Goal: Task Accomplishment & Management: Manage account settings

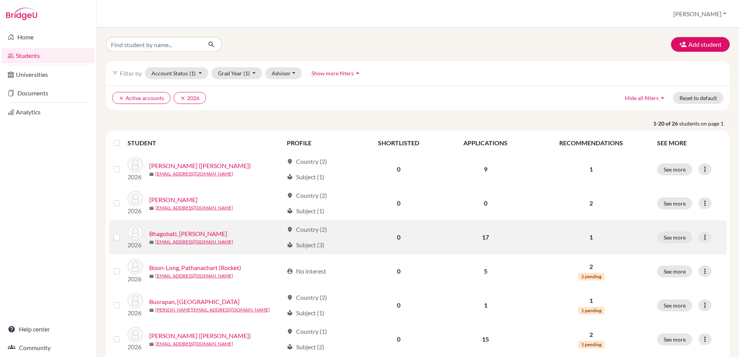
click at [178, 232] on link "Bhagobati, Henry" at bounding box center [188, 233] width 78 height 9
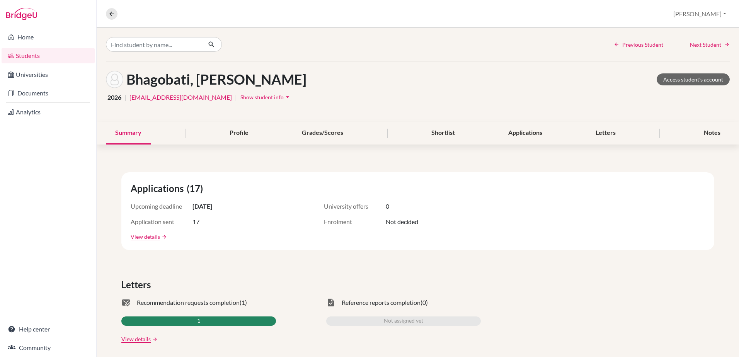
click at [284, 97] on icon "arrow_drop_down" at bounding box center [288, 97] width 8 height 8
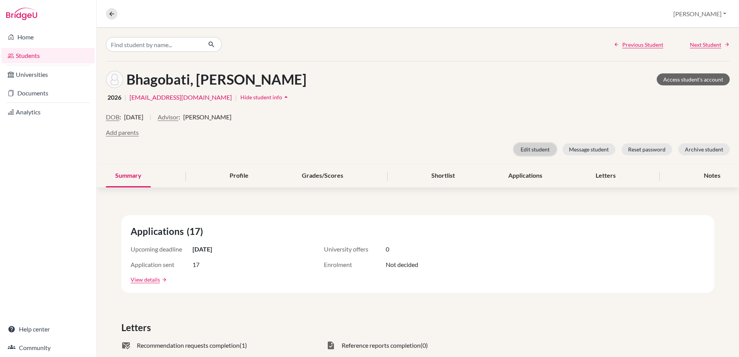
click at [536, 146] on button "Edit student" at bounding box center [535, 149] width 42 height 12
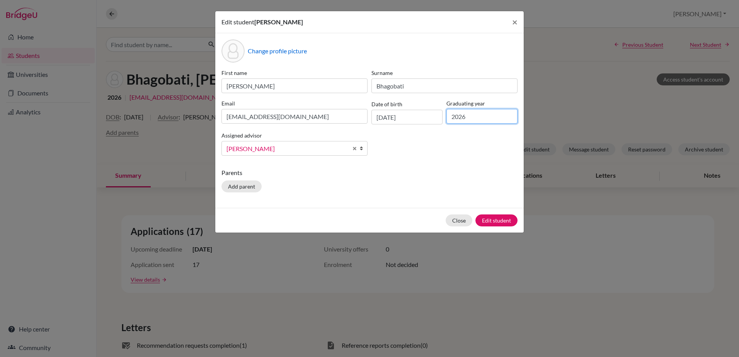
click at [484, 117] on input "2026" at bounding box center [481, 116] width 71 height 15
type input "2025"
click at [490, 220] on button "Edit student" at bounding box center [496, 220] width 42 height 12
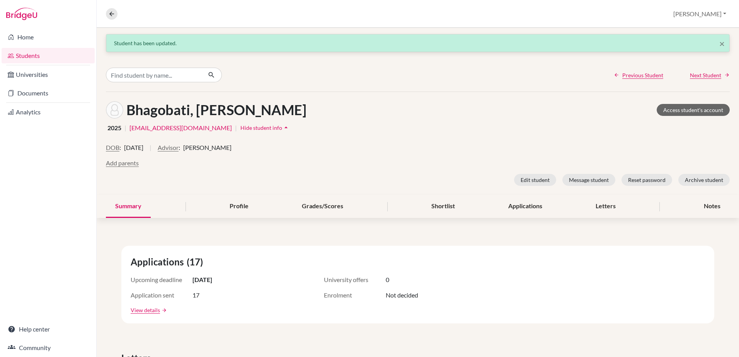
click at [29, 54] on link "Students" at bounding box center [48, 55] width 93 height 15
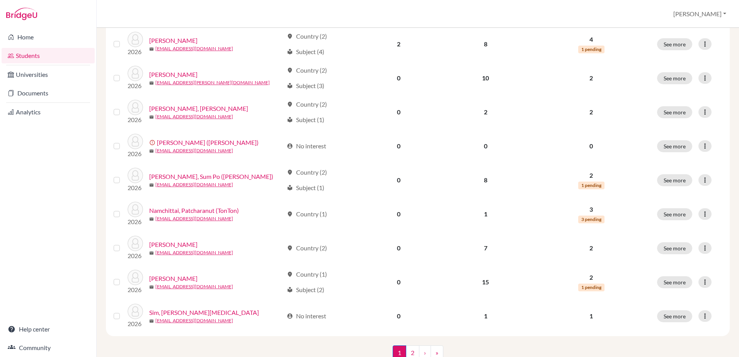
scroll to position [502, 0]
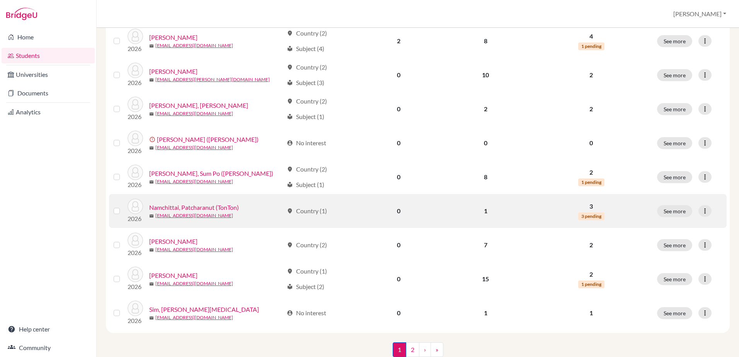
click at [182, 206] on link "Namchittai, Patcharanut (TonTon)" at bounding box center [194, 207] width 90 height 9
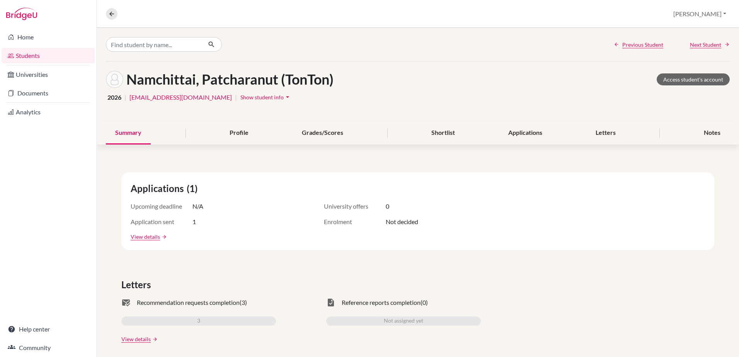
click at [284, 97] on icon "arrow_drop_down" at bounding box center [288, 97] width 8 height 8
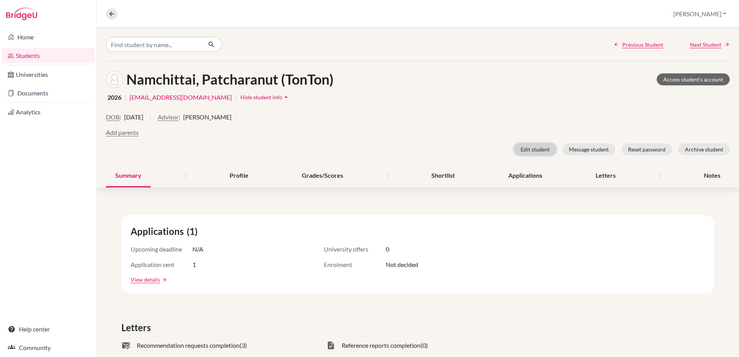
click at [521, 148] on button "Edit student" at bounding box center [535, 149] width 42 height 12
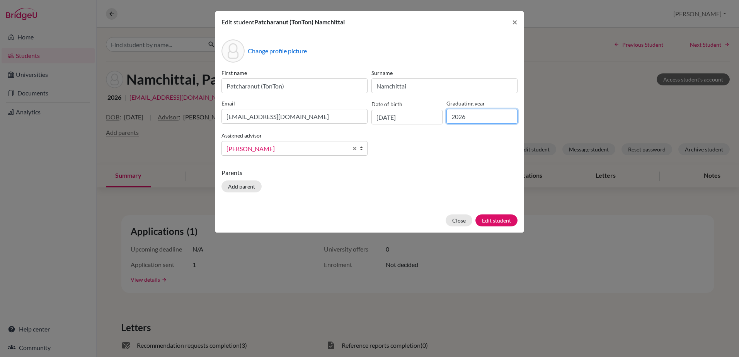
click at [469, 116] on input "2026" at bounding box center [481, 116] width 71 height 15
type input "2025"
click at [490, 219] on button "Edit student" at bounding box center [496, 220] width 42 height 12
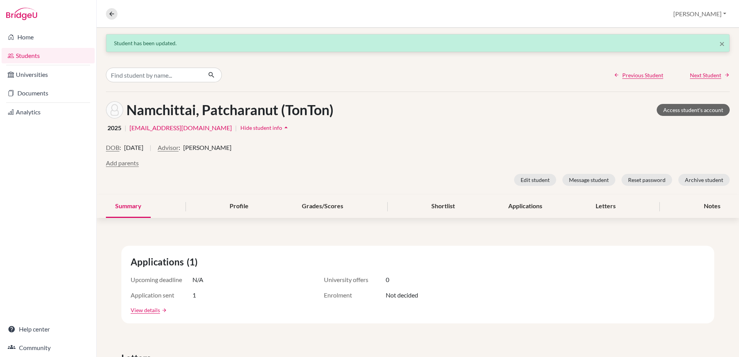
click at [29, 58] on link "Students" at bounding box center [48, 55] width 93 height 15
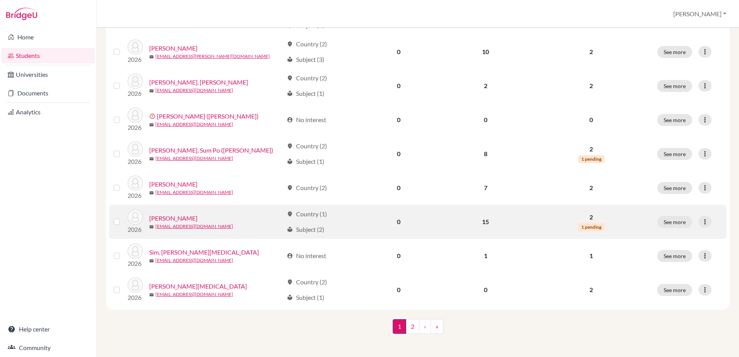
scroll to position [527, 0]
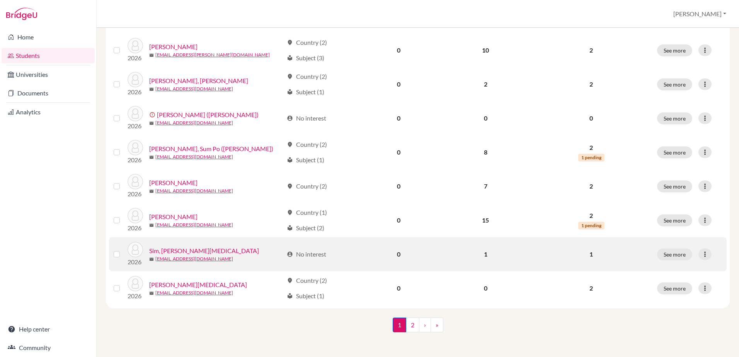
click at [167, 250] on link "Sim, [PERSON_NAME][MEDICAL_DATA]" at bounding box center [204, 250] width 110 height 9
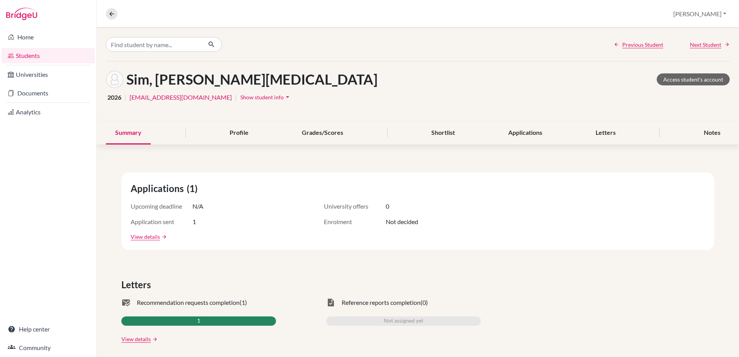
click at [284, 95] on icon "arrow_drop_down" at bounding box center [288, 97] width 8 height 8
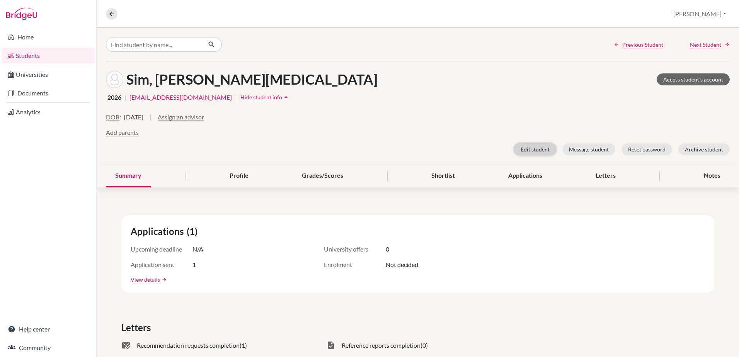
click at [524, 150] on button "Edit student" at bounding box center [535, 149] width 42 height 12
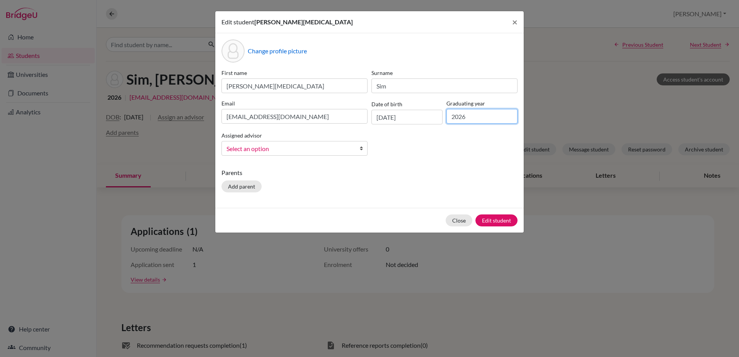
click at [468, 120] on input "2026" at bounding box center [481, 116] width 71 height 15
type input "2025"
click at [495, 221] on button "Edit student" at bounding box center [496, 220] width 42 height 12
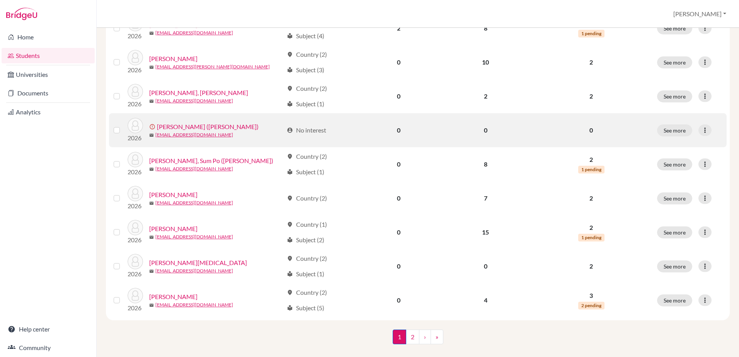
scroll to position [527, 0]
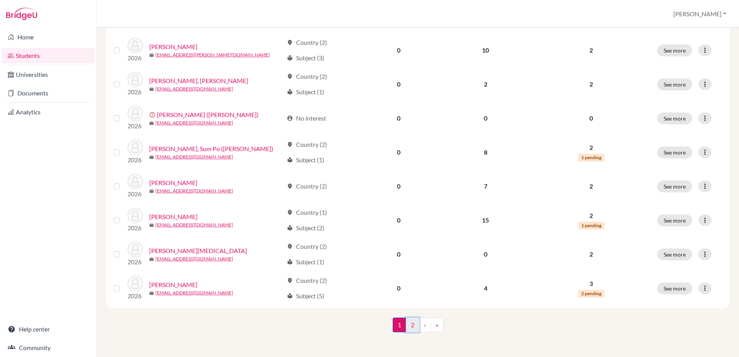
click at [407, 323] on link "2" at bounding box center [413, 325] width 14 height 15
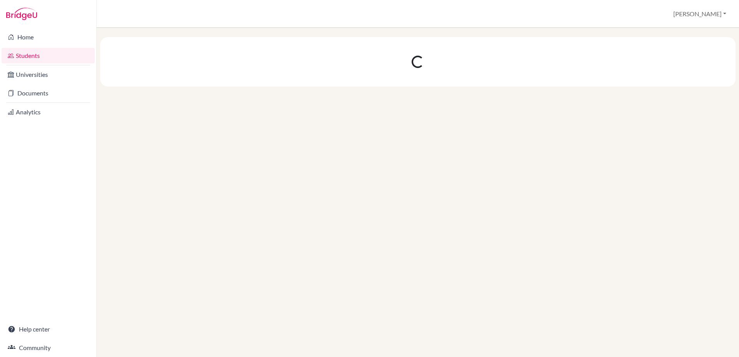
scroll to position [0, 0]
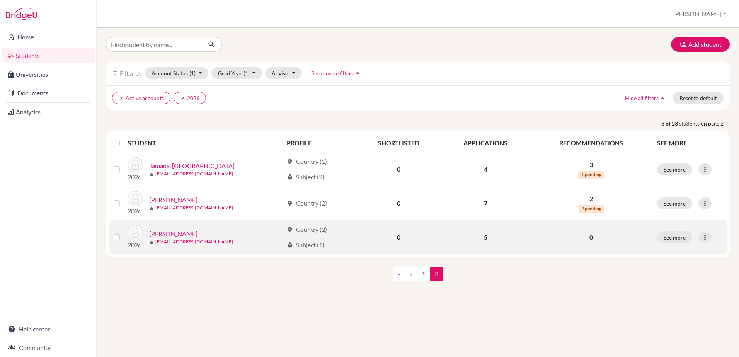
click at [160, 235] on link "Yadla, Ram" at bounding box center [173, 233] width 48 height 9
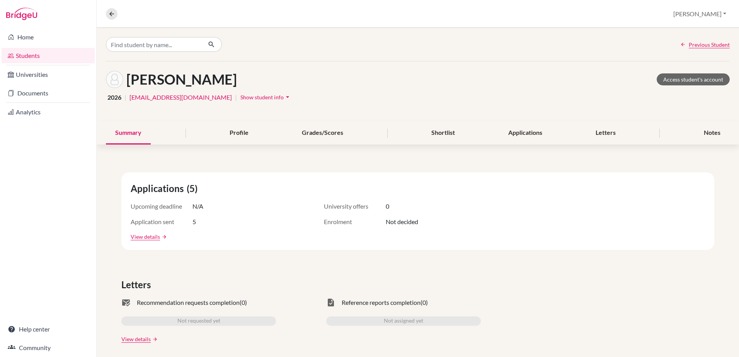
click at [284, 97] on icon "arrow_drop_down" at bounding box center [288, 97] width 8 height 8
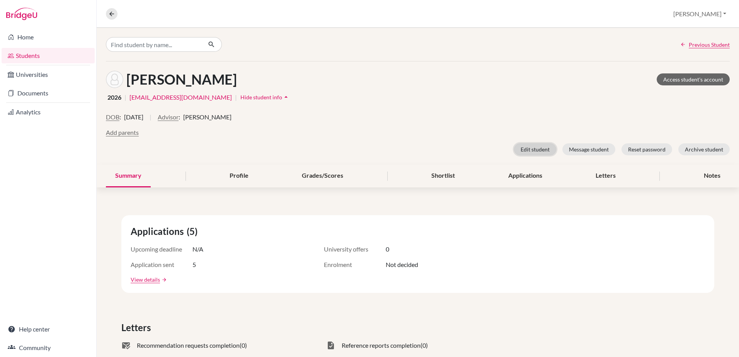
click at [524, 150] on button "Edit student" at bounding box center [535, 149] width 42 height 12
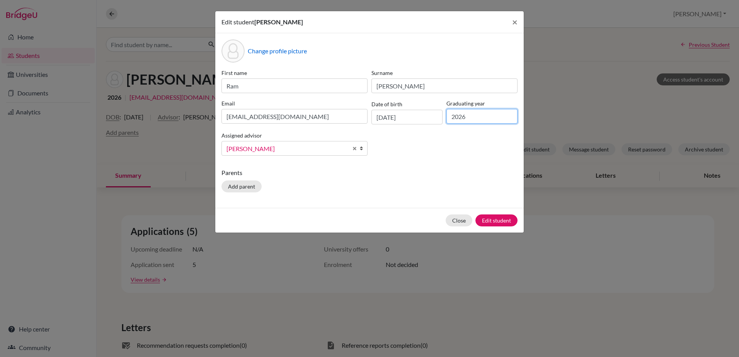
click at [472, 119] on input "2026" at bounding box center [481, 116] width 71 height 15
type input "2025"
click at [493, 221] on button "Edit student" at bounding box center [496, 220] width 42 height 12
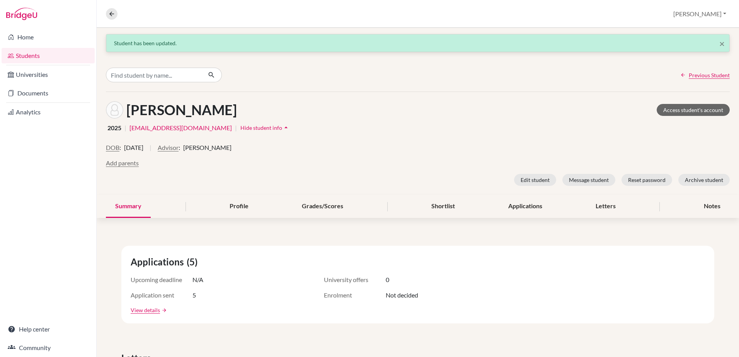
click at [24, 53] on link "Students" at bounding box center [48, 55] width 93 height 15
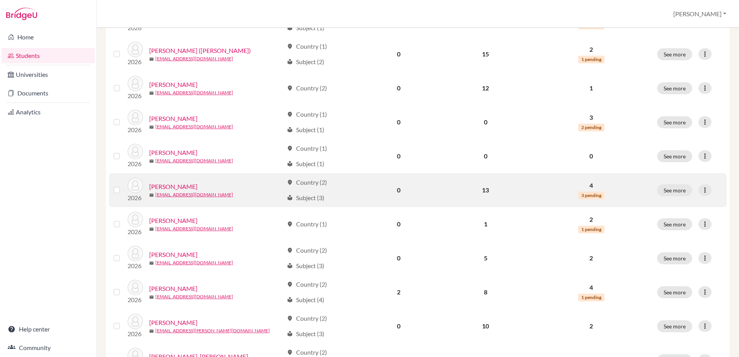
scroll to position [270, 0]
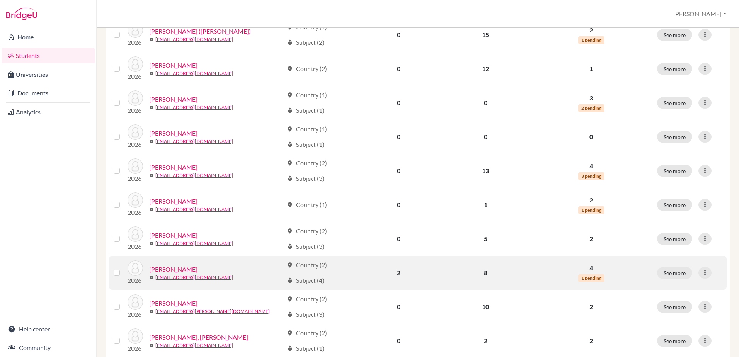
click at [167, 270] on link "[PERSON_NAME]" at bounding box center [173, 269] width 48 height 9
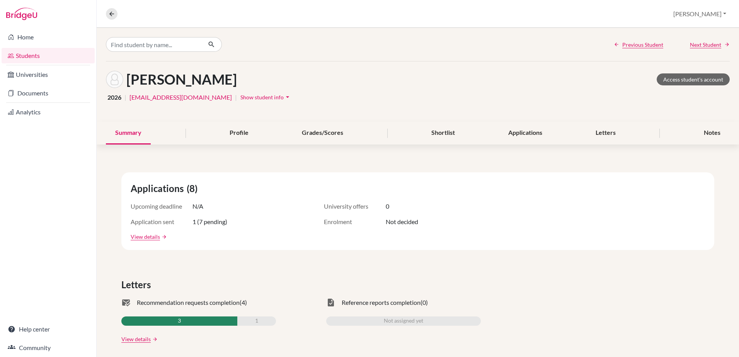
click at [284, 99] on icon "arrow_drop_down" at bounding box center [288, 97] width 8 height 8
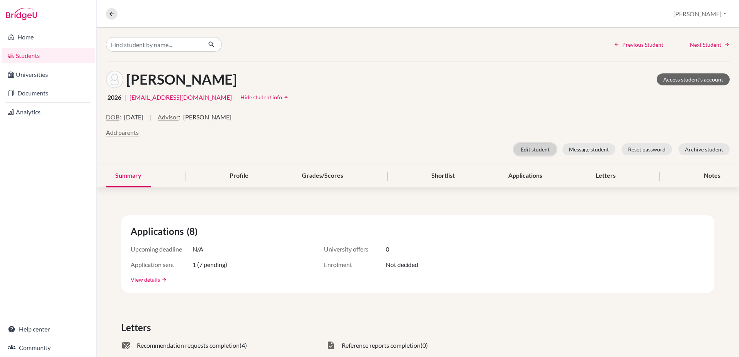
click at [534, 150] on button "Edit student" at bounding box center [535, 149] width 42 height 12
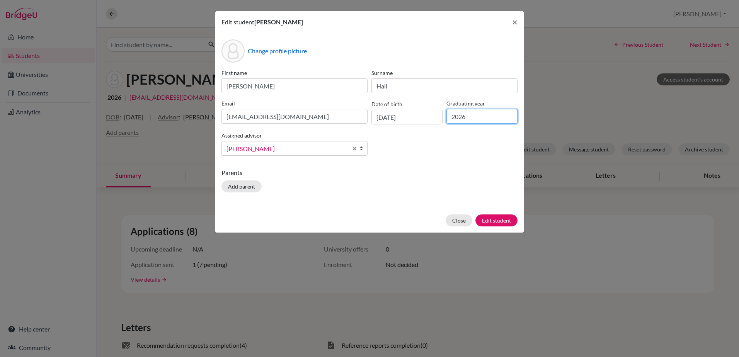
click at [475, 116] on input "2026" at bounding box center [481, 116] width 71 height 15
type input "2025"
click at [498, 220] on button "Edit student" at bounding box center [496, 220] width 42 height 12
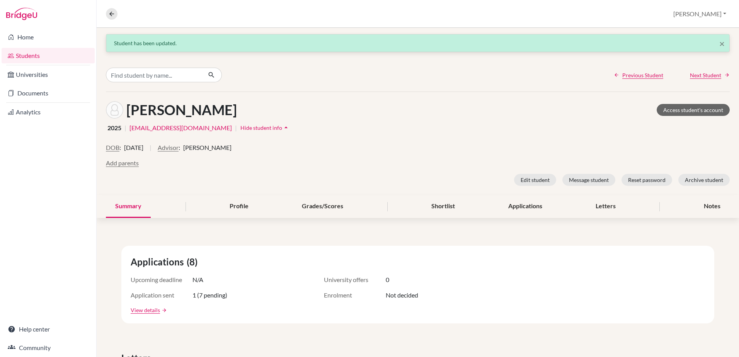
click at [21, 54] on link "Students" at bounding box center [48, 55] width 93 height 15
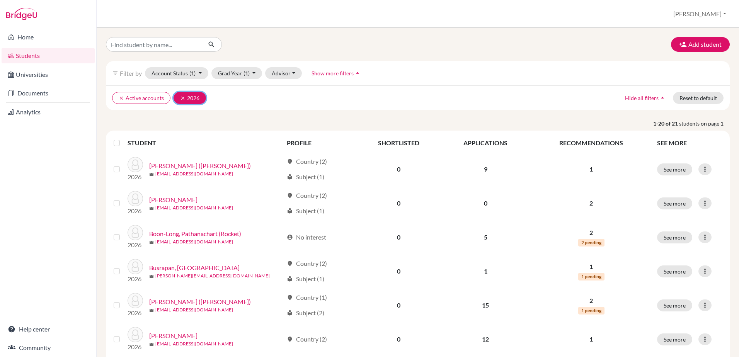
click at [178, 96] on button "clear 2026" at bounding box center [189, 98] width 32 height 12
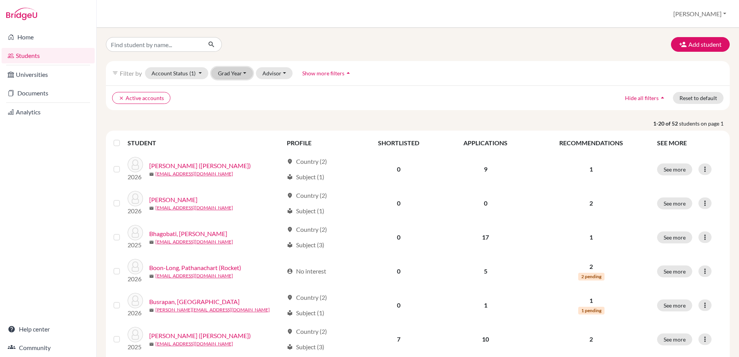
click at [243, 75] on button "Grad Year" at bounding box center [232, 73] width 42 height 12
click at [234, 102] on span "2025" at bounding box center [228, 101] width 14 height 9
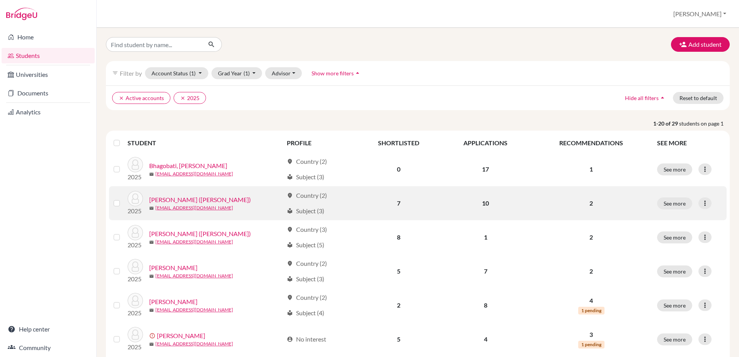
click at [123, 199] on label at bounding box center [123, 199] width 0 height 0
click at [0, 0] on input "checkbox" at bounding box center [0, 0] width 0 height 0
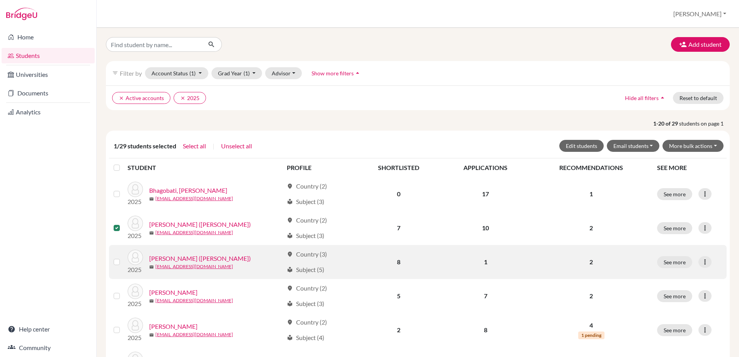
click at [123, 257] on label at bounding box center [123, 257] width 0 height 0
click at [0, 0] on input "checkbox" at bounding box center [0, 0] width 0 height 0
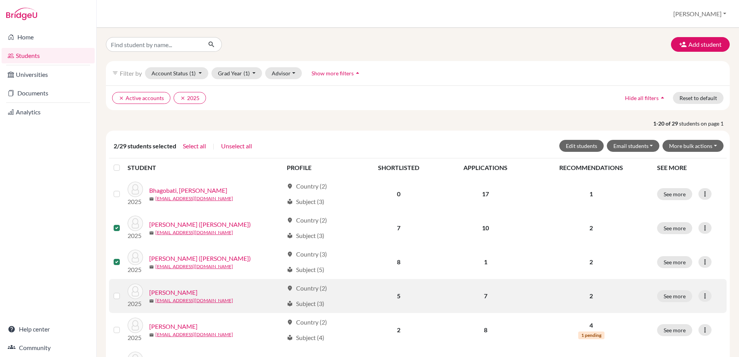
click at [123, 291] on label at bounding box center [123, 291] width 0 height 0
click at [0, 0] on input "checkbox" at bounding box center [0, 0] width 0 height 0
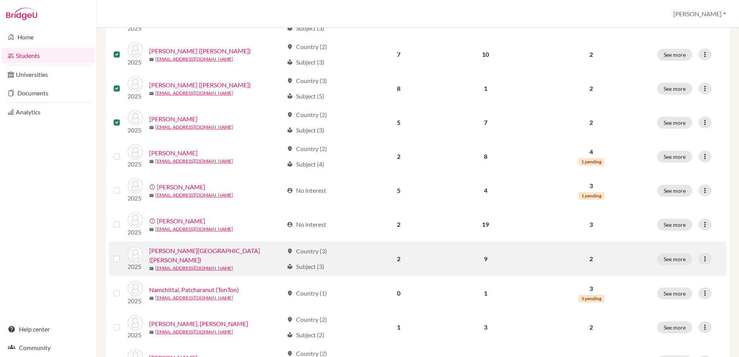
scroll to position [193, 0]
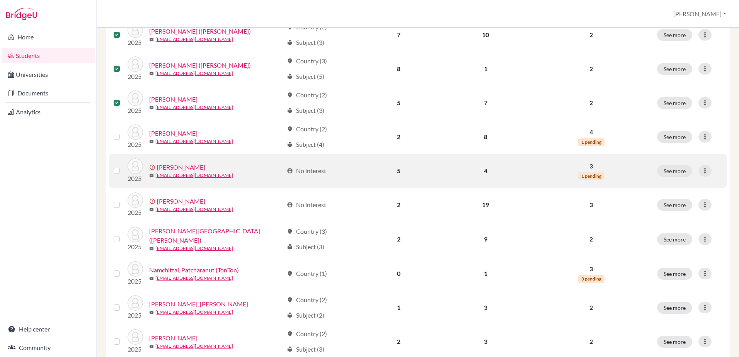
click at [114, 174] on div at bounding box center [118, 170] width 9 height 9
click at [123, 166] on label at bounding box center [123, 166] width 0 height 0
click at [0, 0] on input "checkbox" at bounding box center [0, 0] width 0 height 0
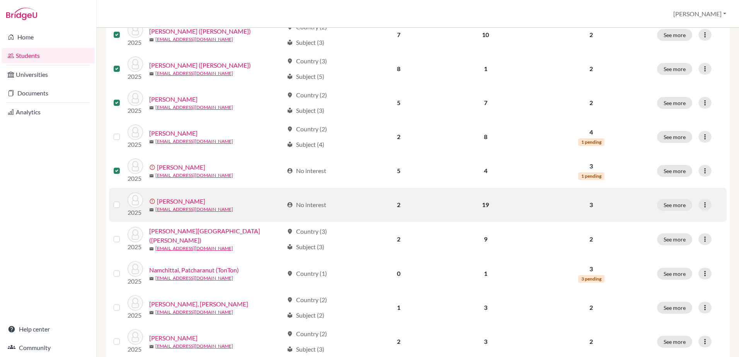
click at [118, 208] on div at bounding box center [118, 204] width 9 height 9
click at [123, 200] on label at bounding box center [123, 200] width 0 height 0
click at [0, 0] on input "checkbox" at bounding box center [0, 0] width 0 height 0
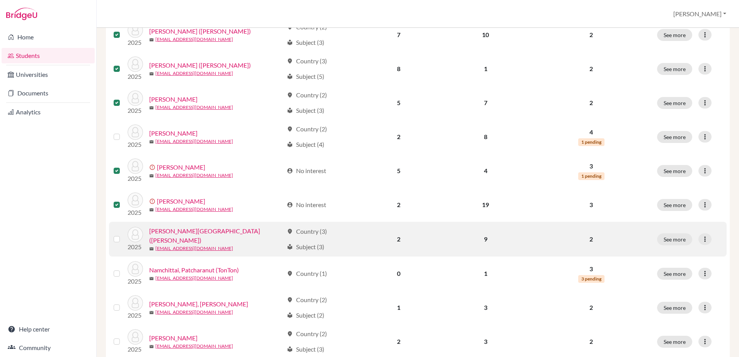
click at [123, 235] on label at bounding box center [123, 235] width 0 height 0
click at [0, 0] on input "checkbox" at bounding box center [0, 0] width 0 height 0
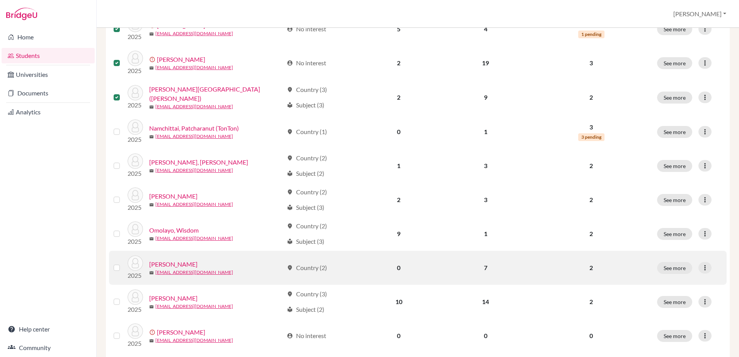
scroll to position [348, 0]
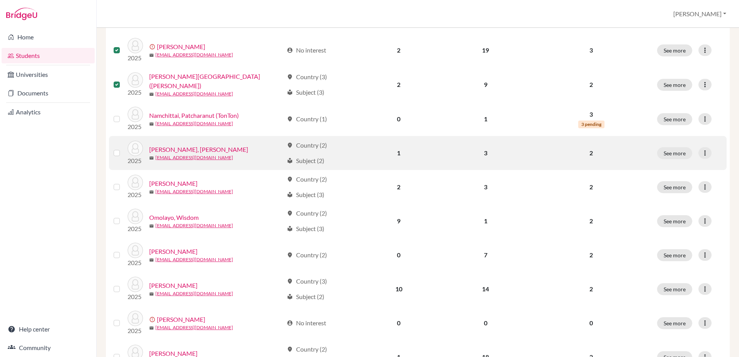
click at [123, 148] on label at bounding box center [123, 148] width 0 height 0
click at [0, 0] on input "checkbox" at bounding box center [0, 0] width 0 height 0
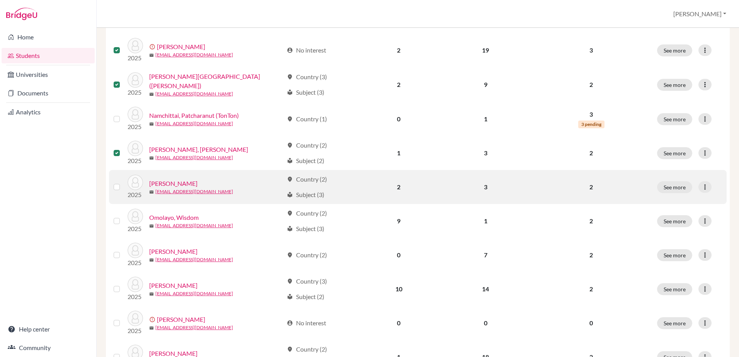
click at [123, 182] on label at bounding box center [123, 182] width 0 height 0
click at [0, 0] on input "checkbox" at bounding box center [0, 0] width 0 height 0
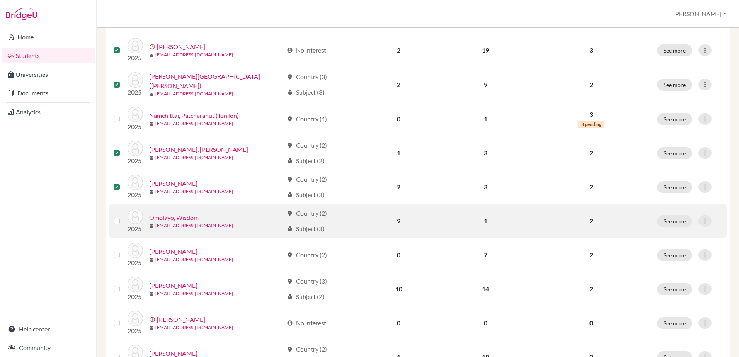
click at [114, 223] on div at bounding box center [118, 220] width 9 height 9
click at [123, 216] on label at bounding box center [123, 216] width 0 height 0
click at [0, 0] on input "checkbox" at bounding box center [0, 0] width 0 height 0
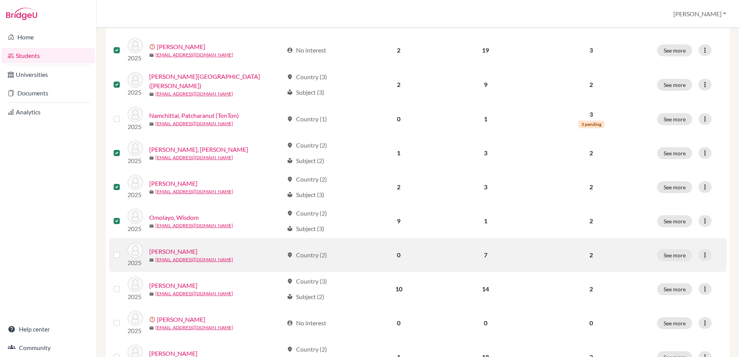
drag, startPoint x: 116, startPoint y: 254, endPoint x: 115, endPoint y: 266, distance: 12.4
click at [123, 250] on label at bounding box center [123, 250] width 0 height 0
click at [0, 0] on input "checkbox" at bounding box center [0, 0] width 0 height 0
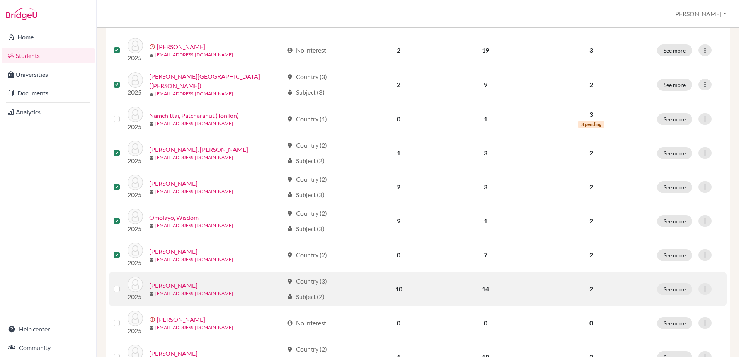
drag, startPoint x: 115, startPoint y: 288, endPoint x: 115, endPoint y: 303, distance: 14.3
click at [123, 284] on label at bounding box center [123, 284] width 0 height 0
click at [0, 0] on input "checkbox" at bounding box center [0, 0] width 0 height 0
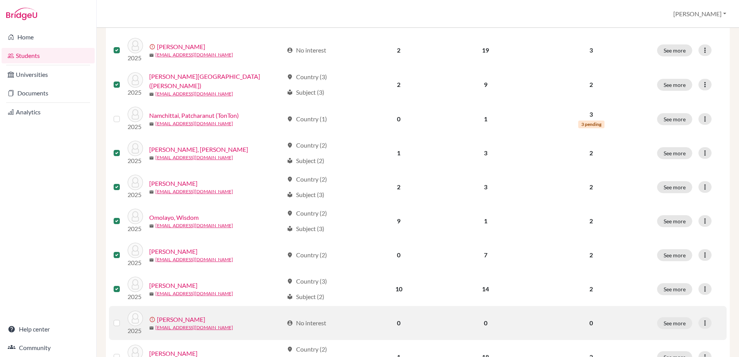
click at [123, 318] on label at bounding box center [123, 318] width 0 height 0
click at [0, 0] on input "checkbox" at bounding box center [0, 0] width 0 height 0
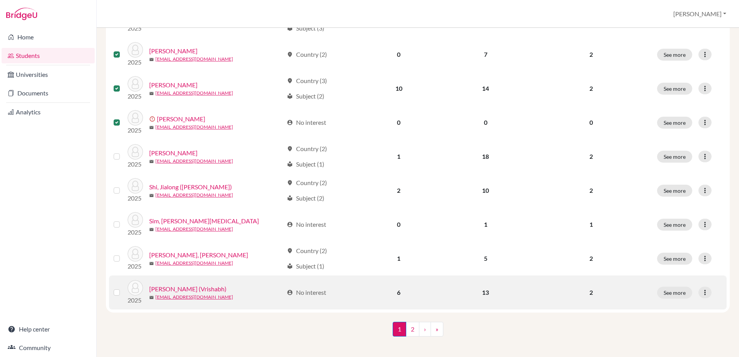
scroll to position [552, 0]
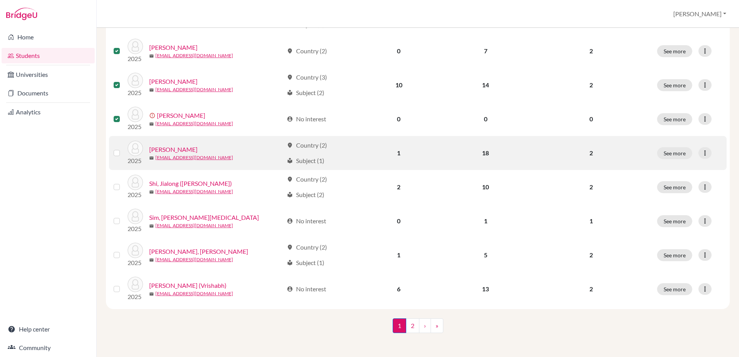
click at [123, 148] on label at bounding box center [123, 148] width 0 height 0
click at [0, 0] on input "checkbox" at bounding box center [0, 0] width 0 height 0
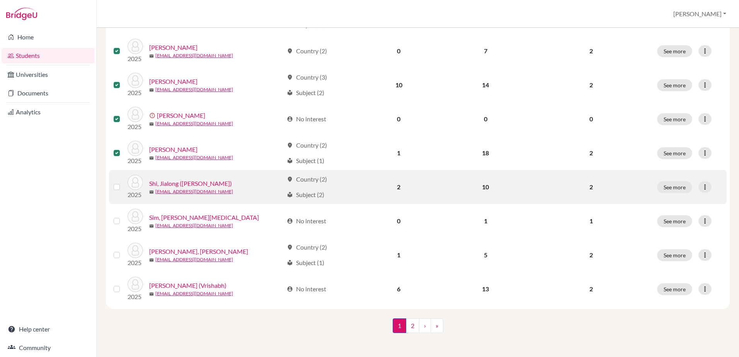
click at [123, 182] on label at bounding box center [123, 182] width 0 height 0
click at [0, 0] on input "checkbox" at bounding box center [0, 0] width 0 height 0
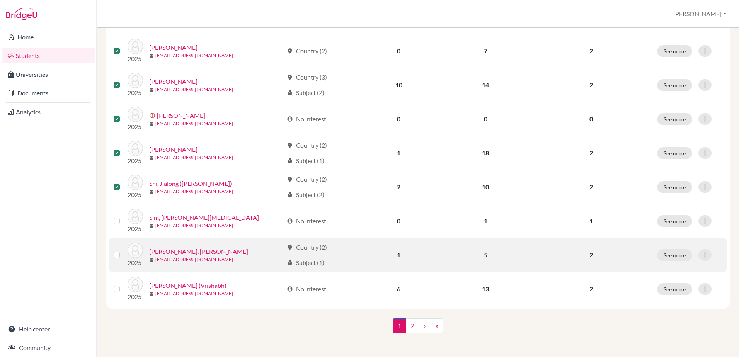
click at [123, 250] on label at bounding box center [123, 250] width 0 height 0
click at [0, 0] on input "checkbox" at bounding box center [0, 0] width 0 height 0
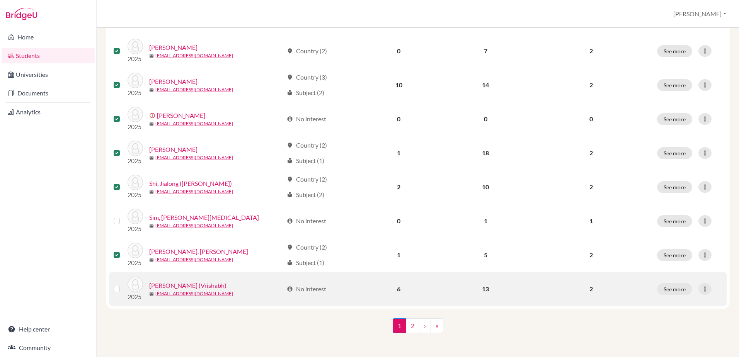
click at [123, 284] on label at bounding box center [123, 284] width 0 height 0
click at [0, 0] on input "checkbox" at bounding box center [0, 0] width 0 height 0
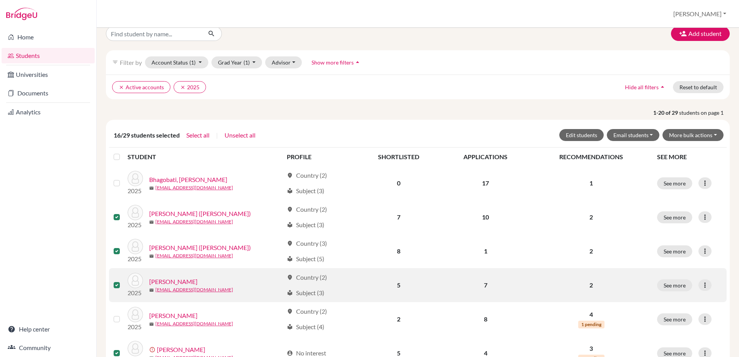
scroll to position [0, 0]
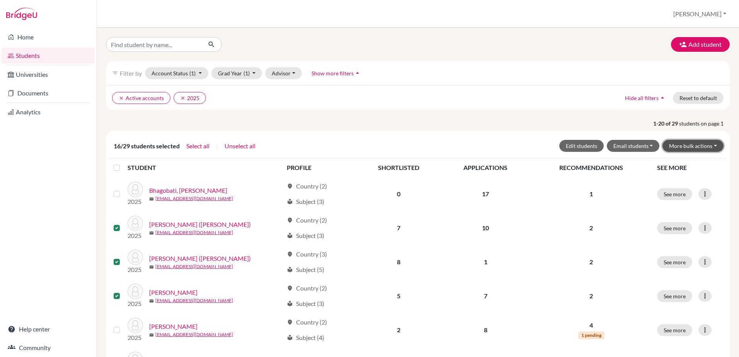
click at [701, 146] on button "More bulk actions" at bounding box center [692, 146] width 61 height 12
click at [674, 163] on button "Archive" at bounding box center [688, 162] width 70 height 12
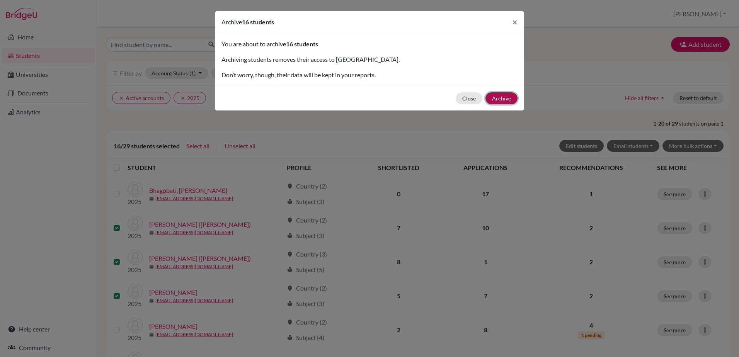
click at [507, 98] on button "Archive" at bounding box center [501, 98] width 32 height 12
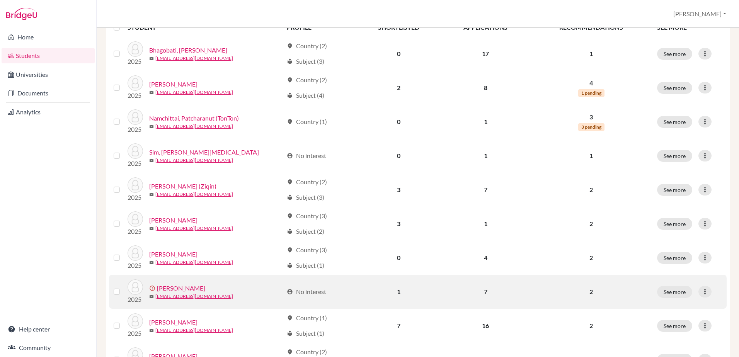
scroll to position [155, 0]
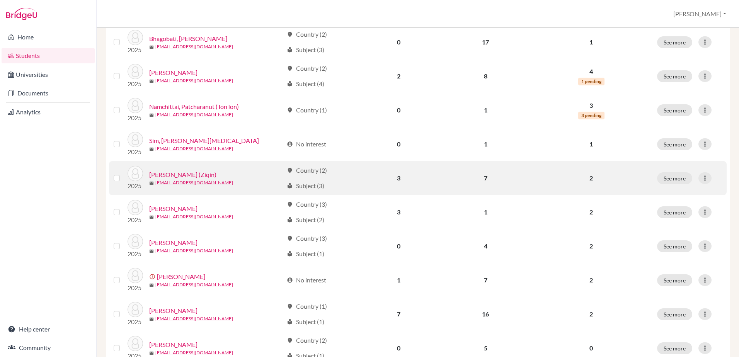
click at [123, 173] on label at bounding box center [123, 173] width 0 height 0
click at [0, 0] on input "checkbox" at bounding box center [0, 0] width 0 height 0
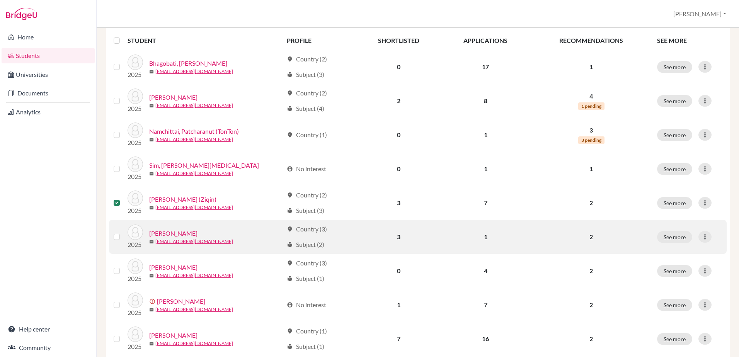
scroll to position [179, 0]
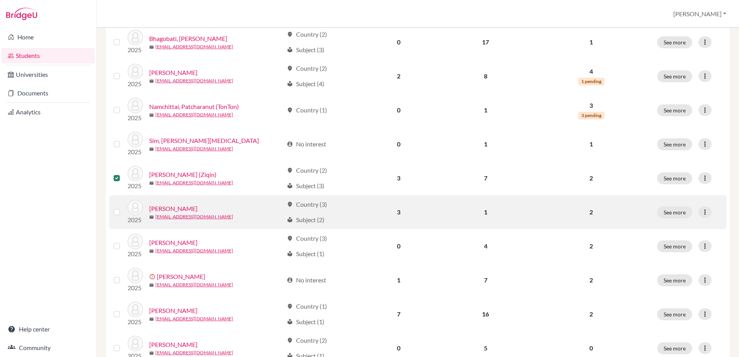
click at [123, 207] on label at bounding box center [123, 207] width 0 height 0
click at [0, 0] on input "checkbox" at bounding box center [0, 0] width 0 height 0
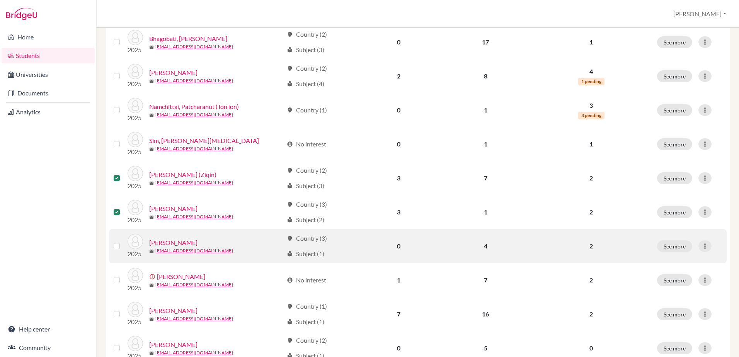
click at [123, 241] on label at bounding box center [123, 241] width 0 height 0
click at [0, 0] on input "checkbox" at bounding box center [0, 0] width 0 height 0
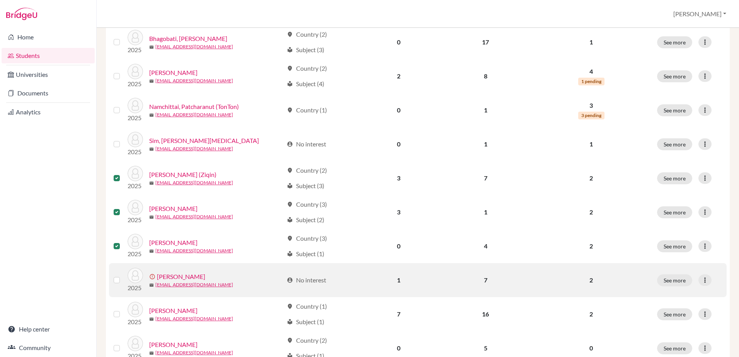
click at [118, 283] on div at bounding box center [118, 279] width 9 height 9
click at [123, 275] on label at bounding box center [123, 275] width 0 height 0
click at [0, 0] on input "checkbox" at bounding box center [0, 0] width 0 height 0
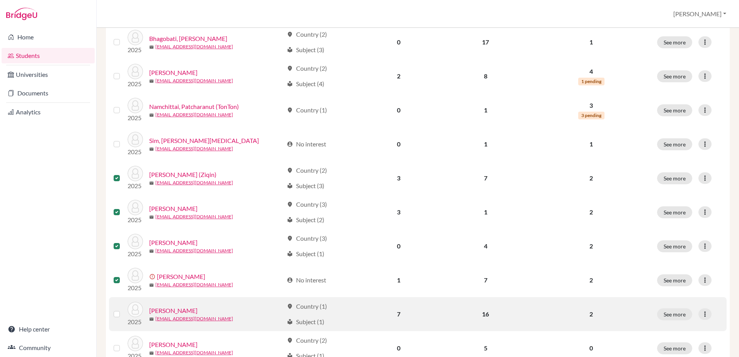
click at [123, 309] on label at bounding box center [123, 309] width 0 height 0
click at [0, 0] on input "checkbox" at bounding box center [0, 0] width 0 height 0
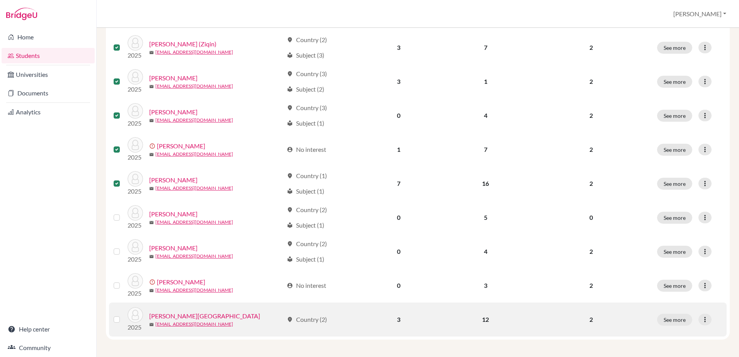
scroll to position [311, 0]
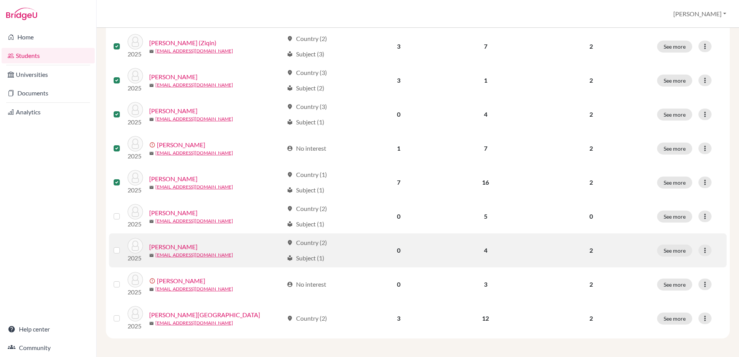
click at [123, 246] on label at bounding box center [123, 246] width 0 height 0
click at [0, 0] on input "checkbox" at bounding box center [0, 0] width 0 height 0
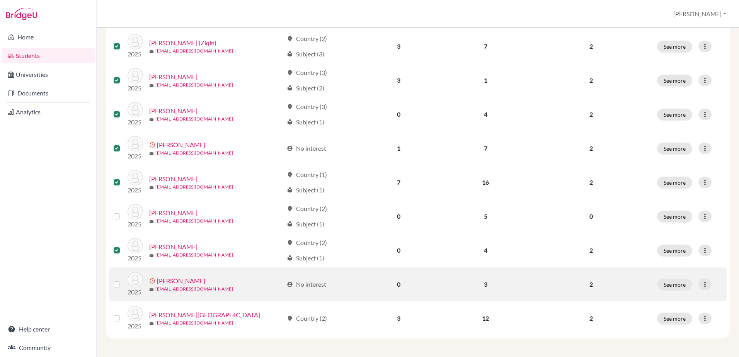
click at [123, 280] on label at bounding box center [123, 280] width 0 height 0
click at [0, 0] on input "checkbox" at bounding box center [0, 0] width 0 height 0
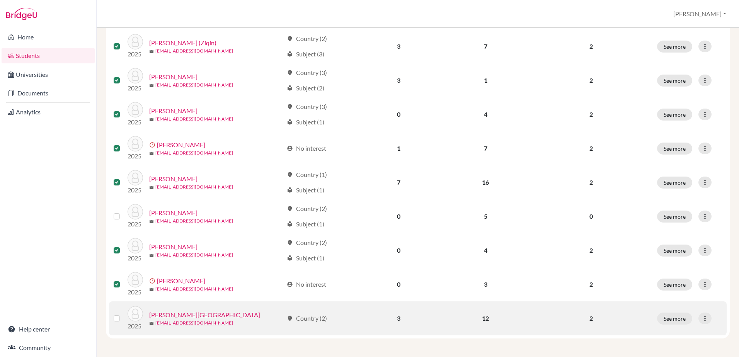
click at [123, 314] on label at bounding box center [123, 314] width 0 height 0
click at [0, 0] on input "checkbox" at bounding box center [0, 0] width 0 height 0
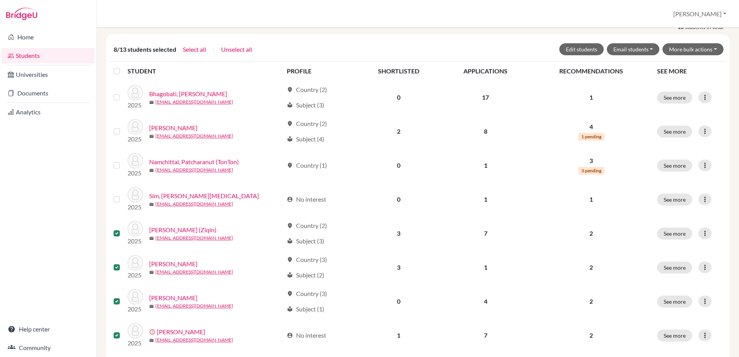
scroll to position [118, 0]
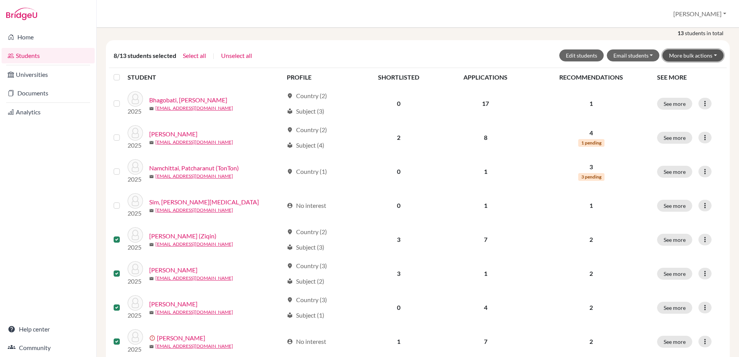
click at [683, 58] on button "More bulk actions" at bounding box center [692, 55] width 61 height 12
click at [670, 73] on button "Archive" at bounding box center [688, 72] width 70 height 12
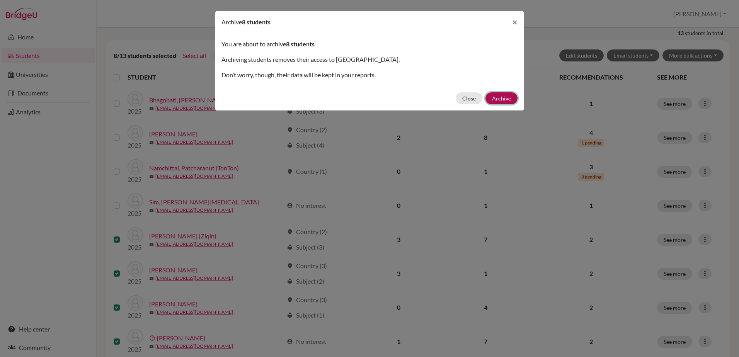
click at [507, 99] on button "Archive" at bounding box center [501, 98] width 32 height 12
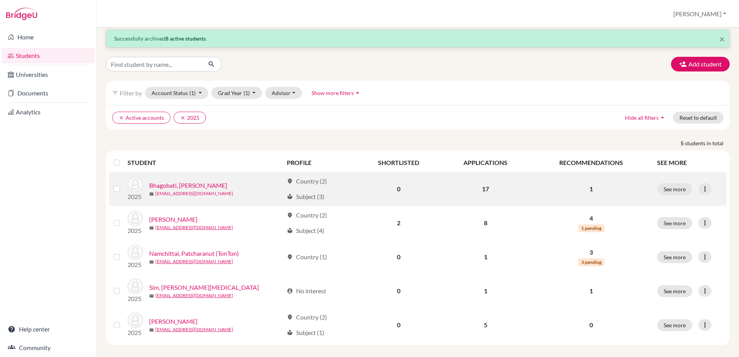
scroll to position [14, 0]
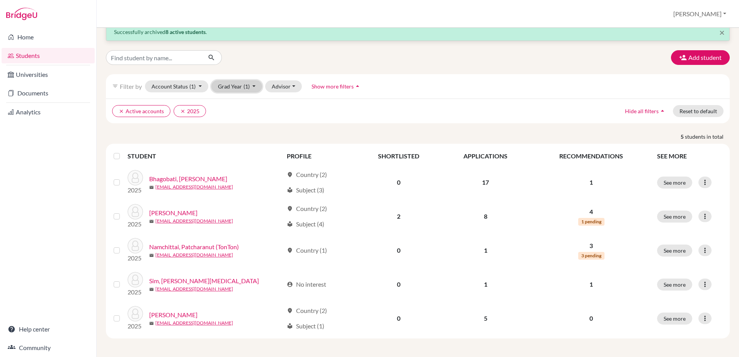
click at [253, 86] on button "Grad Year (1)" at bounding box center [236, 86] width 51 height 12
click at [231, 103] on span "2026" at bounding box center [228, 102] width 14 height 9
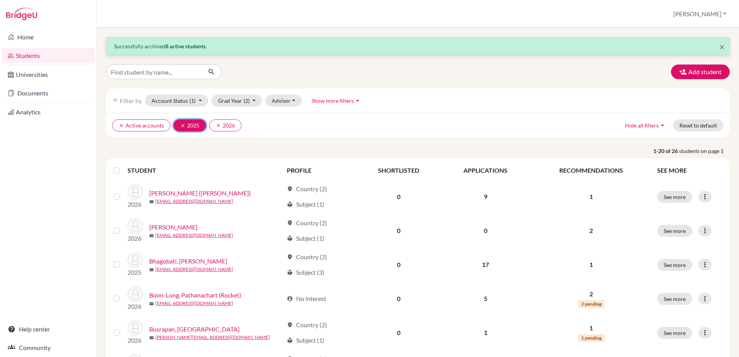
click at [181, 125] on icon "clear" at bounding box center [182, 125] width 5 height 5
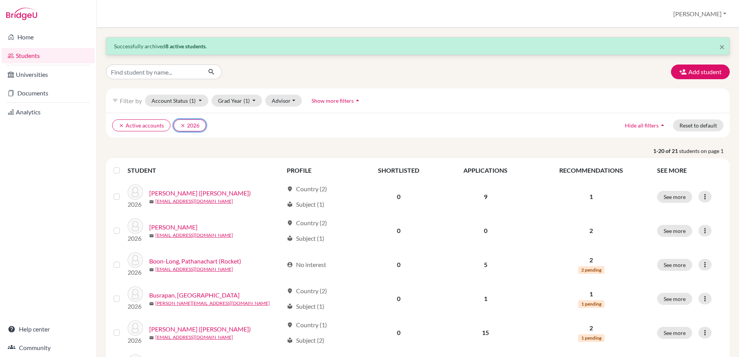
click at [181, 125] on icon "clear" at bounding box center [182, 125] width 5 height 5
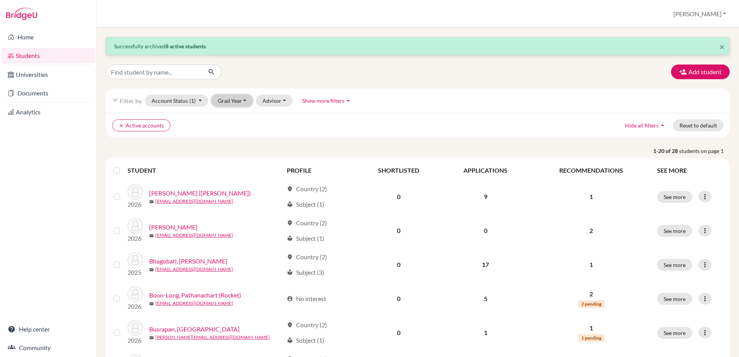
click at [244, 102] on button "Grad Year" at bounding box center [232, 101] width 42 height 12
click at [233, 130] on span "2025" at bounding box center [228, 129] width 14 height 9
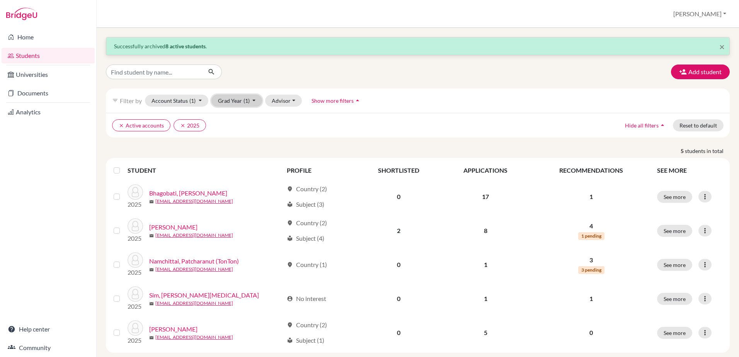
click at [255, 100] on button "Grad Year (1)" at bounding box center [236, 101] width 51 height 12
click at [240, 119] on div "2026" at bounding box center [234, 116] width 27 height 9
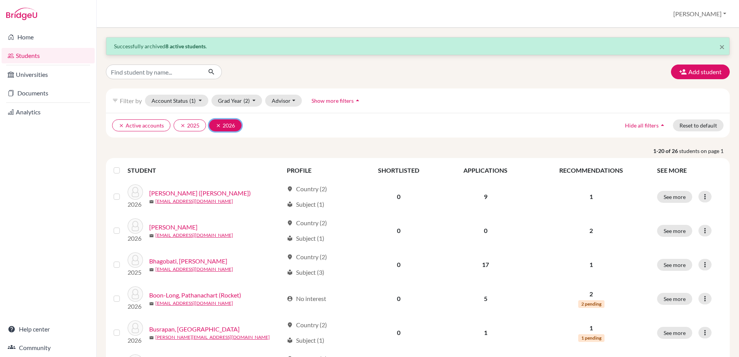
click at [216, 125] on icon "clear" at bounding box center [218, 125] width 5 height 5
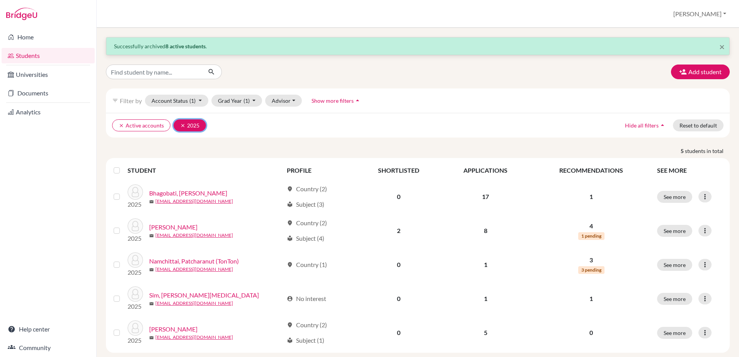
click at [175, 125] on button "clear 2025" at bounding box center [189, 125] width 32 height 12
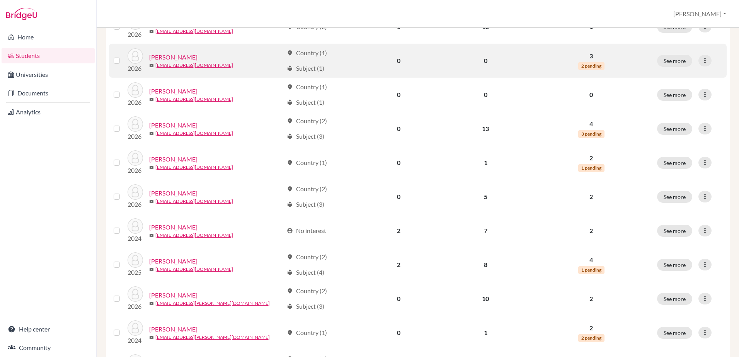
scroll to position [386, 0]
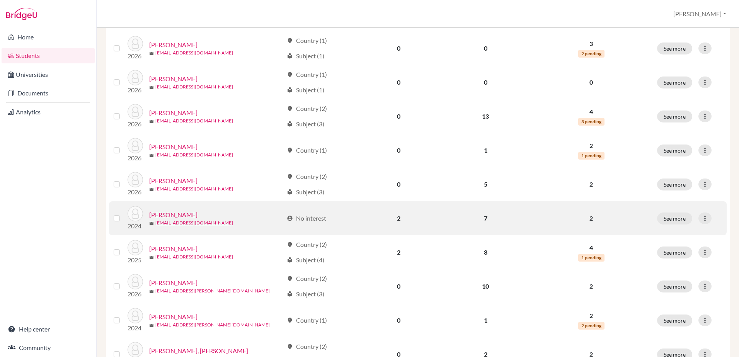
click at [123, 214] on label at bounding box center [123, 214] width 0 height 0
click at [0, 0] on input "checkbox" at bounding box center [0, 0] width 0 height 0
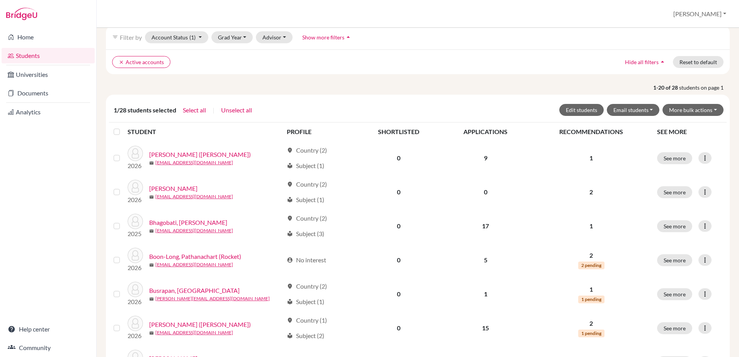
scroll to position [0, 0]
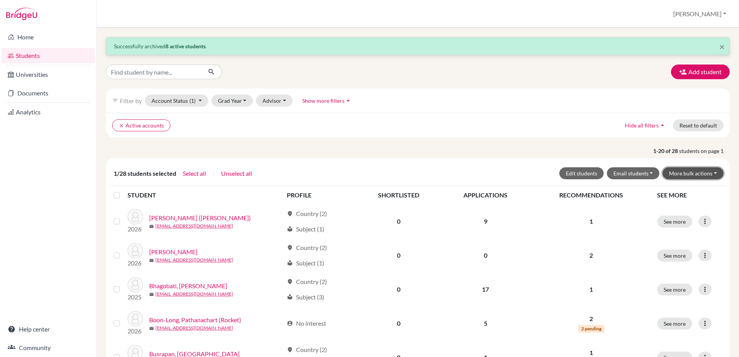
click at [685, 173] on button "More bulk actions" at bounding box center [692, 173] width 61 height 12
click at [670, 192] on button "Archive" at bounding box center [688, 190] width 70 height 12
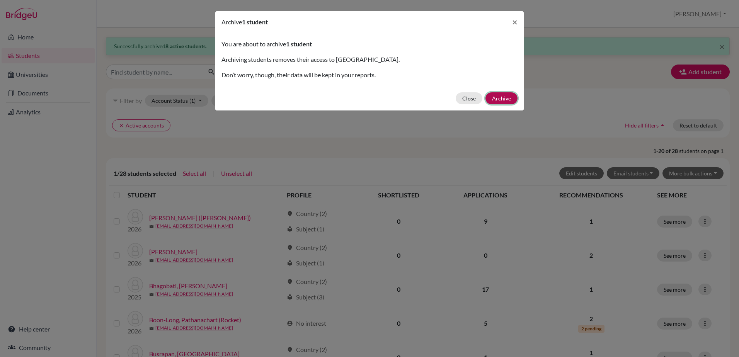
click at [504, 100] on button "Archive" at bounding box center [501, 98] width 32 height 12
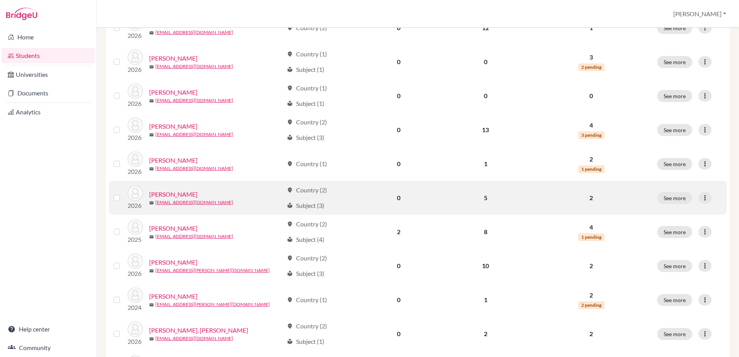
scroll to position [386, 0]
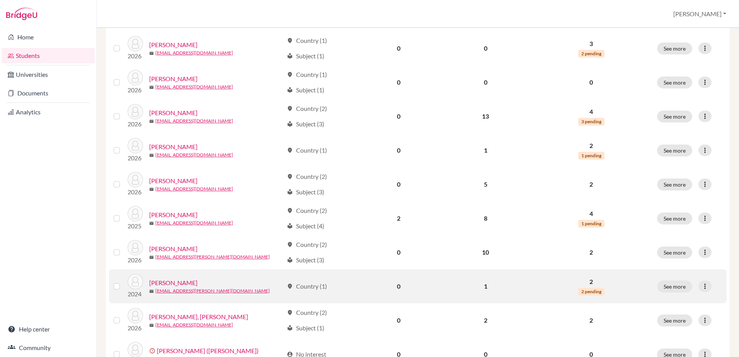
click at [123, 282] on label at bounding box center [123, 282] width 0 height 0
click at [0, 0] on input "checkbox" at bounding box center [0, 0] width 0 height 0
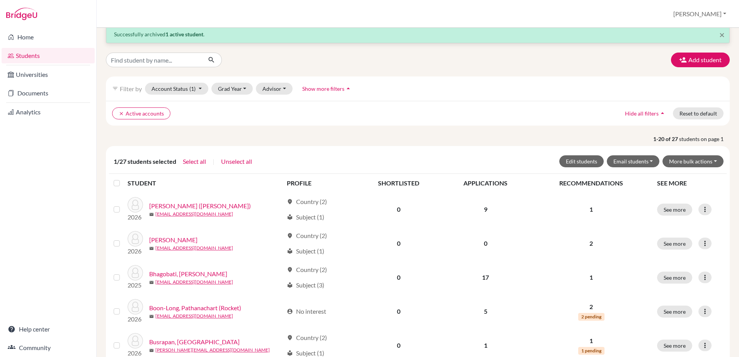
scroll to position [0, 0]
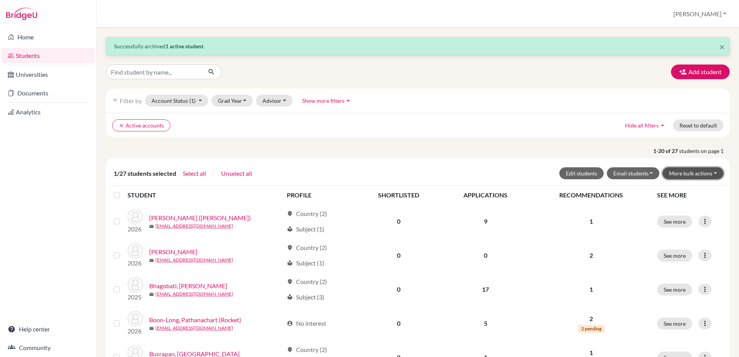
click at [699, 172] on button "More bulk actions" at bounding box center [692, 173] width 61 height 12
click at [680, 192] on button "Archive" at bounding box center [688, 190] width 70 height 12
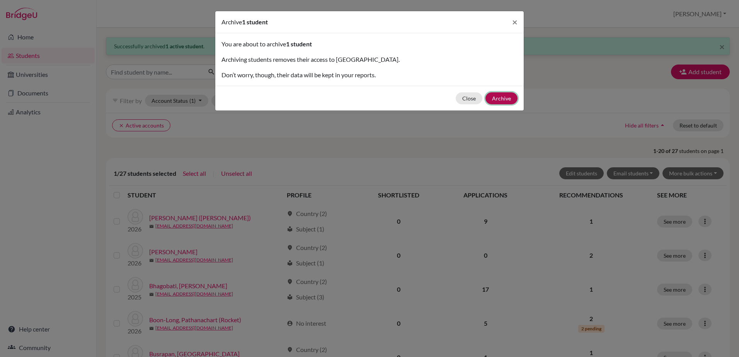
click at [505, 99] on button "Archive" at bounding box center [501, 98] width 32 height 12
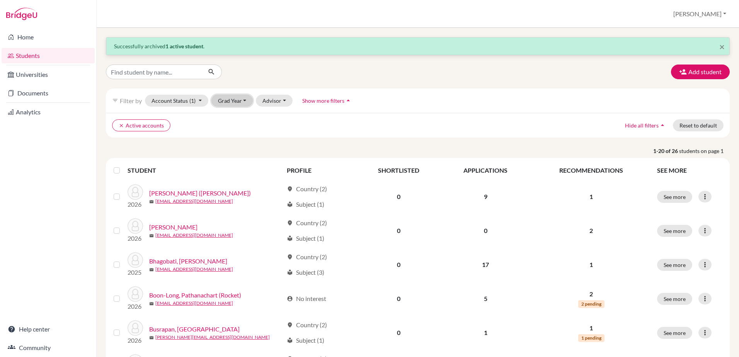
click at [240, 98] on button "Grad Year" at bounding box center [232, 101] width 42 height 12
click at [235, 129] on span "2025" at bounding box center [228, 129] width 14 height 9
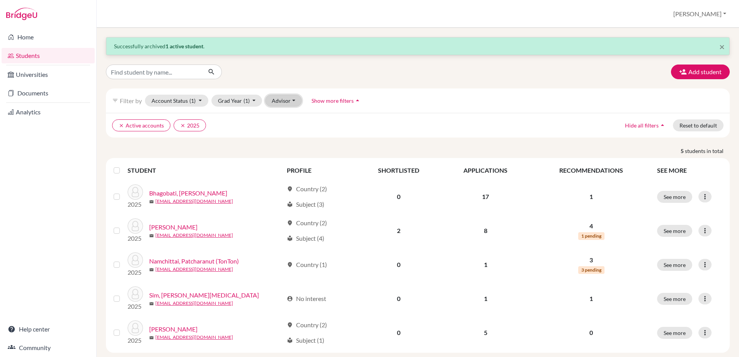
click at [271, 100] on button "Advisor" at bounding box center [283, 101] width 37 height 12
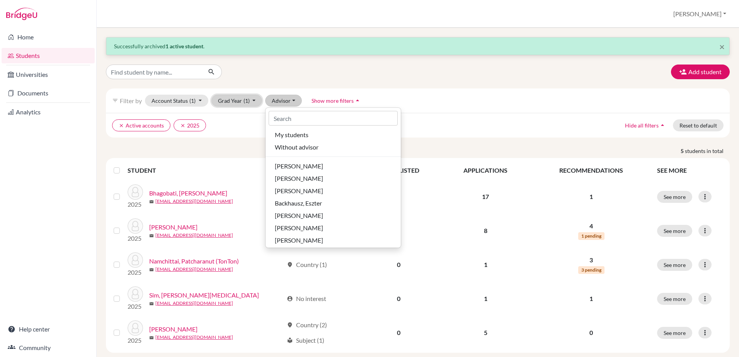
click at [253, 100] on button "Grad Year (1)" at bounding box center [236, 101] width 51 height 12
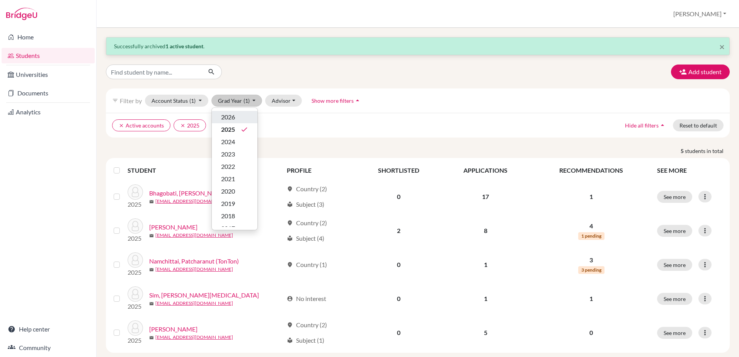
click at [233, 118] on span "2026" at bounding box center [228, 116] width 14 height 9
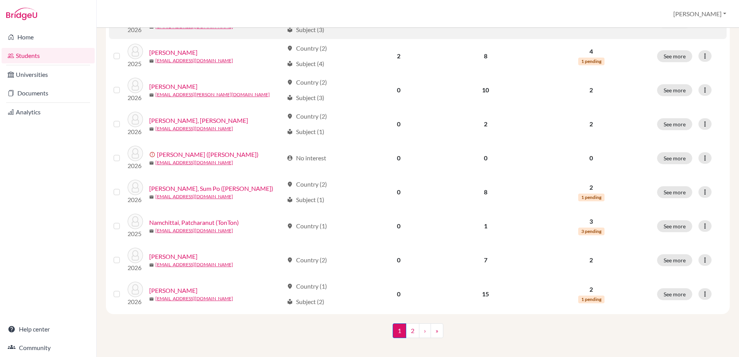
scroll to position [554, 0]
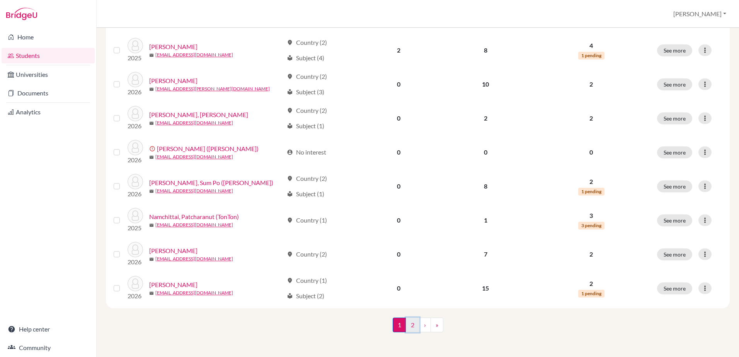
click at [406, 326] on link "2" at bounding box center [413, 325] width 14 height 15
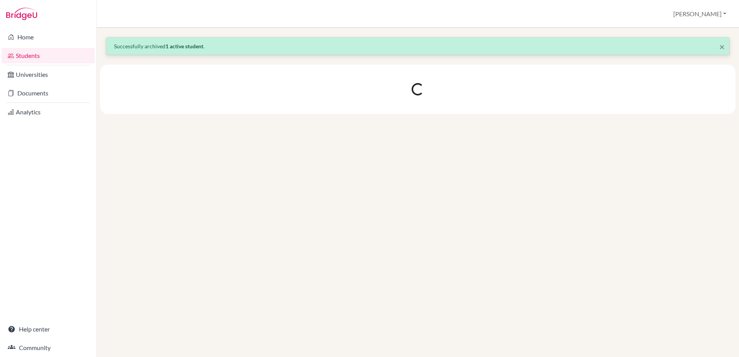
scroll to position [0, 0]
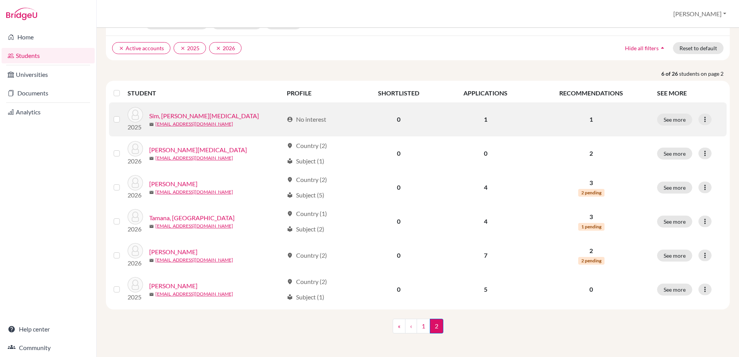
scroll to position [78, 0]
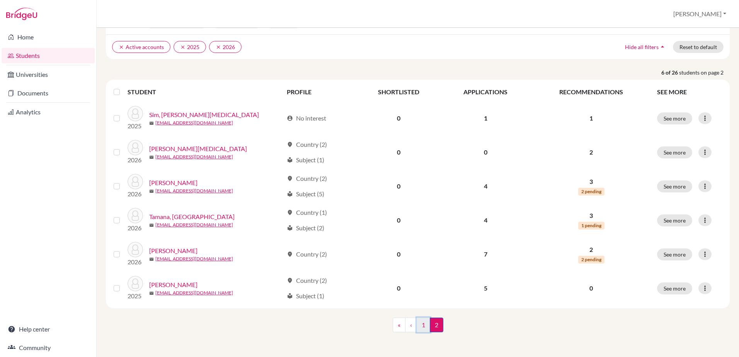
click at [418, 322] on link "1" at bounding box center [424, 325] width 14 height 15
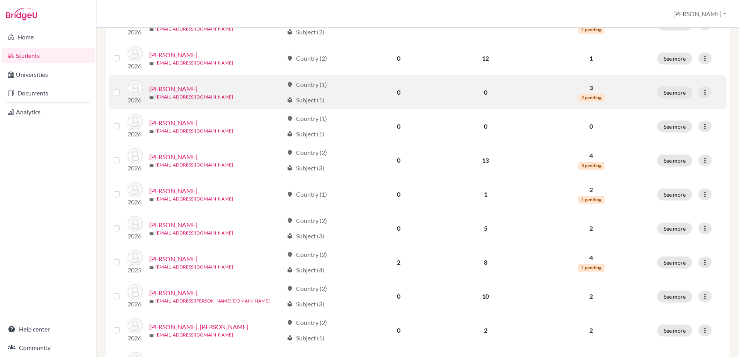
scroll to position [348, 0]
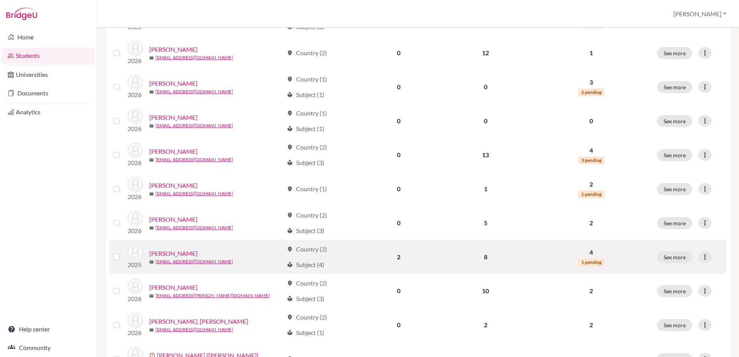
click at [169, 252] on link "[PERSON_NAME]" at bounding box center [173, 253] width 48 height 9
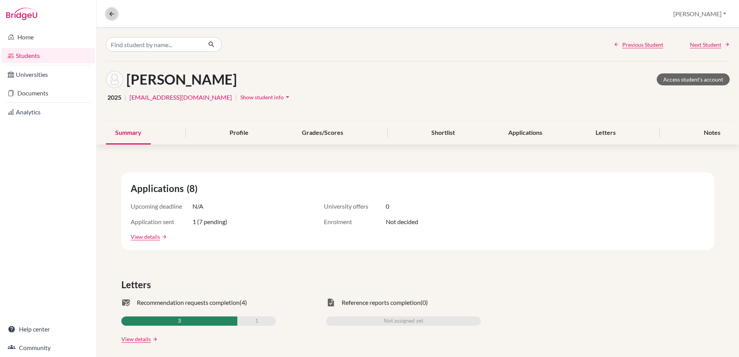
click at [112, 13] on icon at bounding box center [111, 13] width 7 height 7
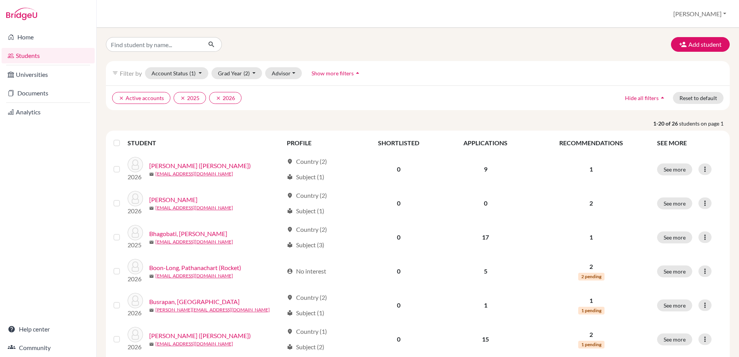
click at [21, 55] on link "Students" at bounding box center [48, 55] width 93 height 15
click at [680, 44] on icon "button" at bounding box center [683, 45] width 8 height 8
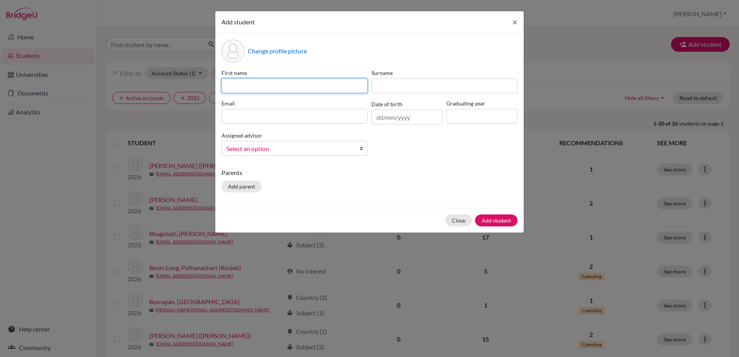
click at [268, 84] on input at bounding box center [294, 85] width 146 height 15
type input "[PERSON_NAME]"
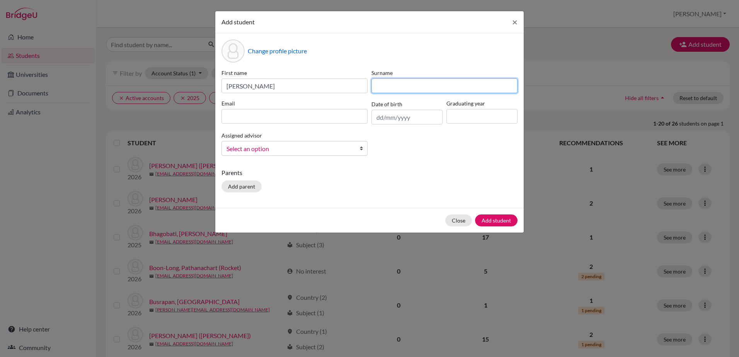
click at [412, 87] on input at bounding box center [444, 85] width 146 height 15
type input "Hall"
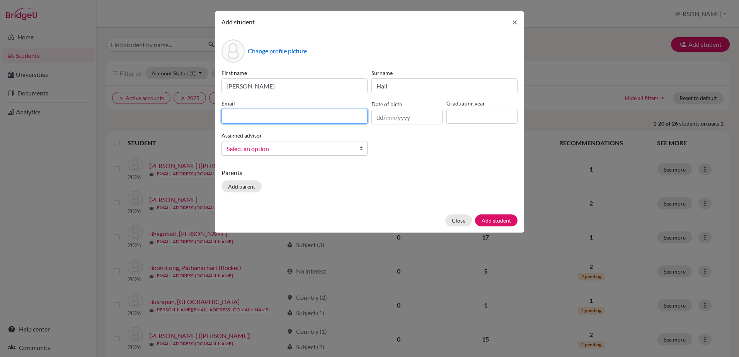
click at [282, 122] on input at bounding box center [294, 116] width 146 height 15
type input "[EMAIL_ADDRESS][DOMAIN_NAME]"
click at [413, 119] on input "text" at bounding box center [406, 117] width 71 height 15
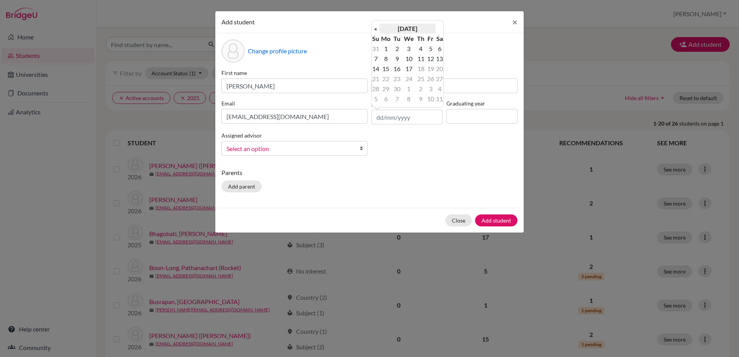
click at [396, 27] on th "[DATE]" at bounding box center [407, 29] width 56 height 10
click at [375, 31] on th "«" at bounding box center [376, 31] width 8 height 10
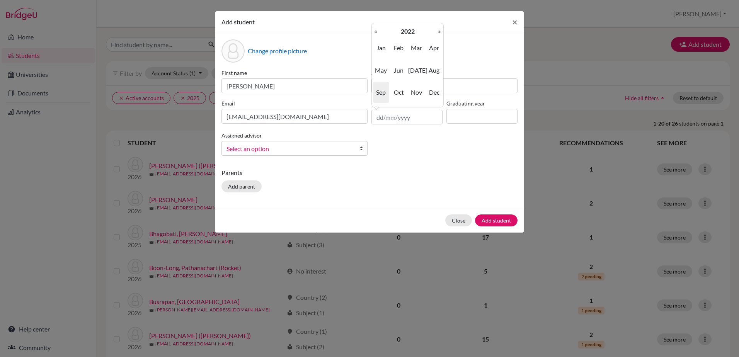
click at [375, 31] on th "«" at bounding box center [376, 31] width 8 height 10
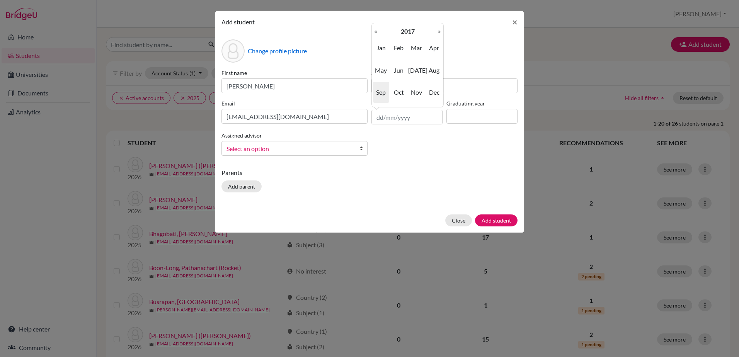
click at [375, 31] on th "«" at bounding box center [376, 31] width 8 height 10
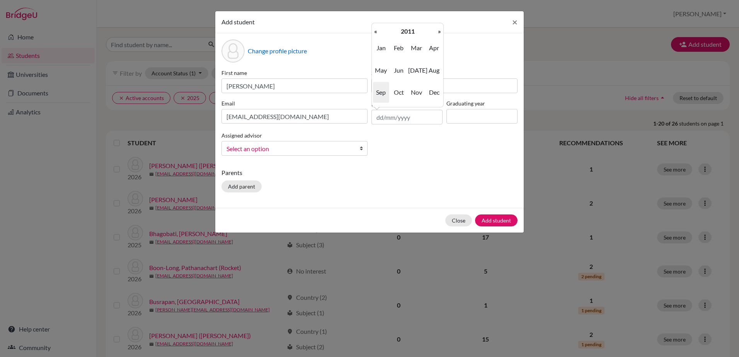
click at [375, 31] on th "«" at bounding box center [376, 31] width 8 height 10
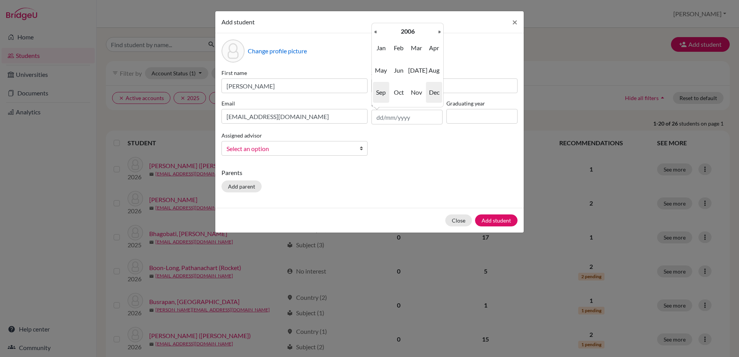
click at [432, 91] on span "Dec" at bounding box center [434, 92] width 16 height 21
click at [387, 68] on td "11" at bounding box center [385, 69] width 13 height 10
type input "11/12/2006"
click at [461, 117] on input at bounding box center [481, 116] width 71 height 15
type input "2025"
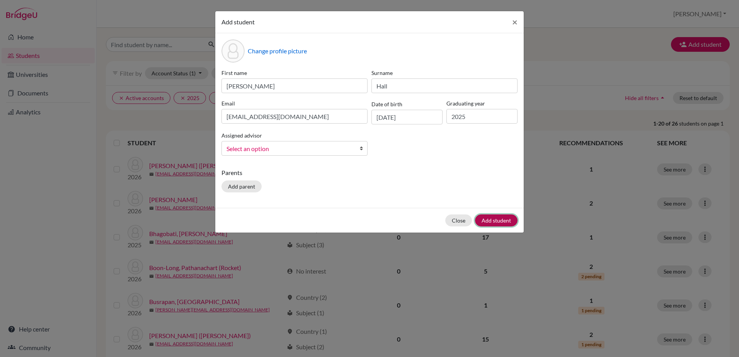
click at [489, 221] on button "Add student" at bounding box center [496, 220] width 43 height 12
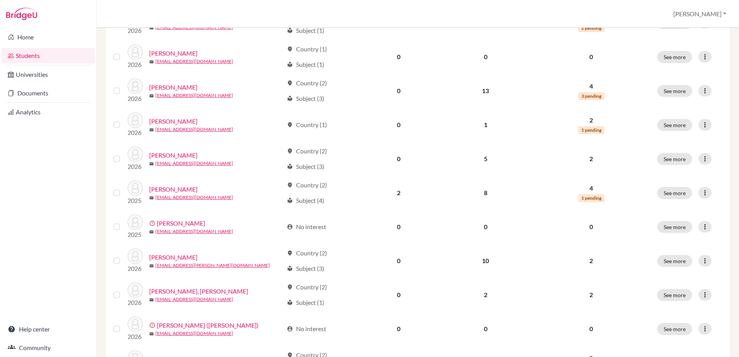
scroll to position [425, 0]
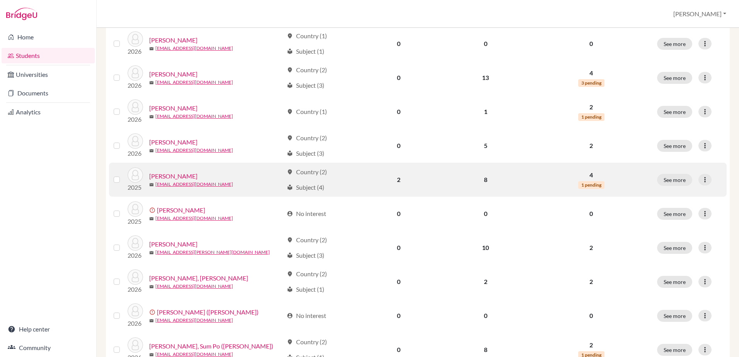
click at [123, 175] on label at bounding box center [123, 175] width 0 height 0
click at [0, 0] on input "checkbox" at bounding box center [0, 0] width 0 height 0
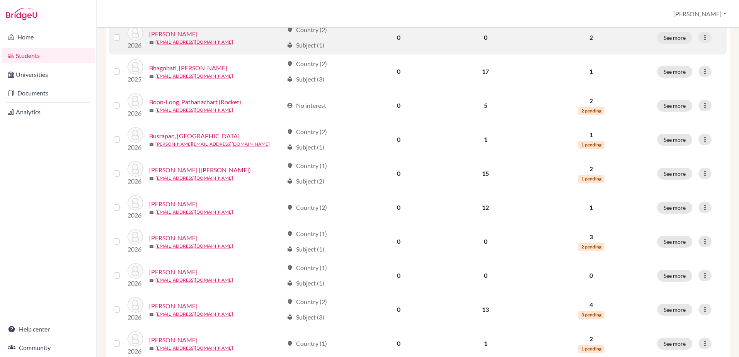
scroll to position [0, 0]
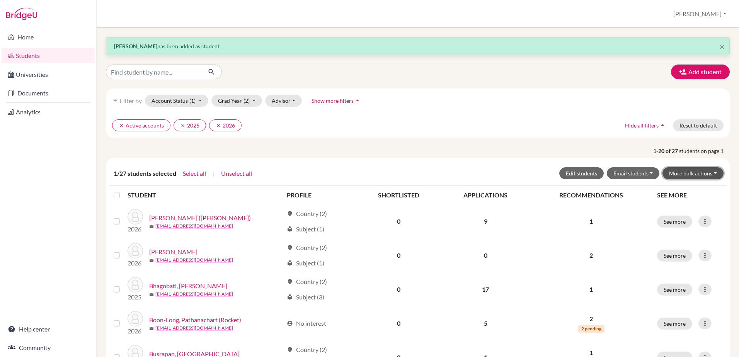
click at [680, 171] on button "More bulk actions" at bounding box center [692, 173] width 61 height 12
click at [564, 116] on div "clear Active accounts clear 2025 clear 2026 Hide all filters arrow_drop_up Rese…" at bounding box center [418, 125] width 624 height 25
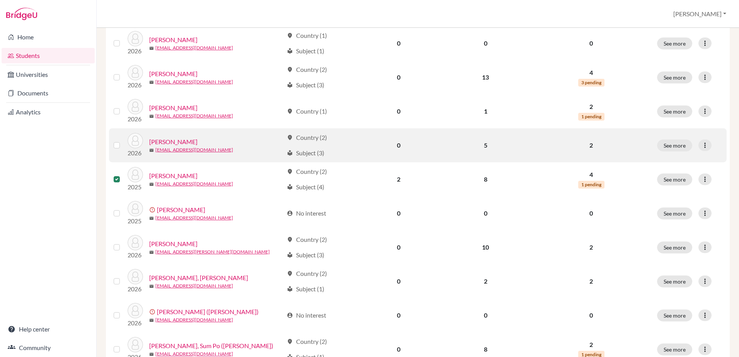
scroll to position [464, 0]
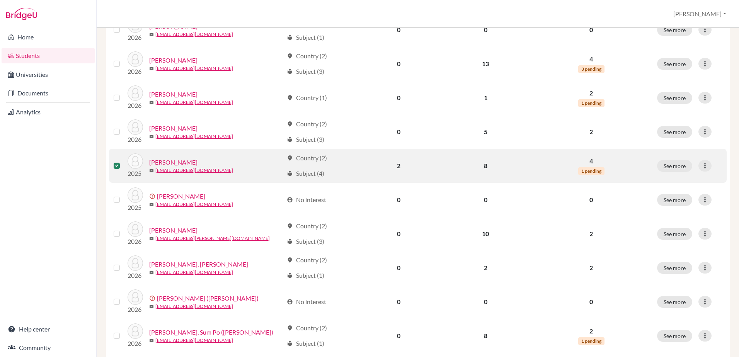
click at [123, 161] on label at bounding box center [123, 161] width 0 height 0
click at [0, 0] on input "checkbox" at bounding box center [0, 0] width 0 height 0
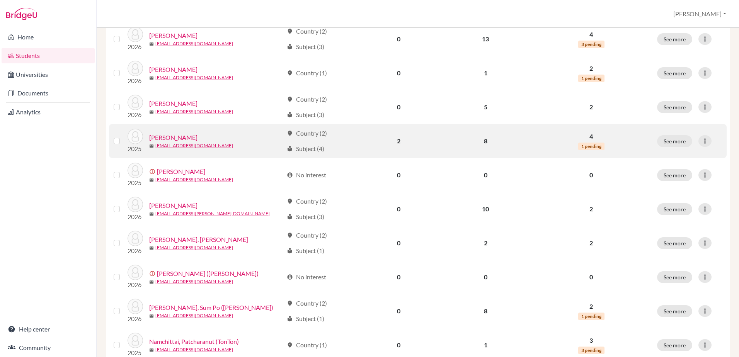
scroll to position [439, 0]
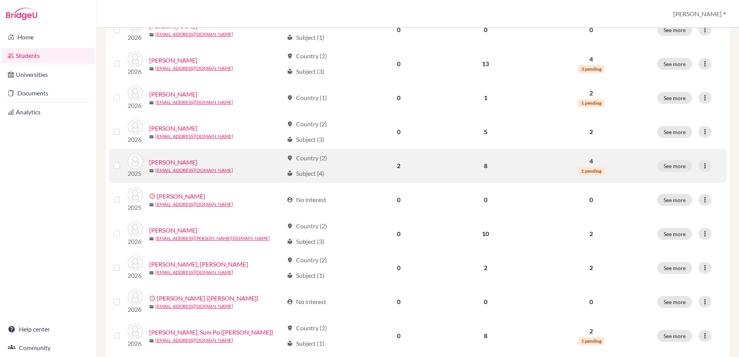
click at [174, 163] on link "[PERSON_NAME]" at bounding box center [173, 162] width 48 height 9
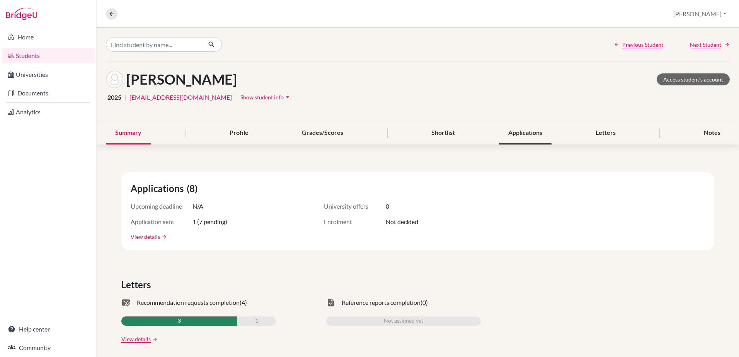
click at [513, 135] on div "Applications" at bounding box center [525, 133] width 53 height 23
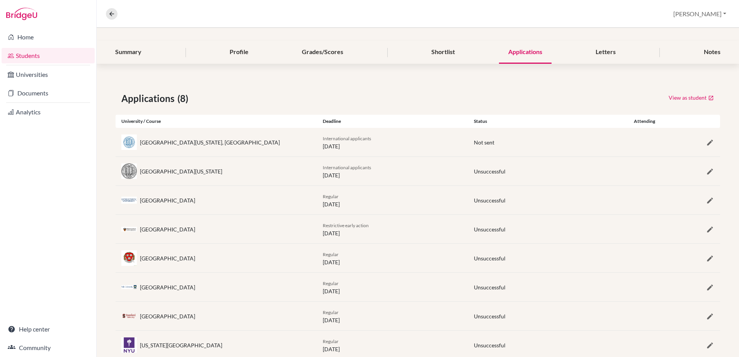
scroll to position [63, 0]
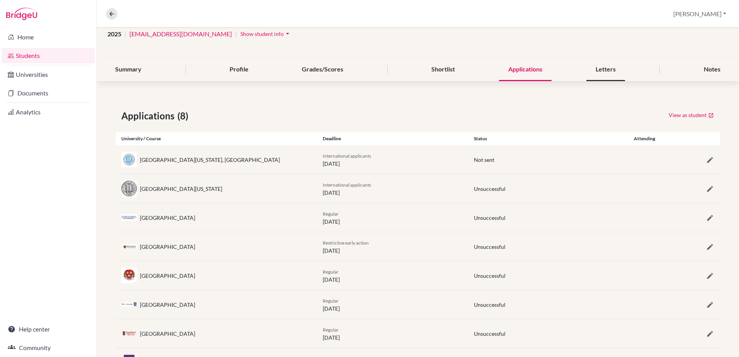
click at [591, 73] on div "Letters" at bounding box center [605, 69] width 39 height 23
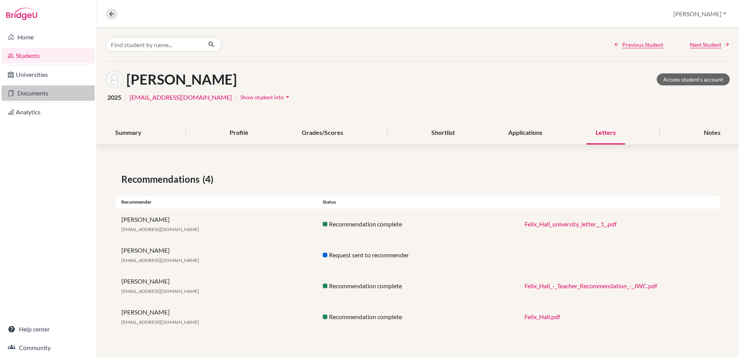
click at [54, 93] on link "Documents" at bounding box center [48, 92] width 93 height 15
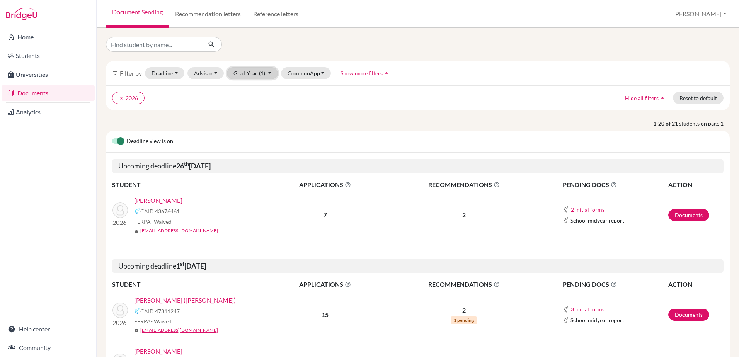
click at [269, 73] on button "Grad Year (1)" at bounding box center [252, 73] width 51 height 12
click at [254, 104] on div "2025" at bounding box center [249, 101] width 27 height 9
click at [126, 76] on span "Filter by" at bounding box center [131, 73] width 22 height 7
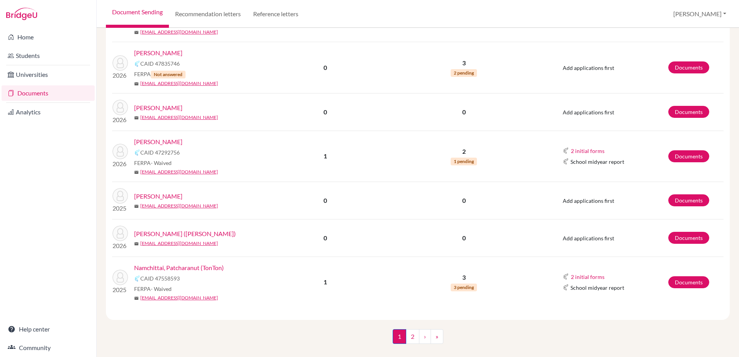
scroll to position [1119, 0]
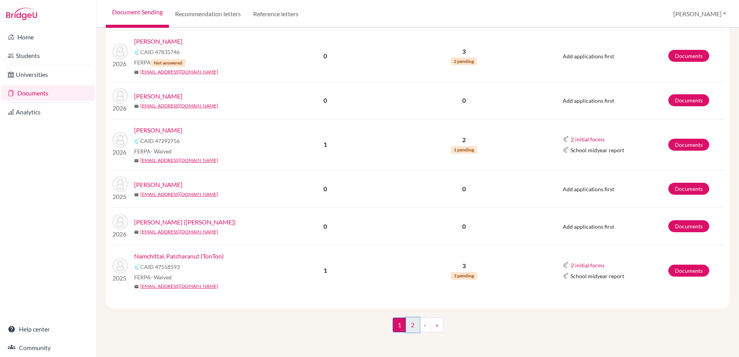
click at [406, 323] on link "2" at bounding box center [413, 325] width 14 height 15
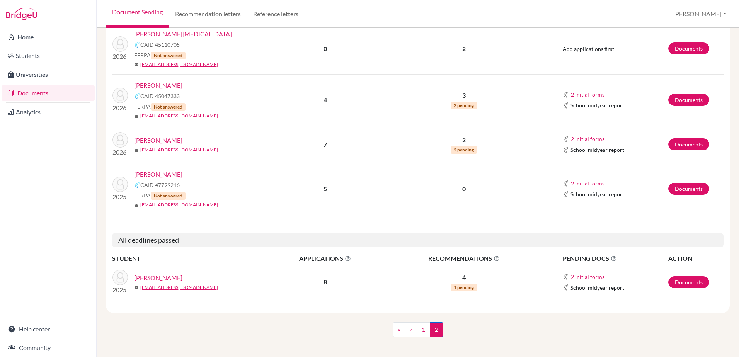
scroll to position [274, 0]
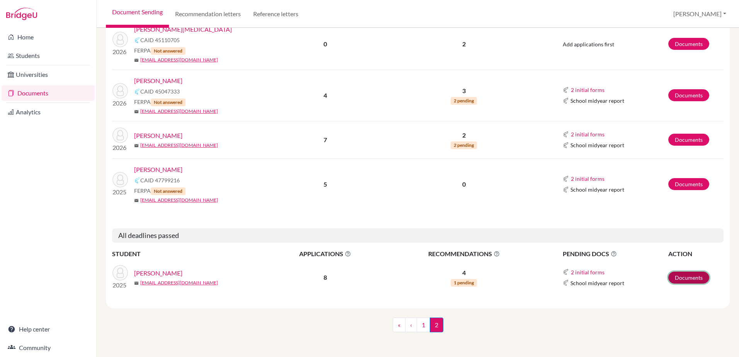
click at [674, 281] on link "Documents" at bounding box center [688, 278] width 41 height 12
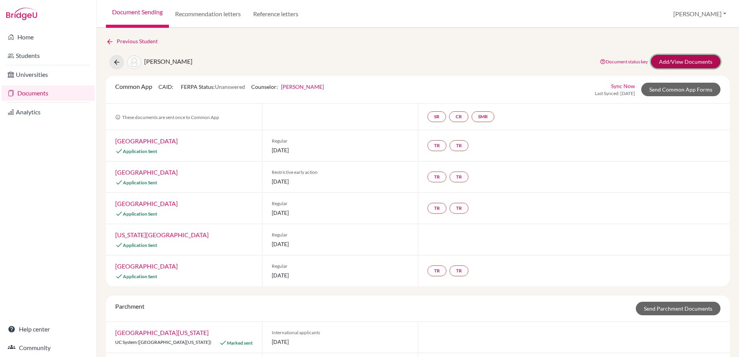
click at [688, 63] on link "Add/View Documents" at bounding box center [686, 62] width 70 height 14
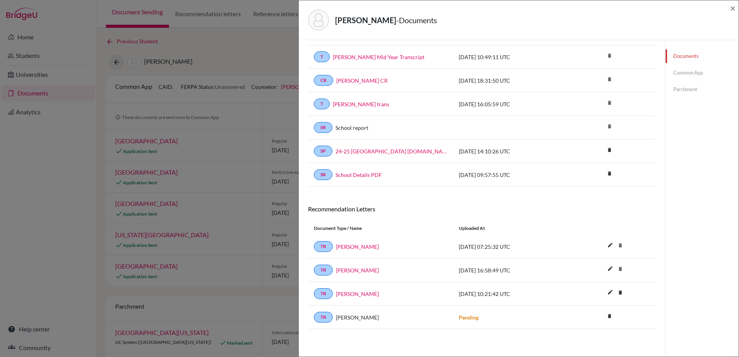
scroll to position [80, 0]
click at [321, 291] on link "TR" at bounding box center [323, 293] width 19 height 11
click at [733, 6] on span "×" at bounding box center [732, 7] width 5 height 11
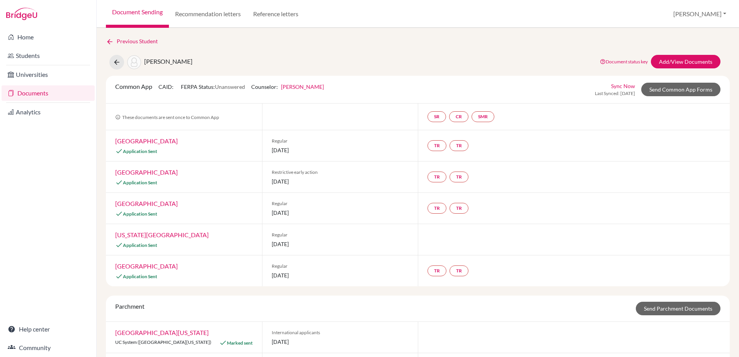
click at [35, 97] on link "Documents" at bounding box center [48, 92] width 93 height 15
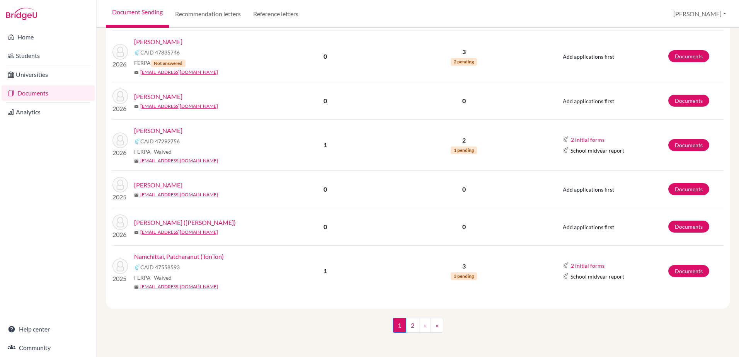
scroll to position [1119, 0]
click at [411, 324] on link "2" at bounding box center [413, 325] width 14 height 15
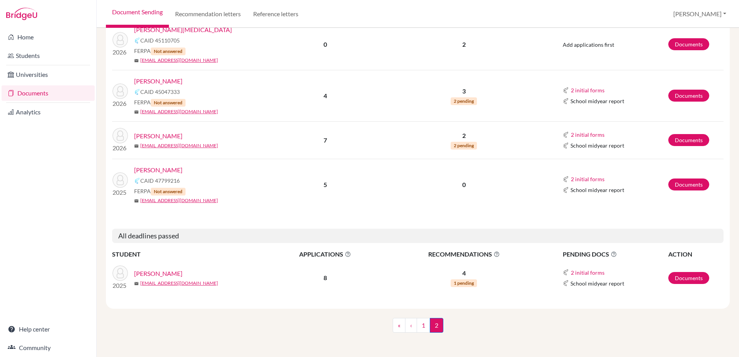
scroll to position [274, 0]
click at [680, 279] on link "Documents" at bounding box center [688, 278] width 41 height 12
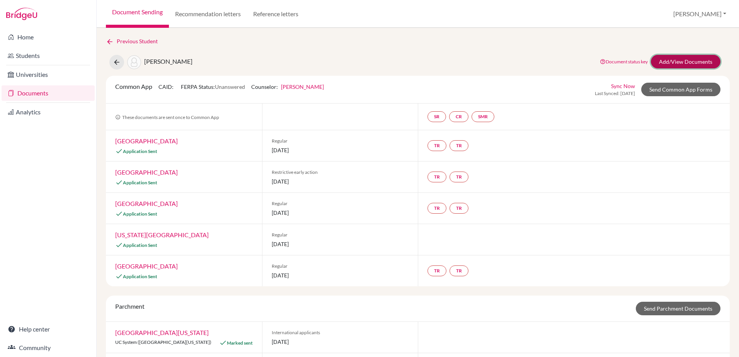
click at [664, 60] on link "Add/View Documents" at bounding box center [686, 62] width 70 height 14
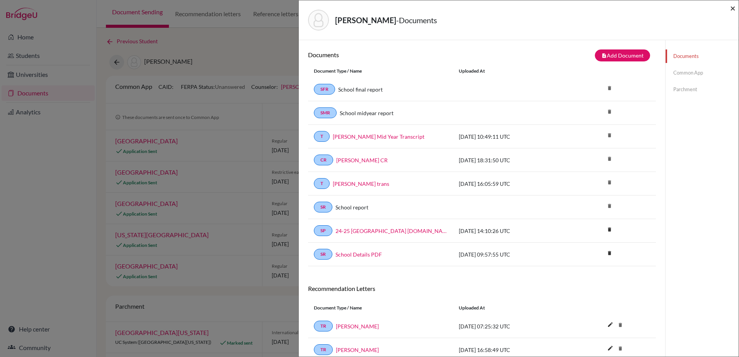
click at [734, 9] on span "×" at bounding box center [732, 7] width 5 height 11
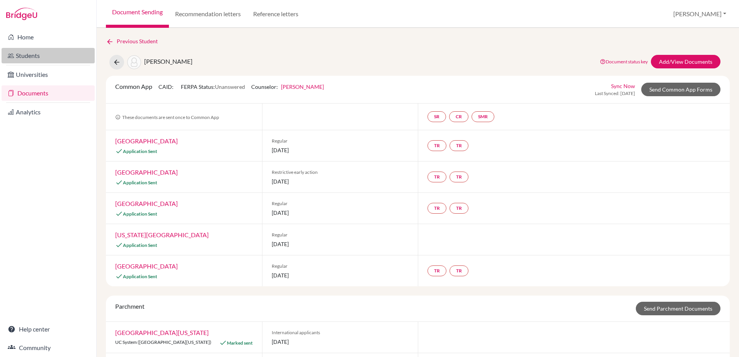
click at [35, 57] on link "Students" at bounding box center [48, 55] width 93 height 15
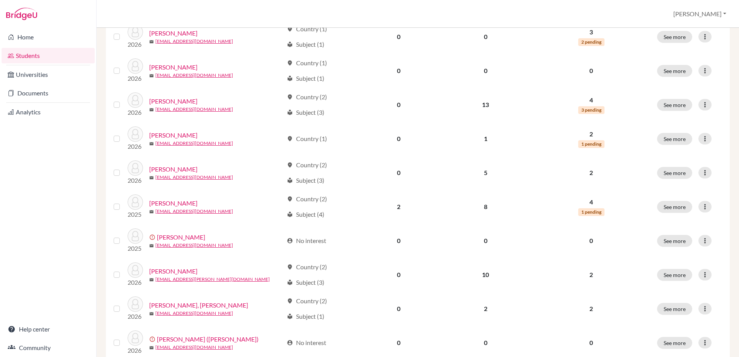
scroll to position [386, 0]
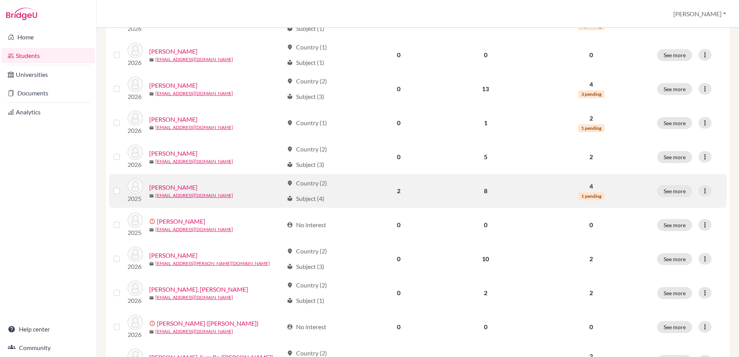
click at [123, 186] on label at bounding box center [123, 186] width 0 height 0
click at [0, 0] on input "checkbox" at bounding box center [0, 0] width 0 height 0
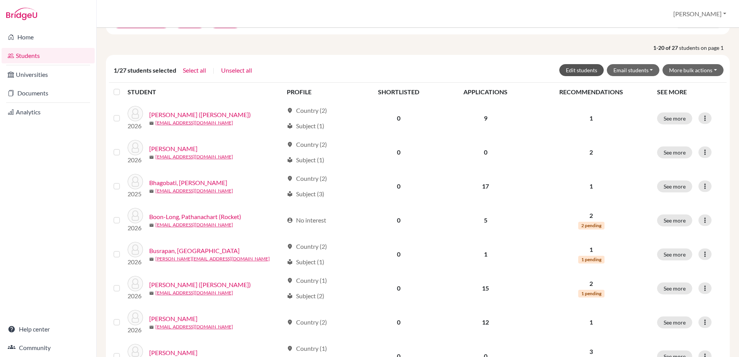
scroll to position [0, 0]
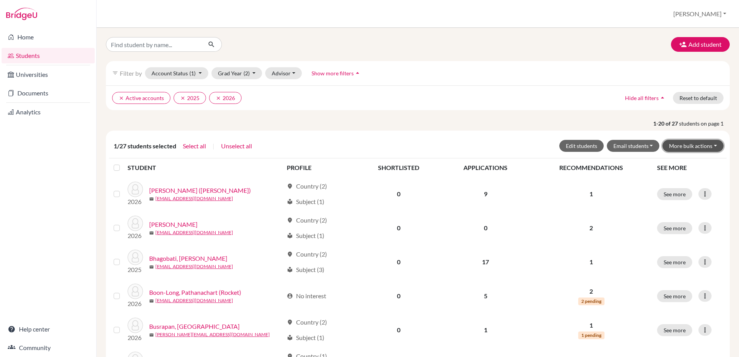
click at [694, 144] on button "More bulk actions" at bounding box center [692, 146] width 61 height 12
click at [673, 163] on button "Archive" at bounding box center [688, 162] width 70 height 12
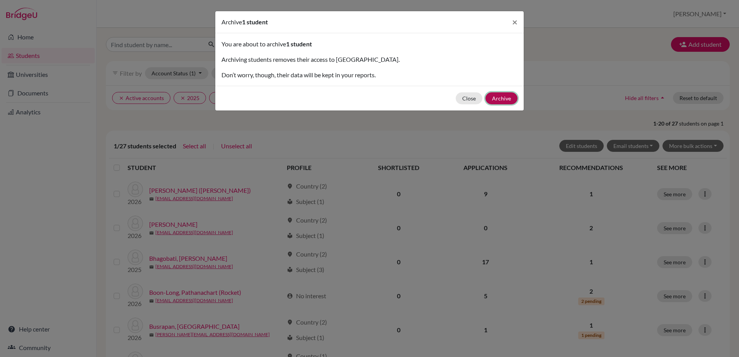
click at [505, 97] on button "Archive" at bounding box center [501, 98] width 32 height 12
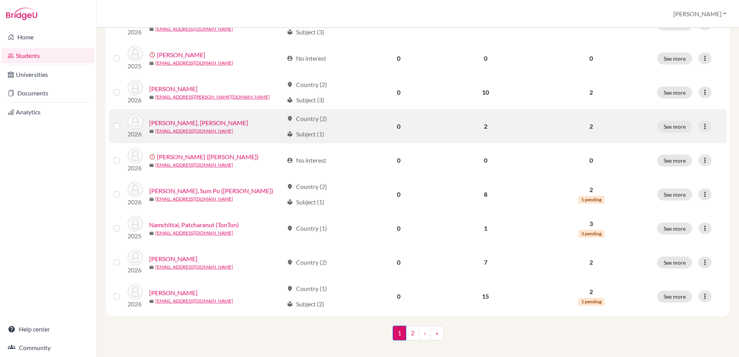
scroll to position [554, 0]
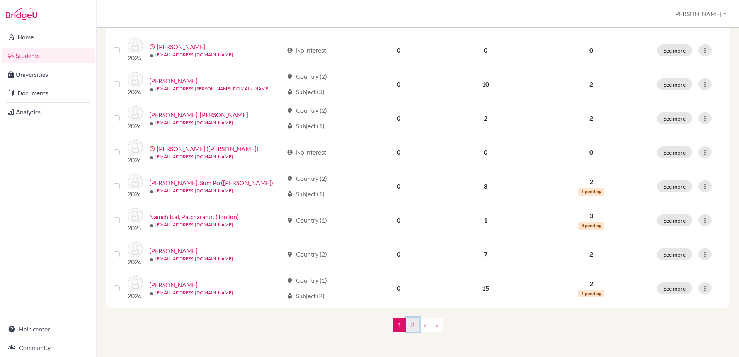
click at [413, 324] on link "2" at bounding box center [413, 325] width 14 height 15
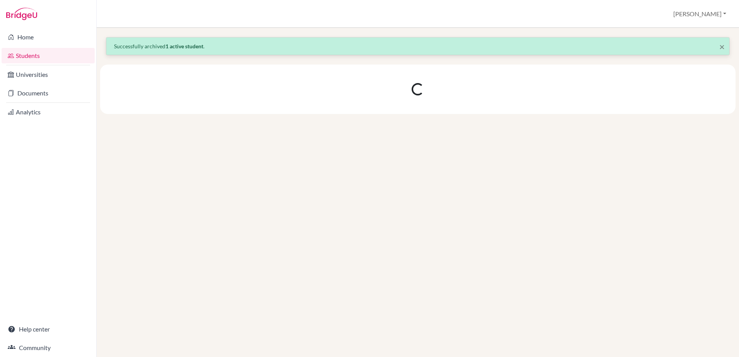
scroll to position [0, 0]
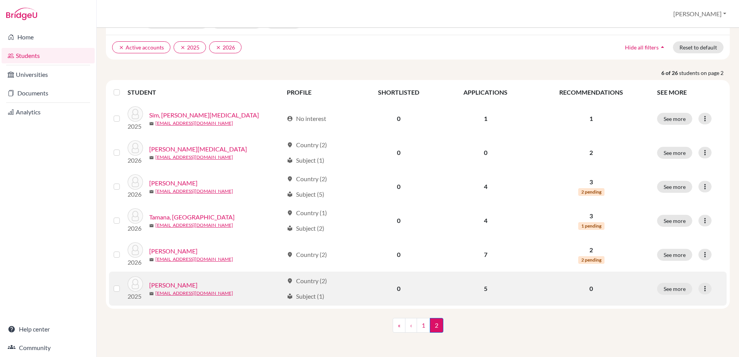
scroll to position [78, 0]
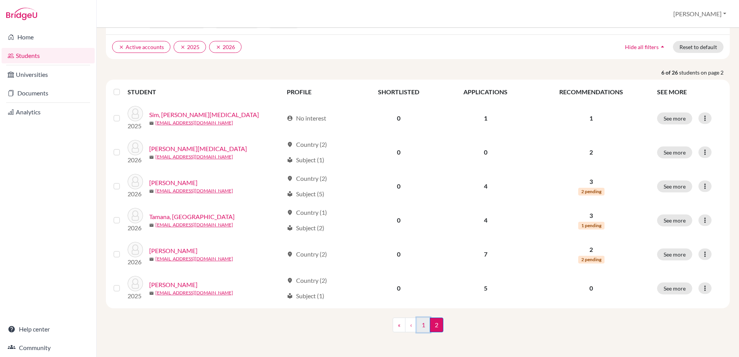
click at [420, 326] on link "1" at bounding box center [424, 325] width 14 height 15
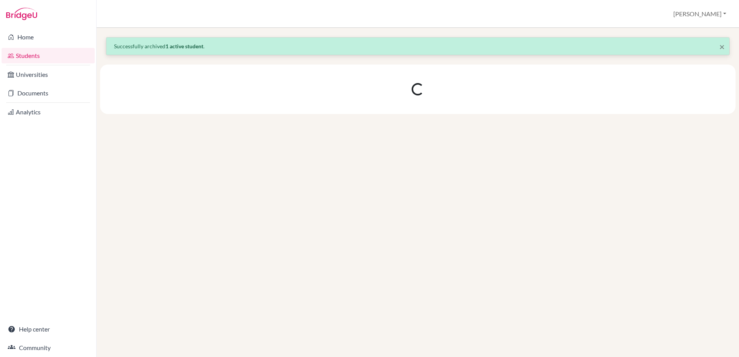
scroll to position [0, 0]
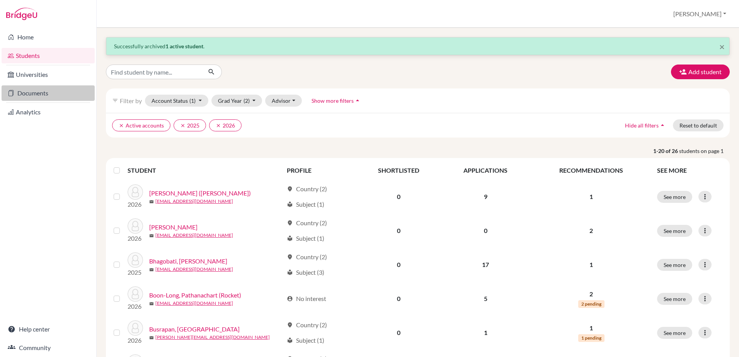
click at [20, 91] on link "Documents" at bounding box center [48, 92] width 93 height 15
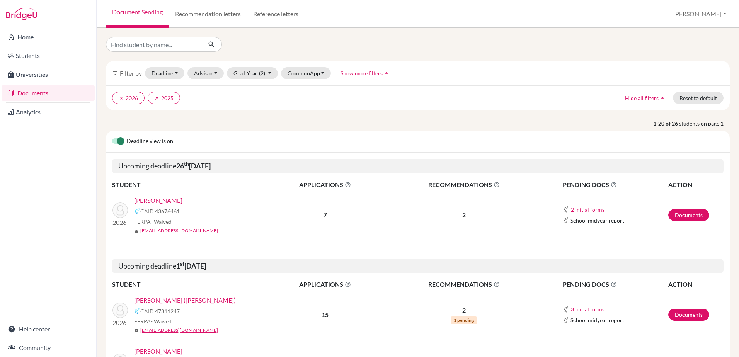
click at [112, 137] on label at bounding box center [112, 137] width 0 height 0
click at [118, 140] on input "checkbox" at bounding box center [115, 141] width 6 height 8
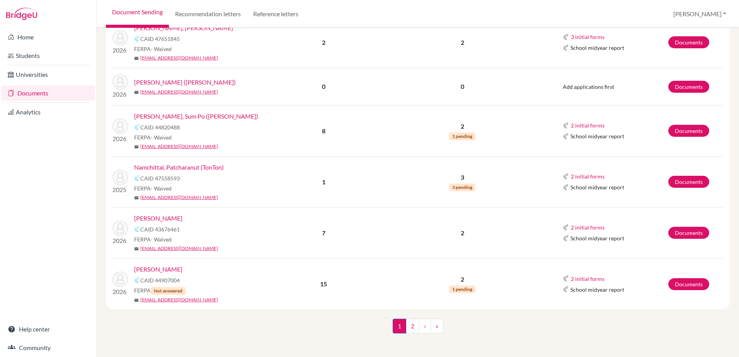
scroll to position [842, 0]
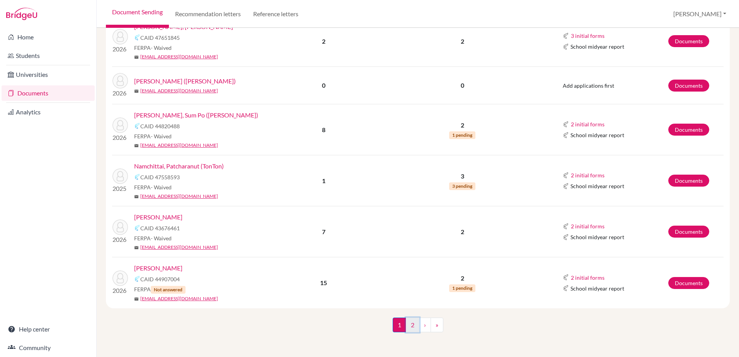
click at [408, 324] on link "2" at bounding box center [413, 325] width 14 height 15
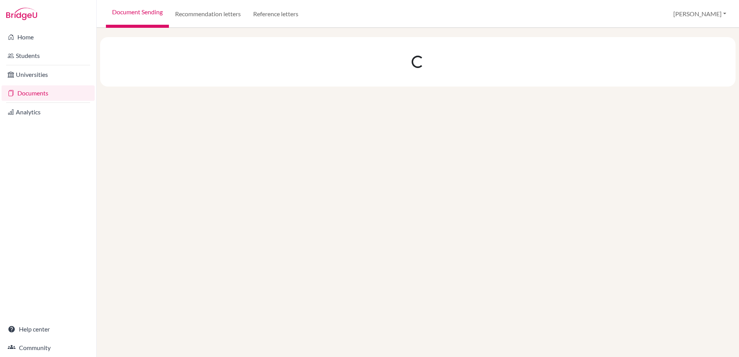
scroll to position [0, 0]
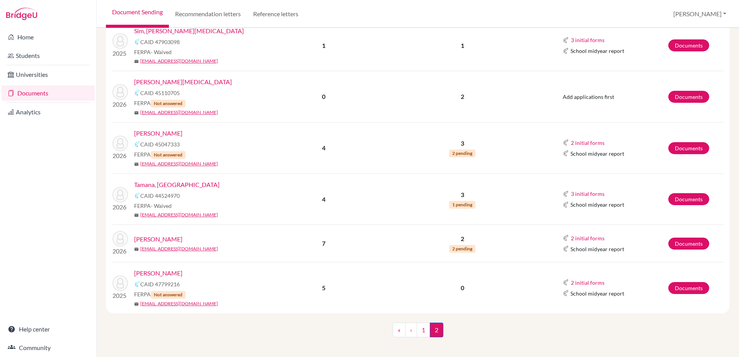
scroll to position [154, 0]
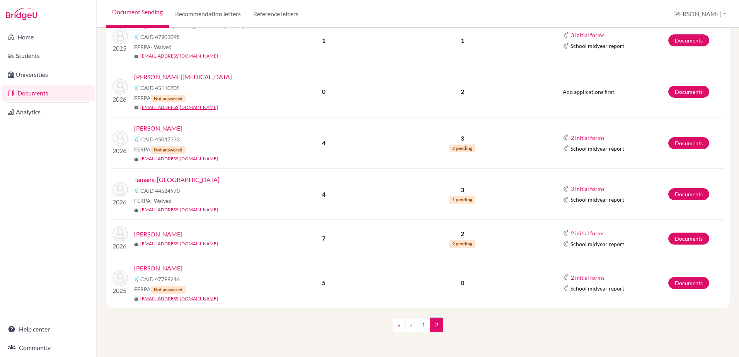
click at [155, 235] on link "[PERSON_NAME]" at bounding box center [158, 234] width 48 height 9
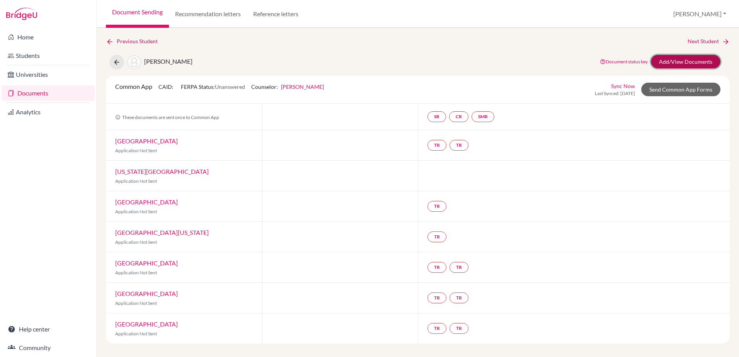
click at [669, 61] on link "Add/View Documents" at bounding box center [686, 62] width 70 height 14
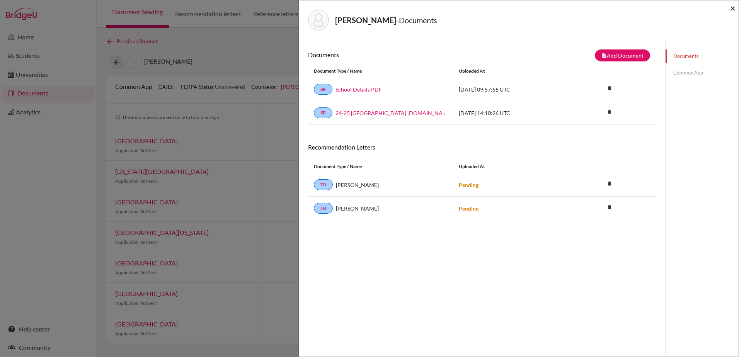
click at [731, 11] on span "×" at bounding box center [732, 7] width 5 height 11
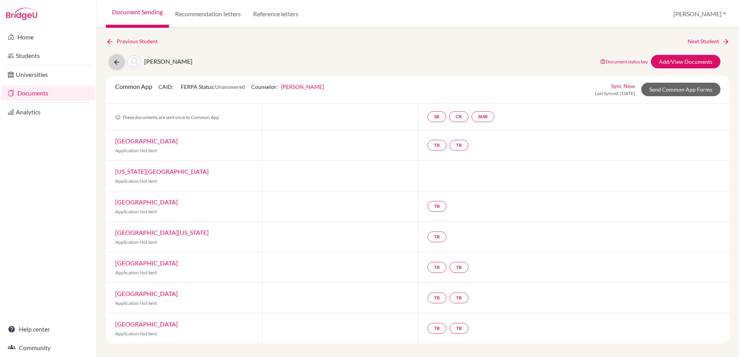
click at [120, 61] on icon at bounding box center [117, 62] width 8 height 8
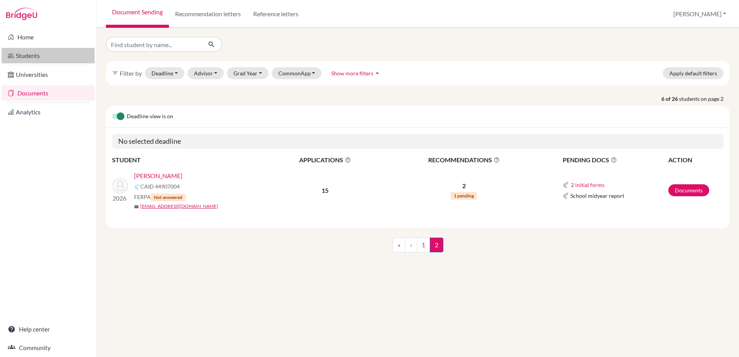
click at [28, 56] on link "Students" at bounding box center [48, 55] width 93 height 15
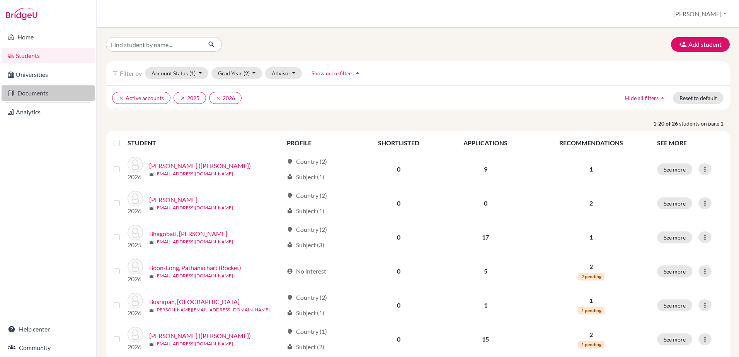
click at [30, 93] on link "Documents" at bounding box center [48, 92] width 93 height 15
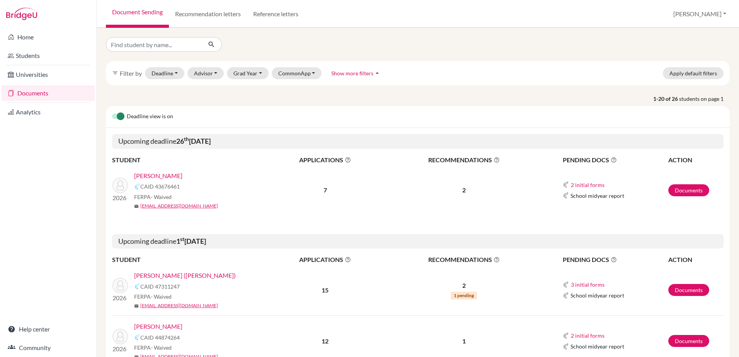
click at [112, 112] on label at bounding box center [112, 112] width 0 height 0
click at [118, 118] on input "checkbox" at bounding box center [115, 116] width 6 height 8
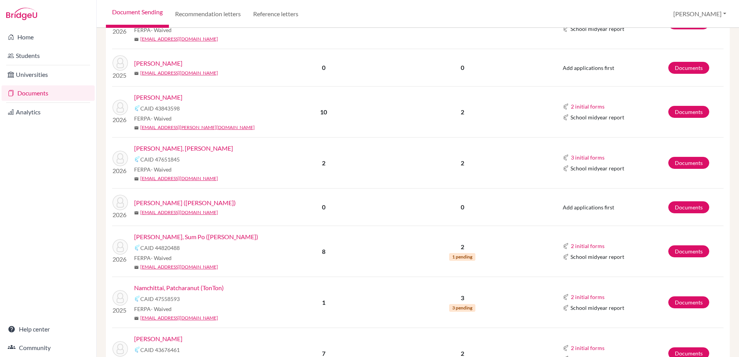
scroll to position [817, 0]
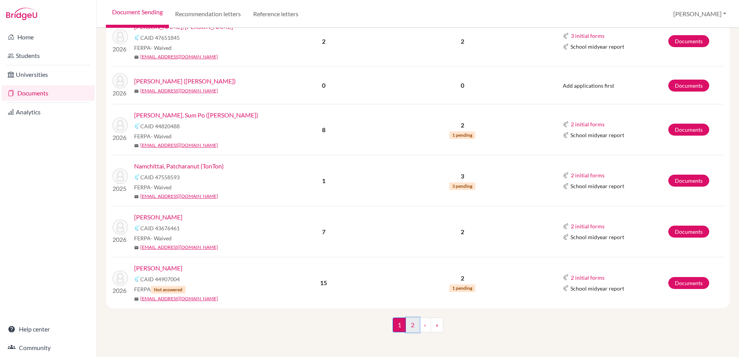
click at [409, 324] on link "2" at bounding box center [413, 325] width 14 height 15
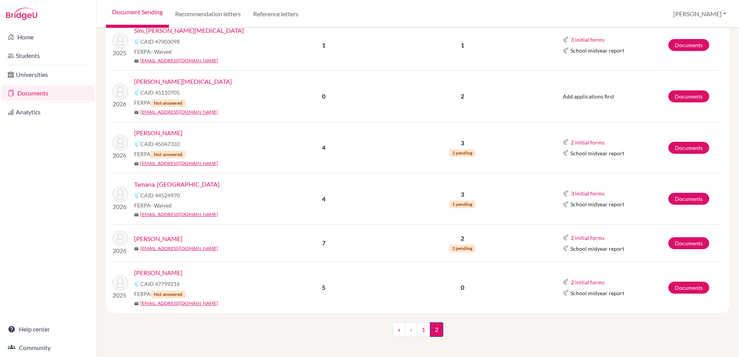
scroll to position [129, 0]
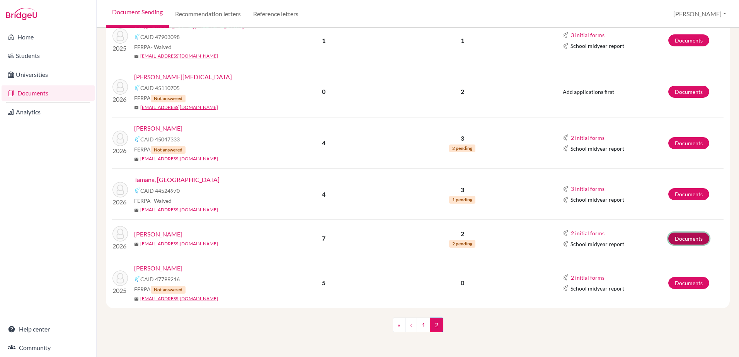
click at [677, 237] on link "Documents" at bounding box center [688, 239] width 41 height 12
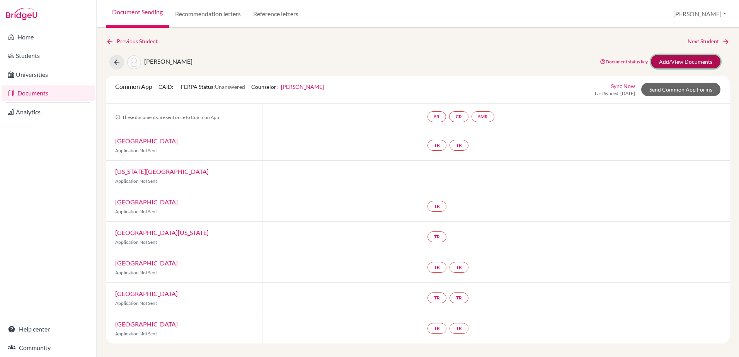
click at [672, 63] on link "Add/View Documents" at bounding box center [686, 62] width 70 height 14
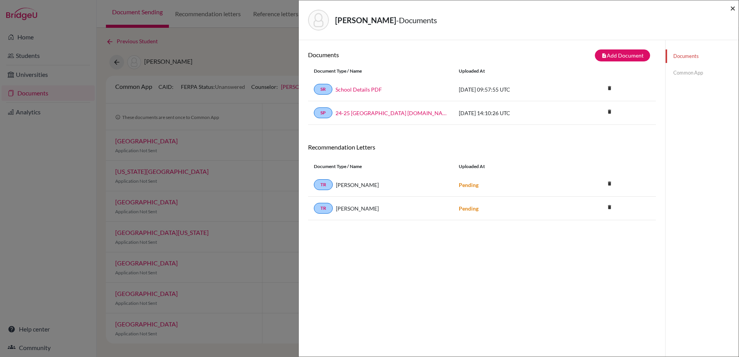
click at [734, 10] on span "×" at bounding box center [732, 7] width 5 height 11
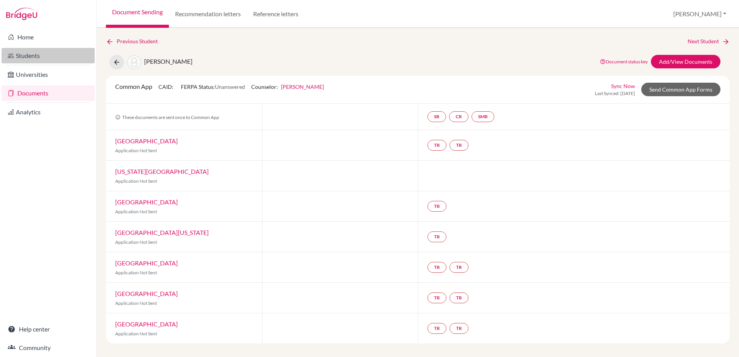
click at [33, 58] on link "Students" at bounding box center [48, 55] width 93 height 15
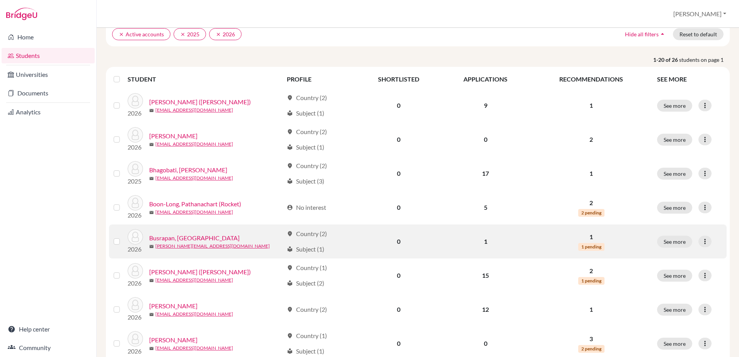
scroll to position [77, 0]
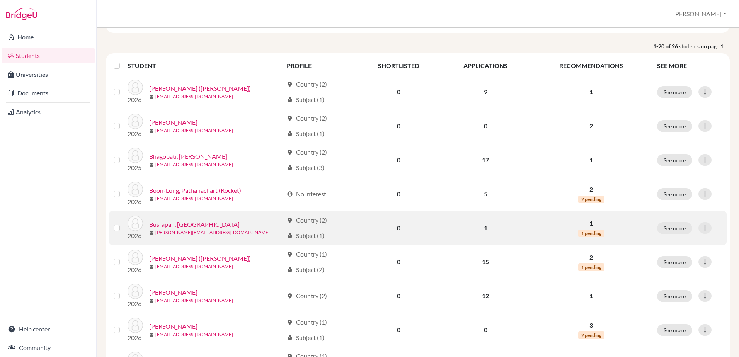
click at [177, 224] on link "Busrapan, [GEOGRAPHIC_DATA]" at bounding box center [194, 224] width 90 height 9
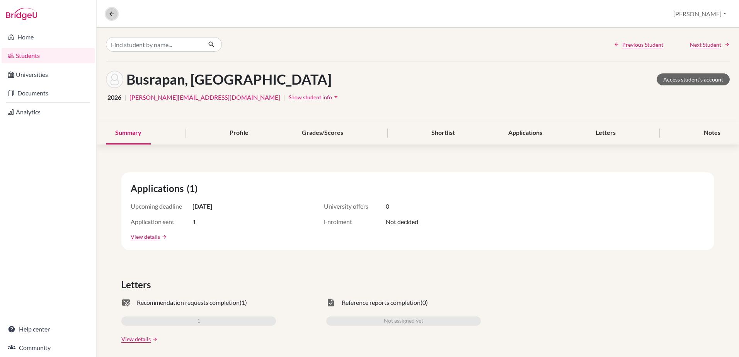
click at [109, 15] on icon at bounding box center [111, 13] width 7 height 7
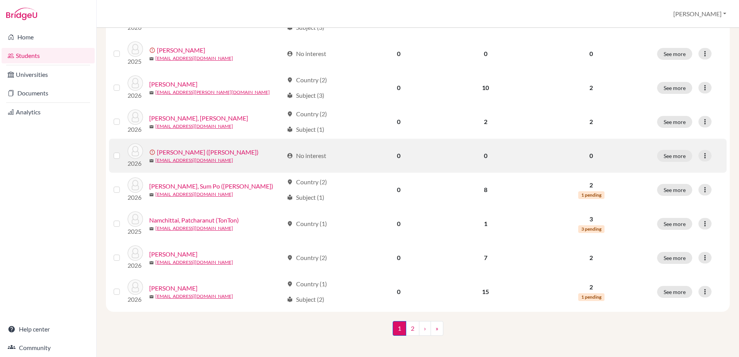
scroll to position [527, 0]
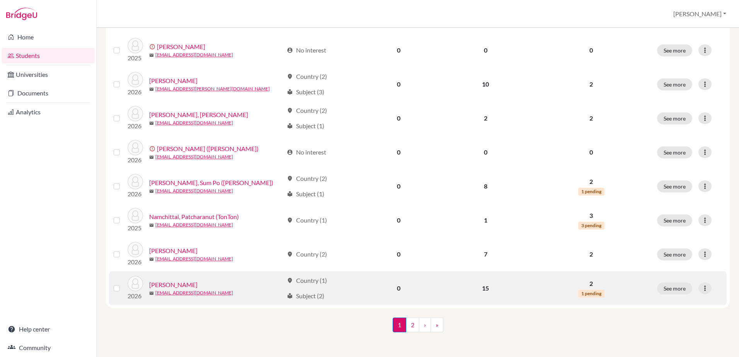
click at [170, 283] on link "[PERSON_NAME]" at bounding box center [173, 284] width 48 height 9
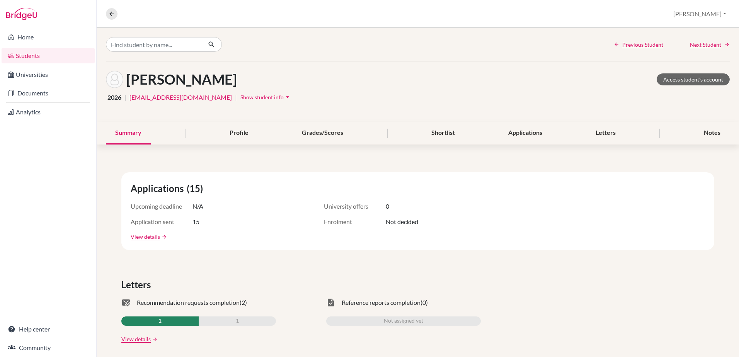
click at [29, 55] on link "Students" at bounding box center [48, 55] width 93 height 15
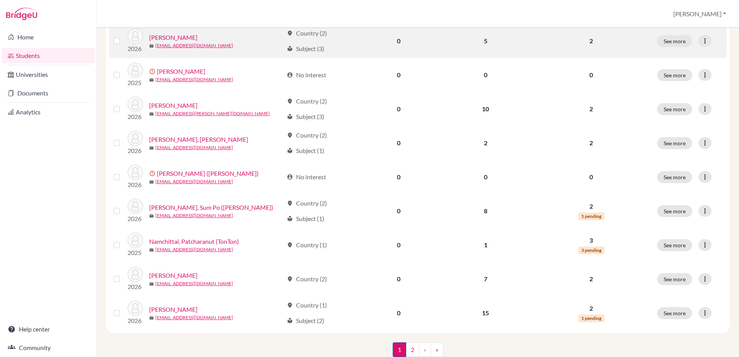
scroll to position [527, 0]
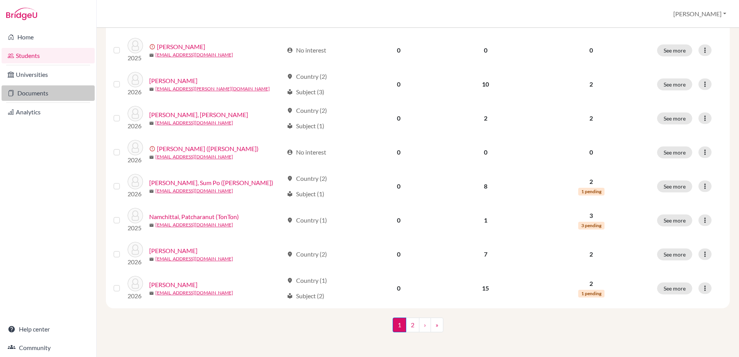
click at [34, 95] on link "Documents" at bounding box center [48, 92] width 93 height 15
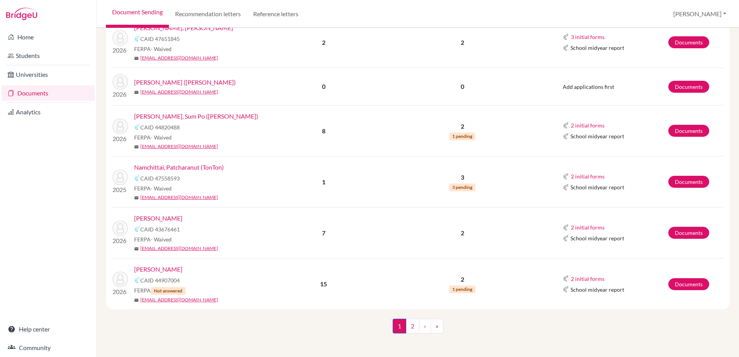
scroll to position [817, 0]
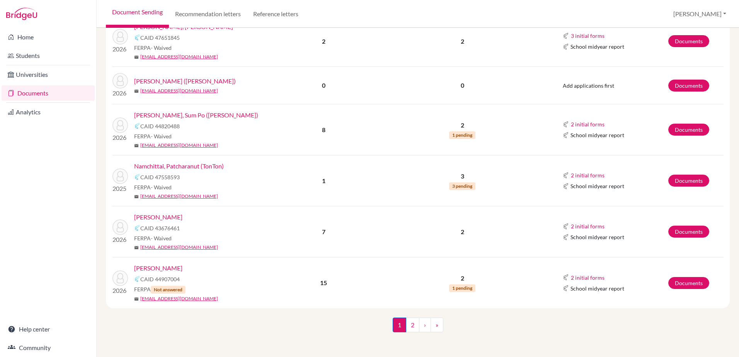
click at [164, 267] on link "[PERSON_NAME]" at bounding box center [158, 268] width 48 height 9
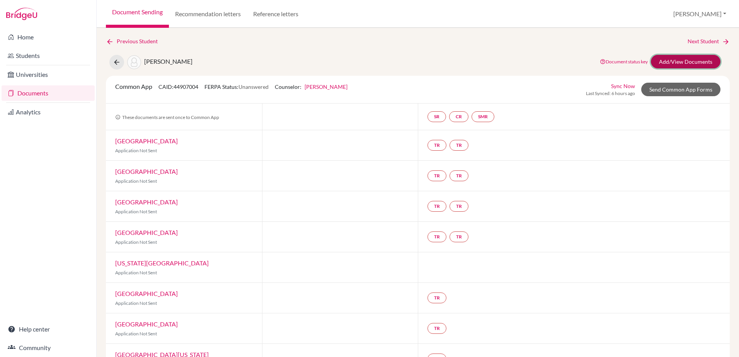
click at [697, 60] on link "Add/View Documents" at bounding box center [686, 62] width 70 height 14
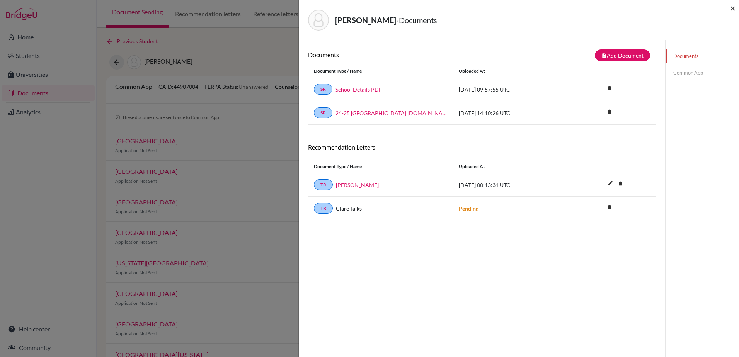
click at [732, 8] on span "×" at bounding box center [732, 7] width 5 height 11
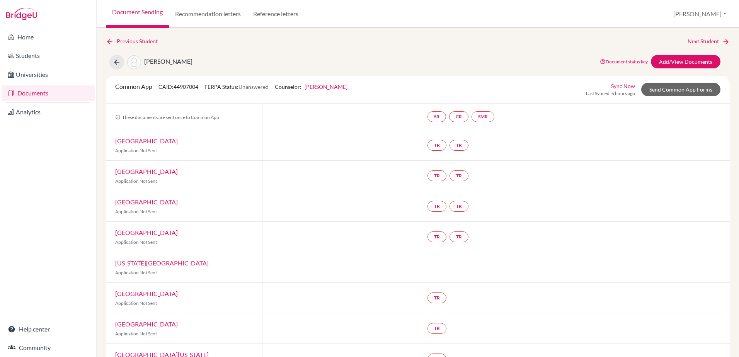
click at [21, 94] on link "Documents" at bounding box center [48, 92] width 93 height 15
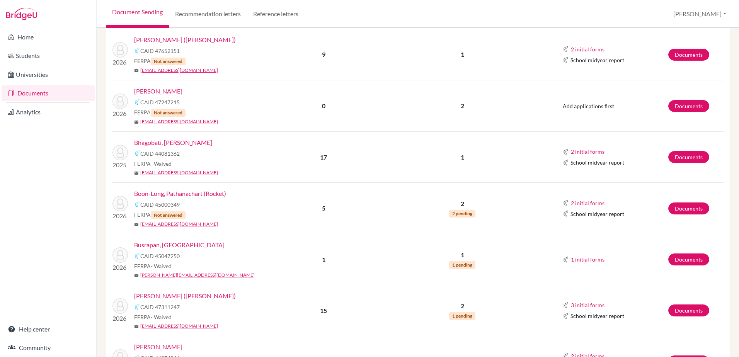
scroll to position [116, 0]
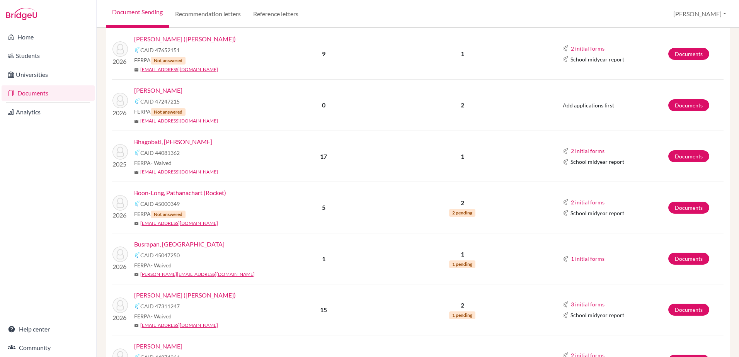
click at [156, 243] on link "Busrapan, [GEOGRAPHIC_DATA]" at bounding box center [179, 244] width 90 height 9
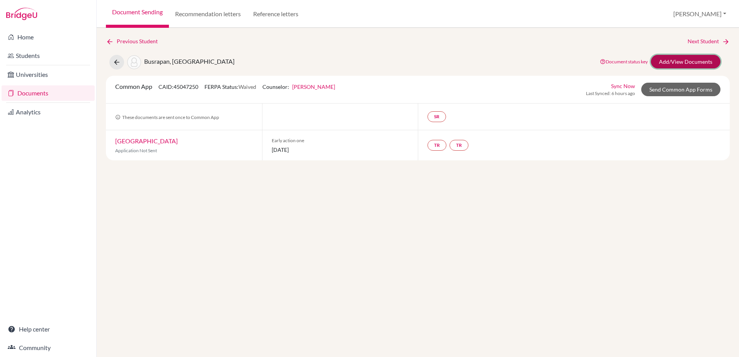
click at [678, 61] on link "Add/View Documents" at bounding box center [686, 62] width 70 height 14
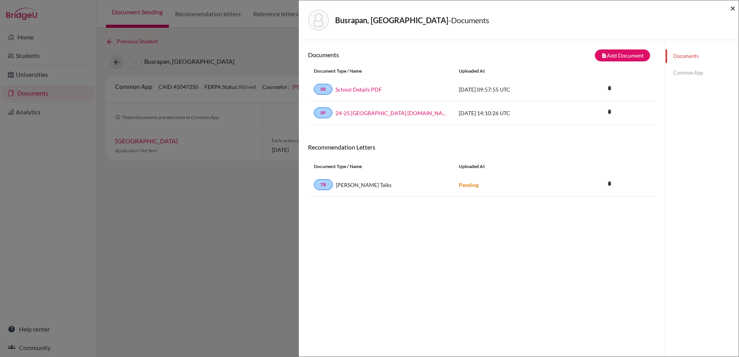
click at [735, 7] on span "×" at bounding box center [732, 7] width 5 height 11
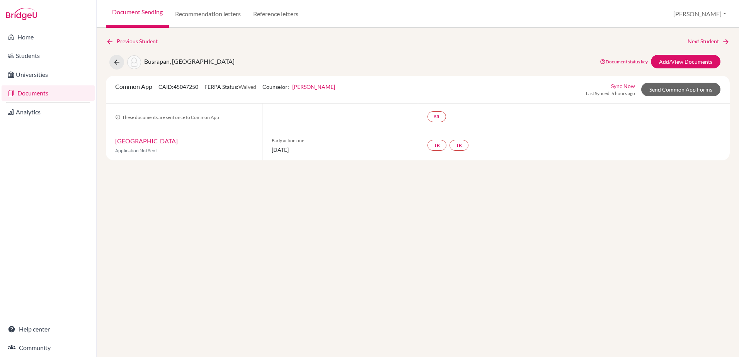
click at [27, 97] on link "Documents" at bounding box center [48, 92] width 93 height 15
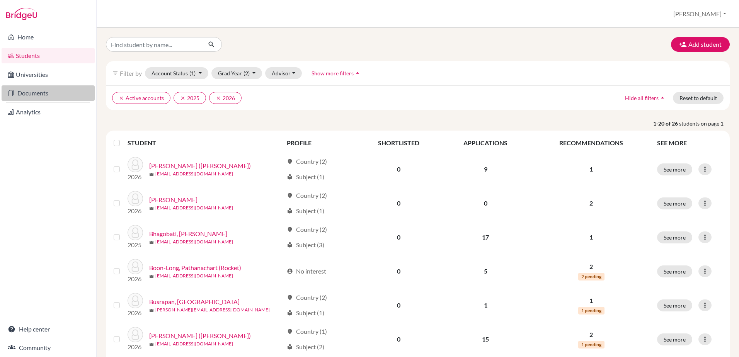
click at [32, 90] on link "Documents" at bounding box center [48, 92] width 93 height 15
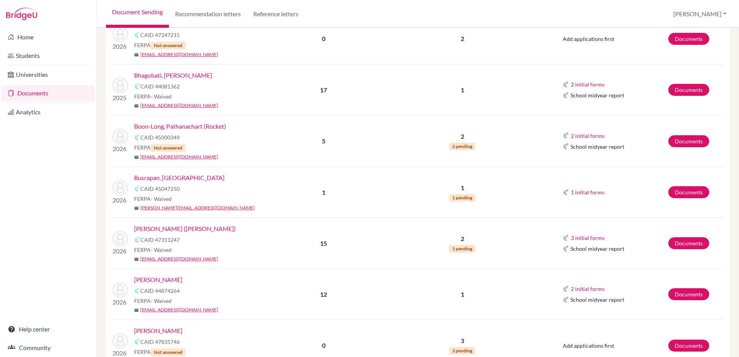
scroll to position [193, 0]
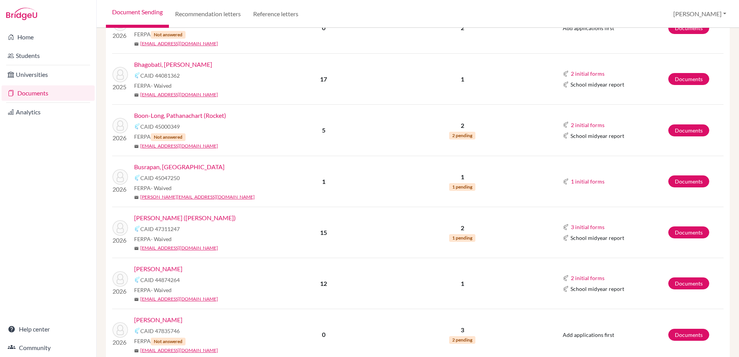
click at [165, 167] on link "Busrapan, [GEOGRAPHIC_DATA]" at bounding box center [179, 166] width 90 height 9
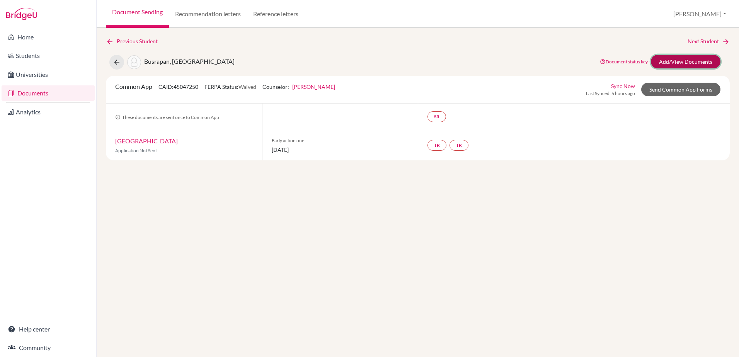
click at [676, 60] on link "Add/View Documents" at bounding box center [686, 62] width 70 height 14
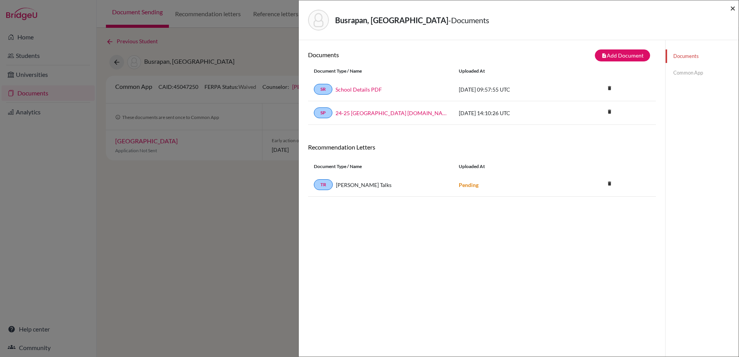
click at [730, 10] on span "×" at bounding box center [732, 7] width 5 height 11
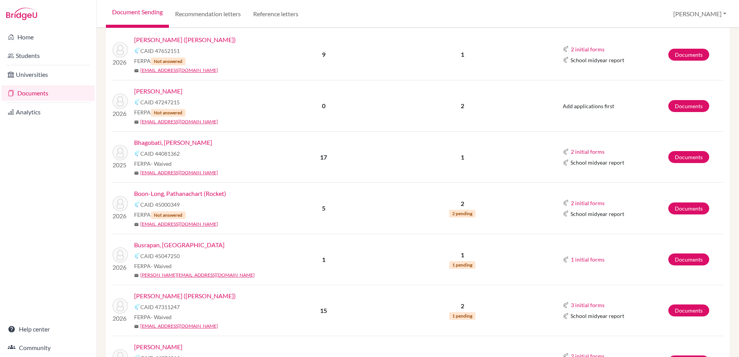
scroll to position [116, 0]
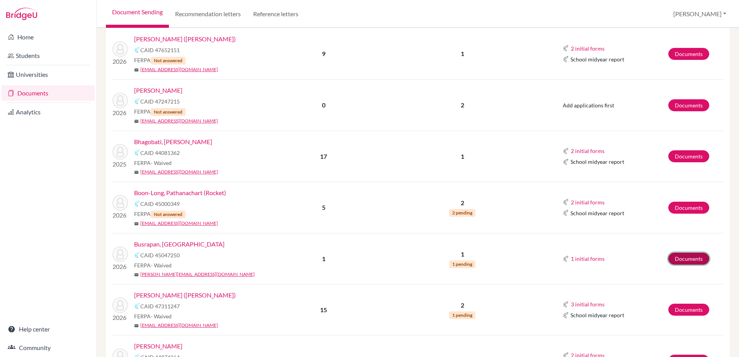
click at [682, 256] on link "Documents" at bounding box center [688, 259] width 41 height 12
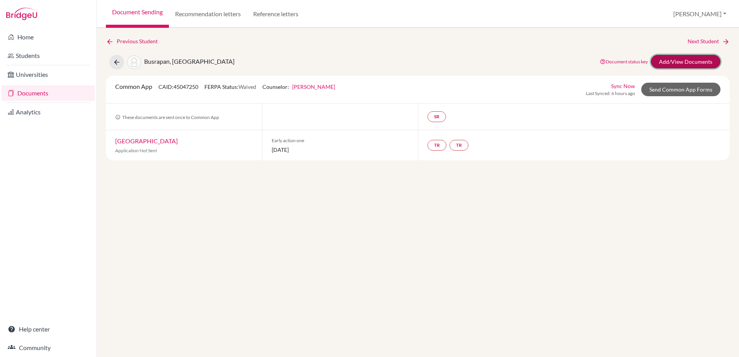
click at [680, 61] on link "Add/View Documents" at bounding box center [686, 62] width 70 height 14
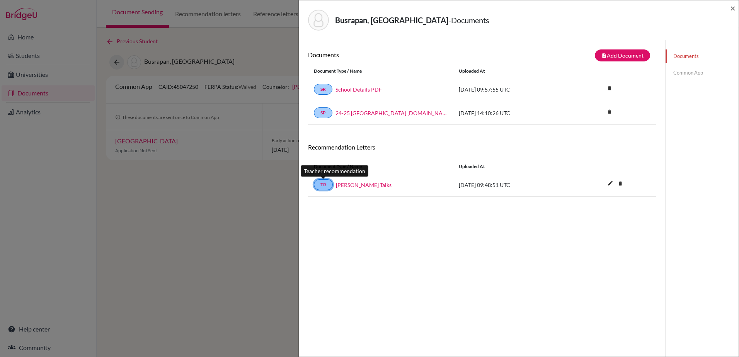
click at [318, 183] on link "TR" at bounding box center [323, 184] width 19 height 11
click at [448, 185] on div "TR Claire Talks" at bounding box center [380, 184] width 145 height 11
click at [485, 186] on span "2025-09-17 09:48:51 UTC" at bounding box center [484, 185] width 51 height 7
click at [604, 182] on icon "edit" at bounding box center [610, 183] width 12 height 12
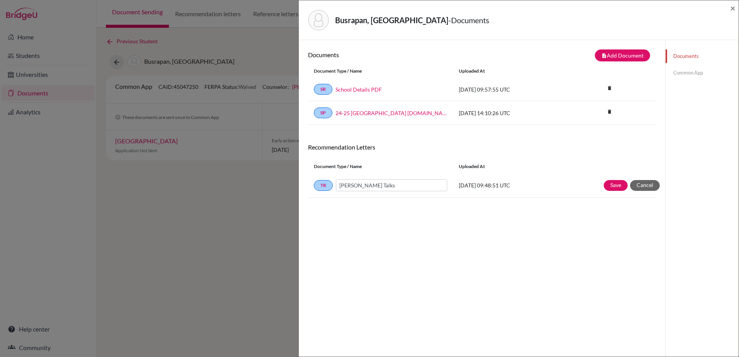
click at [613, 236] on div "Documents note_add Add Document Document type Change explanation for Common App…" at bounding box center [482, 218] width 348 height 338
click at [642, 184] on button "Cancel" at bounding box center [645, 185] width 30 height 11
drag, startPoint x: 327, startPoint y: 183, endPoint x: 592, endPoint y: 254, distance: 274.5
click at [592, 254] on div "Documents note_add Add Document Document type Change explanation for Common App…" at bounding box center [482, 218] width 348 height 338
click at [453, 250] on div "Documents note_add Add Document Document type Change explanation for Common App…" at bounding box center [482, 218] width 348 height 338
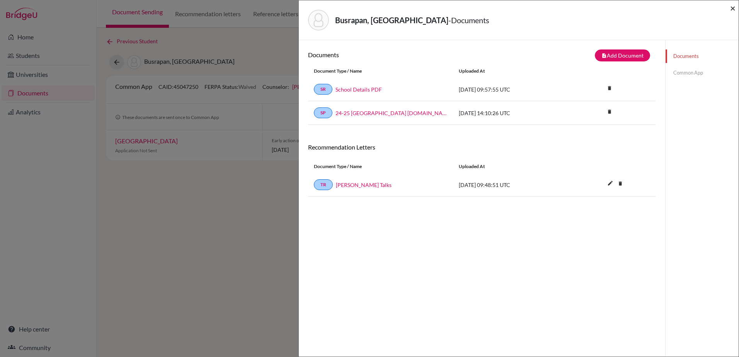
click at [733, 10] on span "×" at bounding box center [732, 7] width 5 height 11
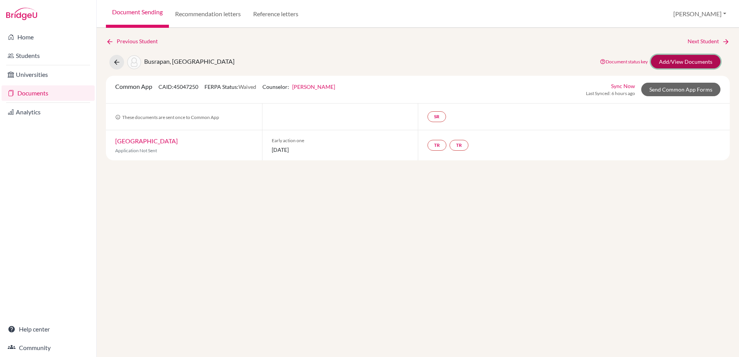
click at [660, 65] on link "Add/View Documents" at bounding box center [686, 62] width 70 height 14
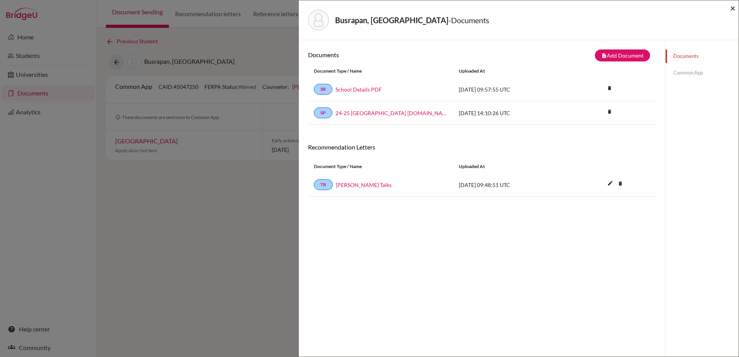
click at [733, 6] on span "×" at bounding box center [732, 7] width 5 height 11
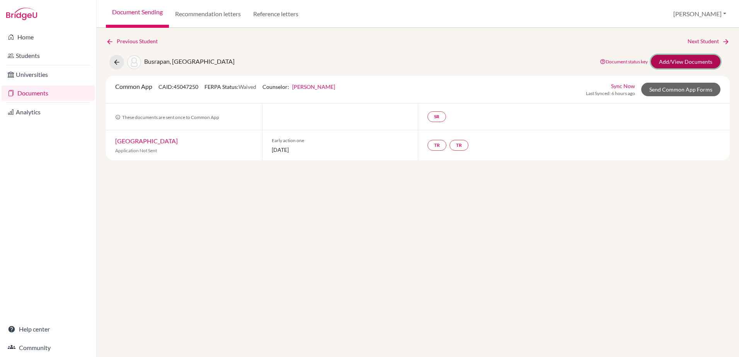
click at [673, 61] on link "Add/View Documents" at bounding box center [686, 62] width 70 height 14
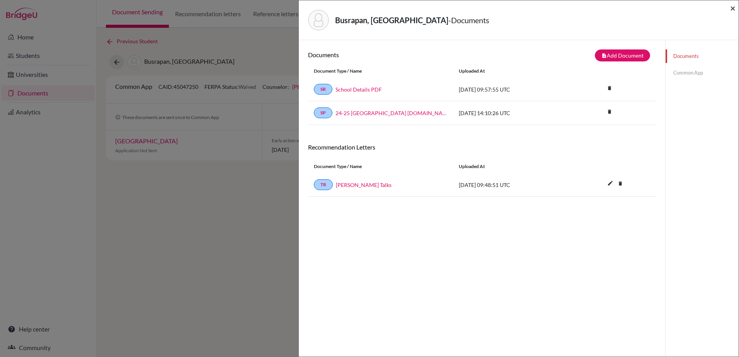
click at [734, 9] on span "×" at bounding box center [732, 7] width 5 height 11
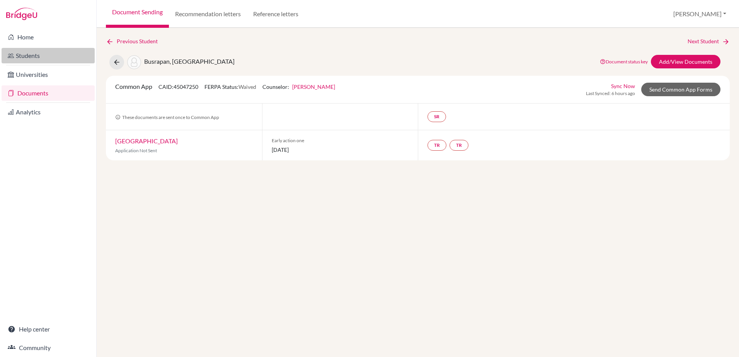
click at [15, 55] on link "Students" at bounding box center [48, 55] width 93 height 15
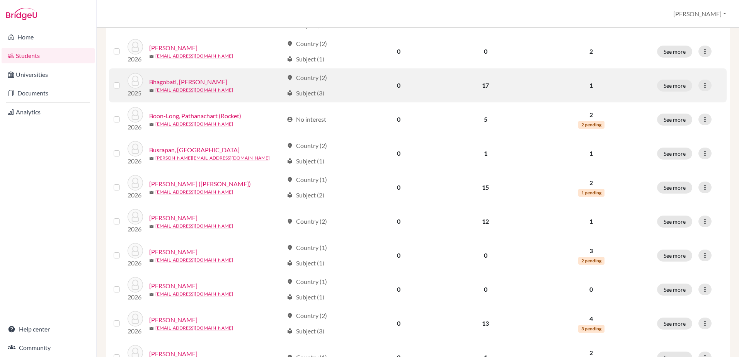
scroll to position [155, 0]
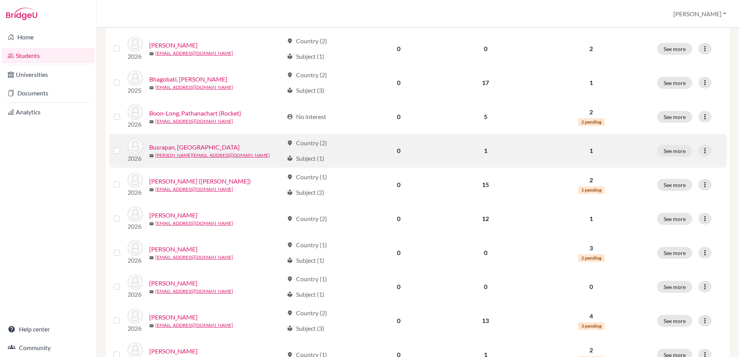
click at [163, 147] on link "Busrapan, [GEOGRAPHIC_DATA]" at bounding box center [194, 147] width 90 height 9
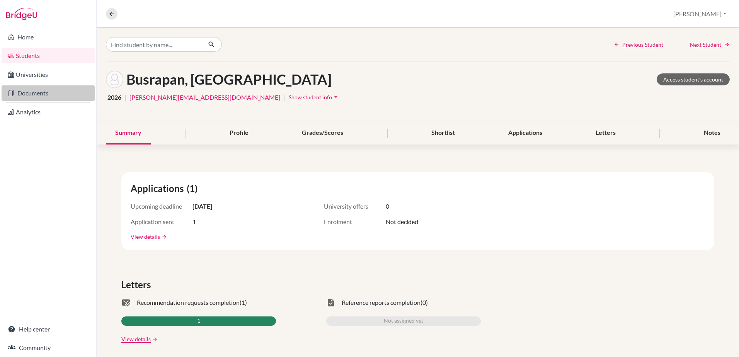
click at [30, 92] on link "Documents" at bounding box center [48, 92] width 93 height 15
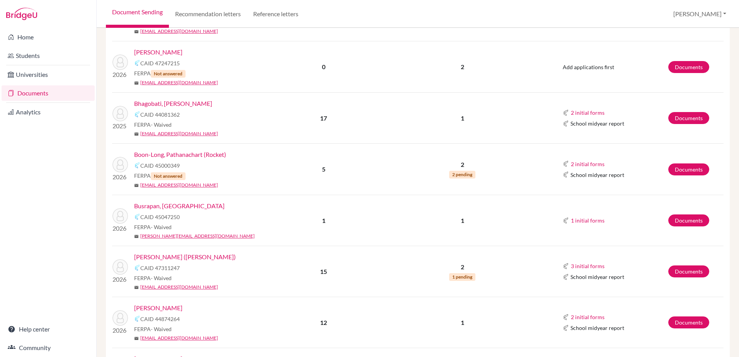
scroll to position [155, 0]
click at [154, 204] on link "Busrapan, [GEOGRAPHIC_DATA]" at bounding box center [179, 205] width 90 height 9
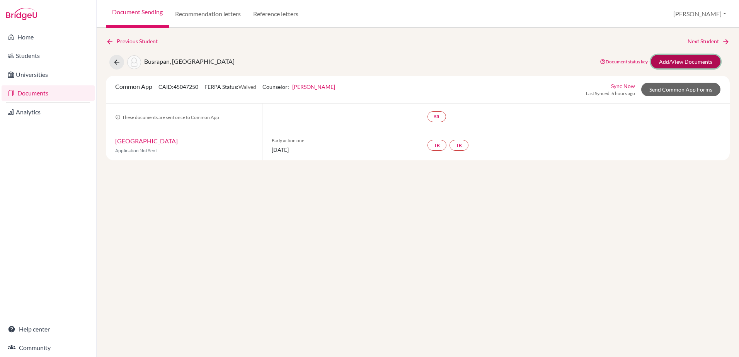
click at [689, 60] on link "Add/View Documents" at bounding box center [686, 62] width 70 height 14
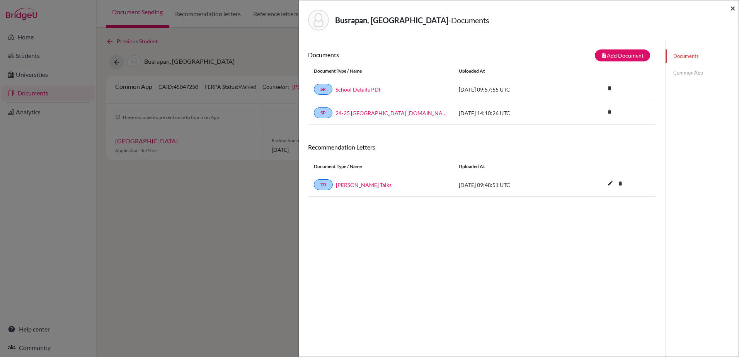
click at [733, 9] on span "×" at bounding box center [732, 7] width 5 height 11
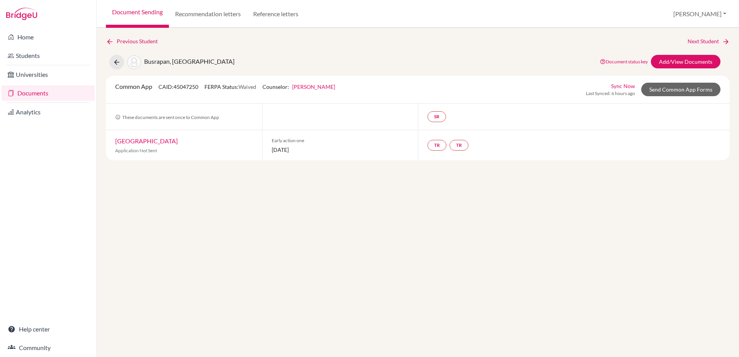
click at [23, 97] on link "Documents" at bounding box center [48, 92] width 93 height 15
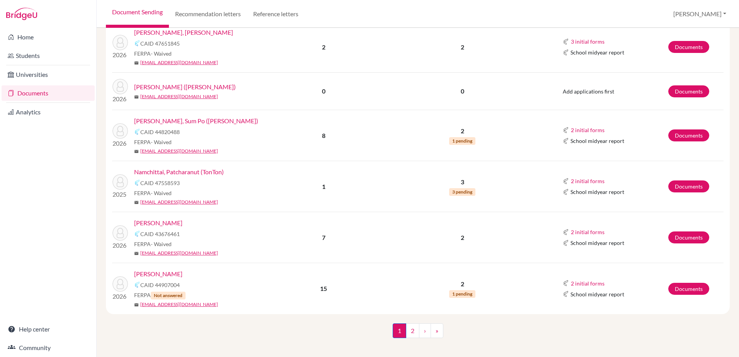
scroll to position [817, 0]
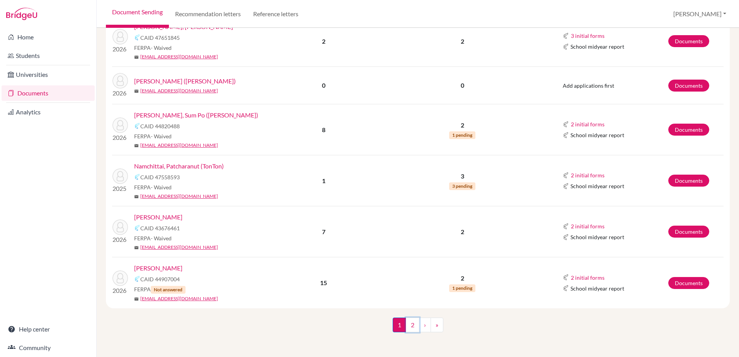
drag, startPoint x: 407, startPoint y: 323, endPoint x: 399, endPoint y: 313, distance: 12.3
click at [407, 323] on link "2" at bounding box center [413, 325] width 14 height 15
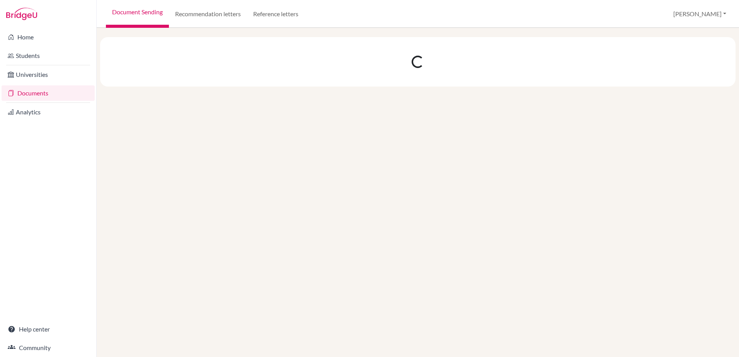
scroll to position [0, 0]
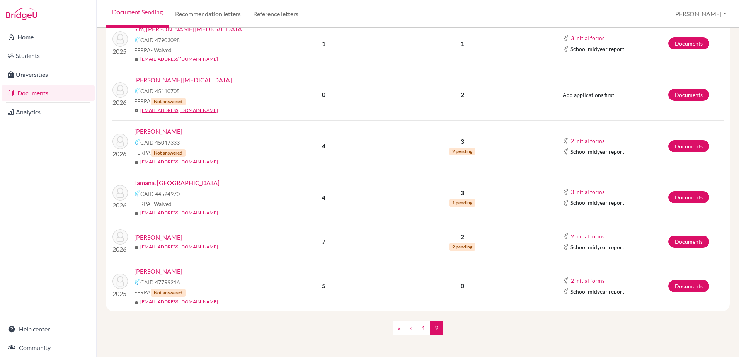
scroll to position [129, 0]
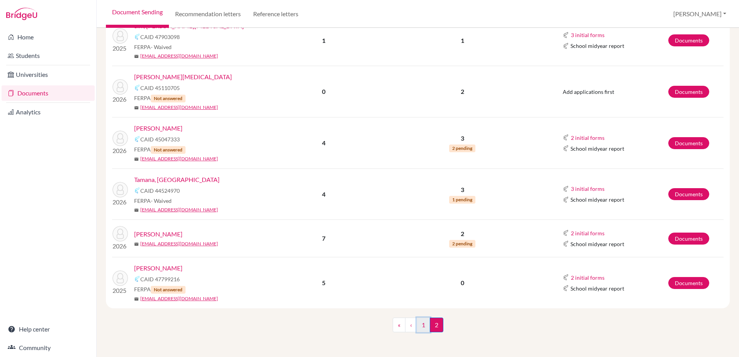
click at [417, 325] on link "1" at bounding box center [424, 325] width 14 height 15
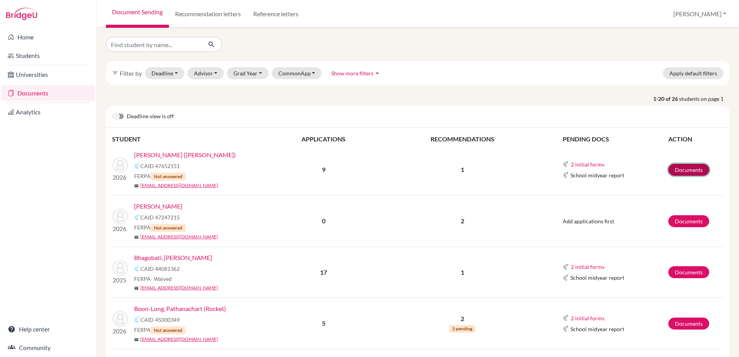
click at [680, 170] on link "Documents" at bounding box center [688, 170] width 41 height 12
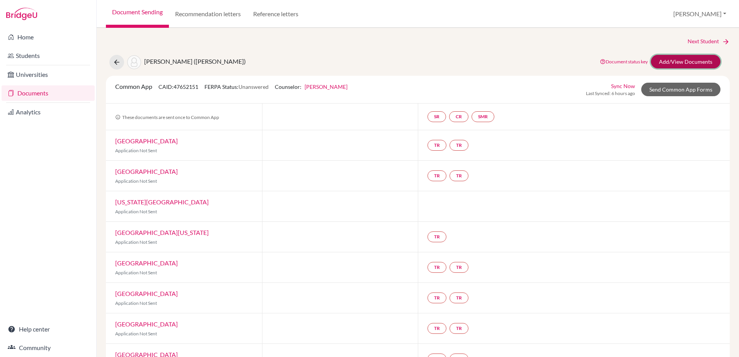
click at [666, 59] on link "Add/View Documents" at bounding box center [686, 62] width 70 height 14
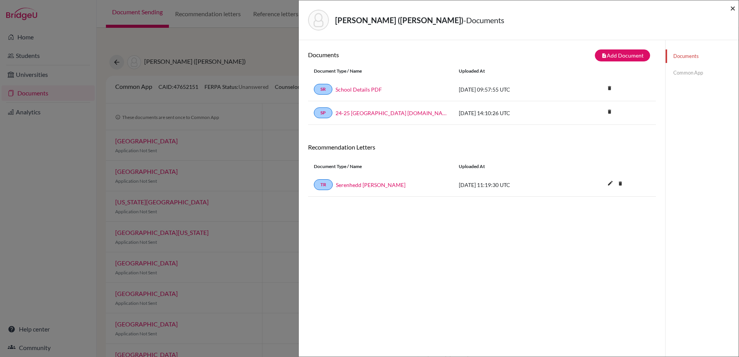
click at [733, 9] on span "×" at bounding box center [732, 7] width 5 height 11
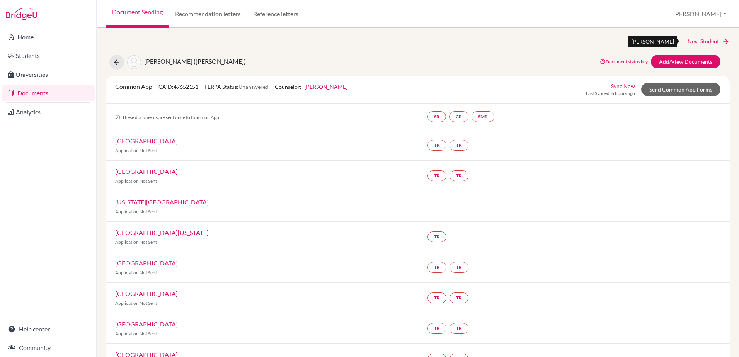
click at [695, 42] on link "Next Student" at bounding box center [708, 41] width 42 height 9
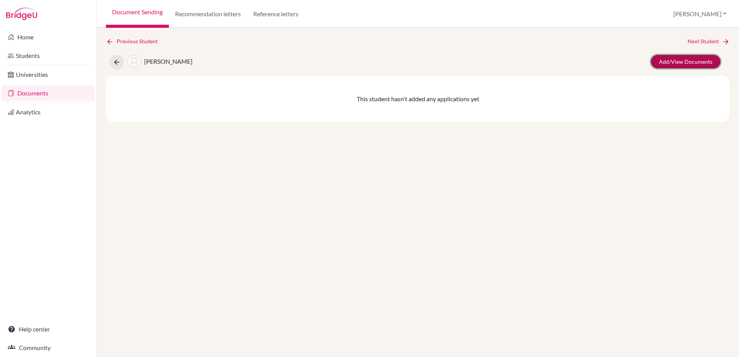
click at [695, 58] on link "Add/View Documents" at bounding box center [686, 62] width 70 height 14
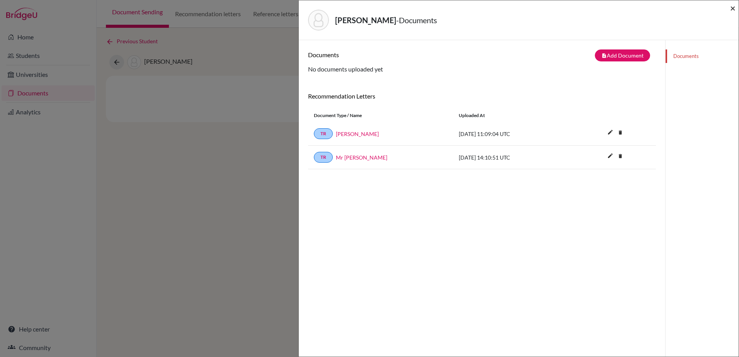
click at [732, 9] on span "×" at bounding box center [732, 7] width 5 height 11
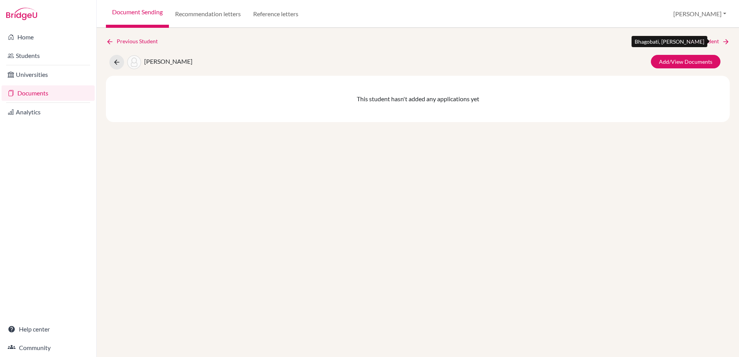
click at [706, 40] on link "Next Student" at bounding box center [708, 41] width 42 height 9
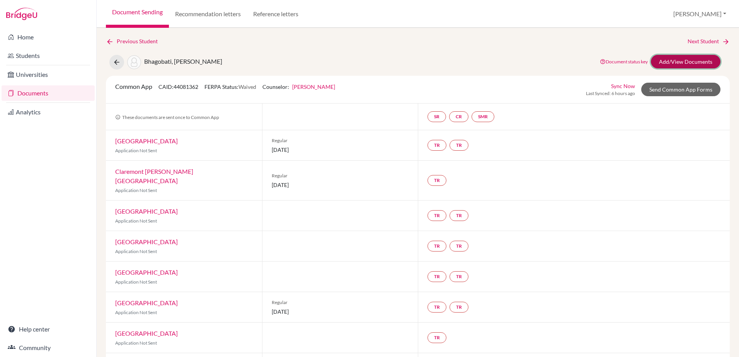
click at [691, 61] on link "Add/View Documents" at bounding box center [686, 62] width 70 height 14
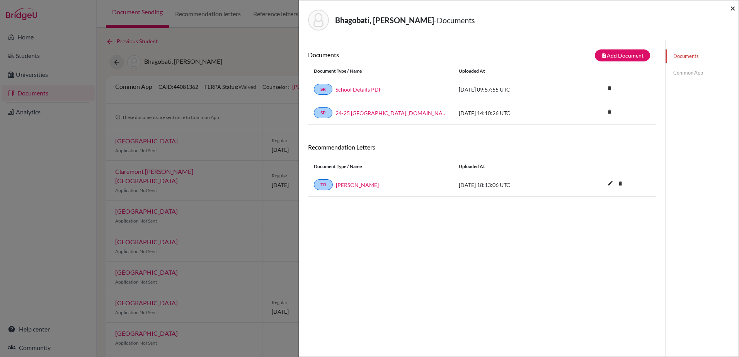
click at [735, 9] on span "×" at bounding box center [732, 7] width 5 height 11
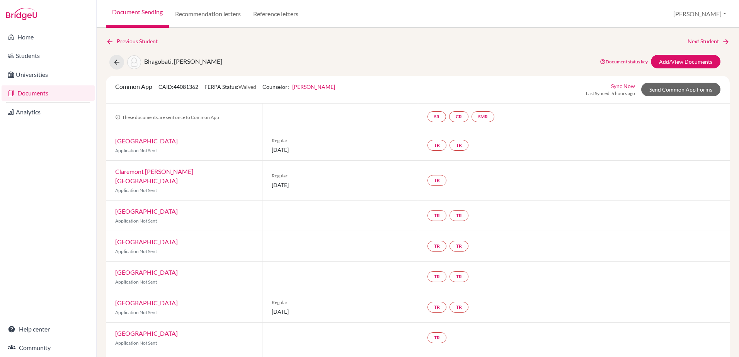
click at [700, 36] on div "Previous Student Next Student Bhagobati, Henry Document status key TR Requireme…" at bounding box center [418, 192] width 642 height 329
click at [696, 45] on link "Next Student" at bounding box center [708, 41] width 42 height 9
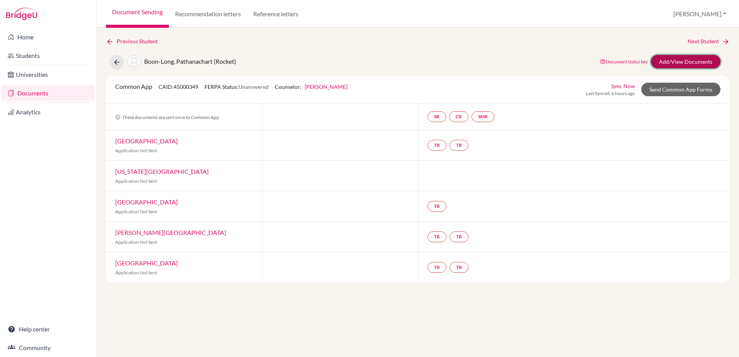
click at [672, 63] on link "Add/View Documents" at bounding box center [686, 62] width 70 height 14
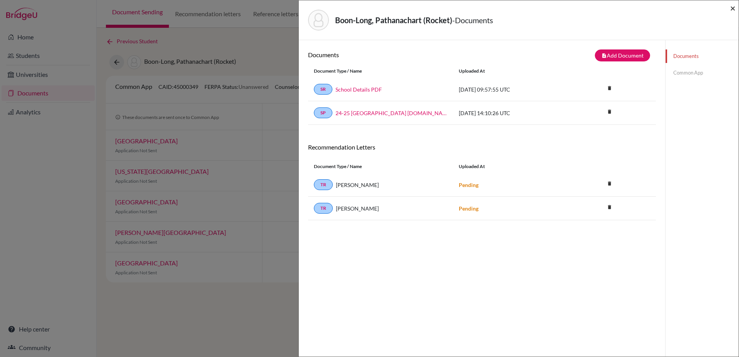
click at [731, 7] on span "×" at bounding box center [732, 7] width 5 height 11
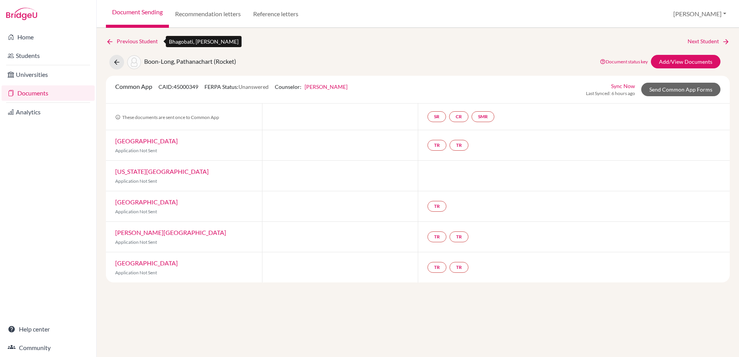
click at [118, 43] on link "Previous Student" at bounding box center [135, 41] width 58 height 9
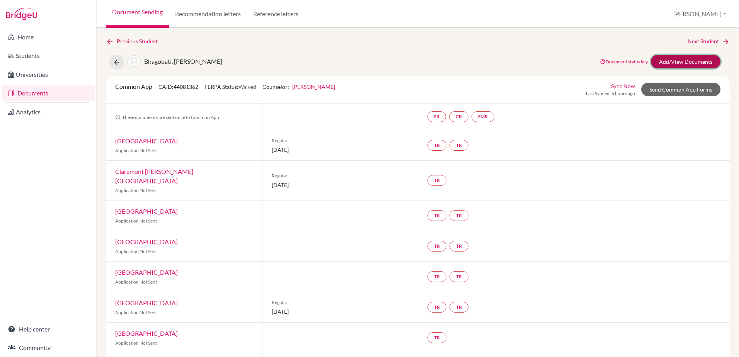
click at [678, 61] on link "Add/View Documents" at bounding box center [686, 62] width 70 height 14
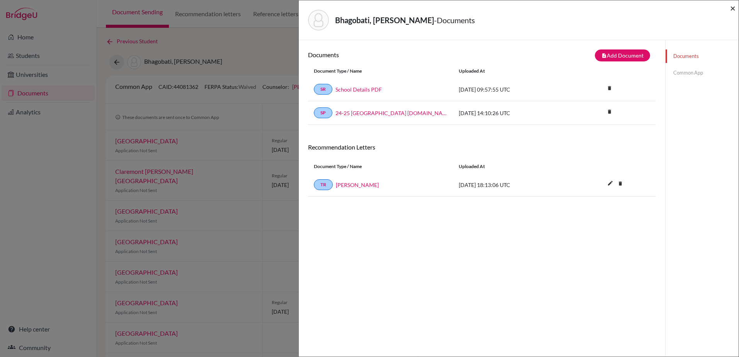
click at [733, 3] on span "×" at bounding box center [732, 7] width 5 height 11
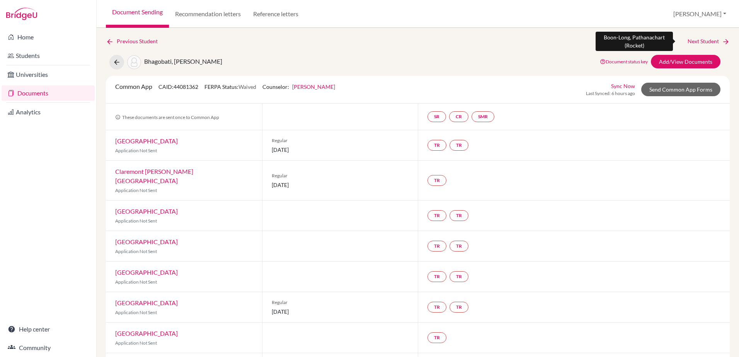
click at [706, 39] on link "Next Student" at bounding box center [708, 41] width 42 height 9
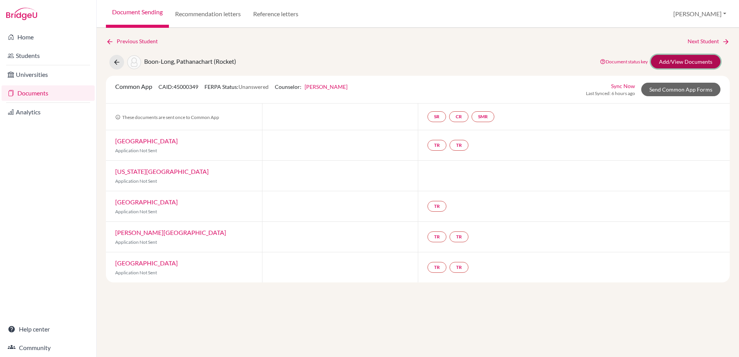
click at [662, 61] on link "Add/View Documents" at bounding box center [686, 62] width 70 height 14
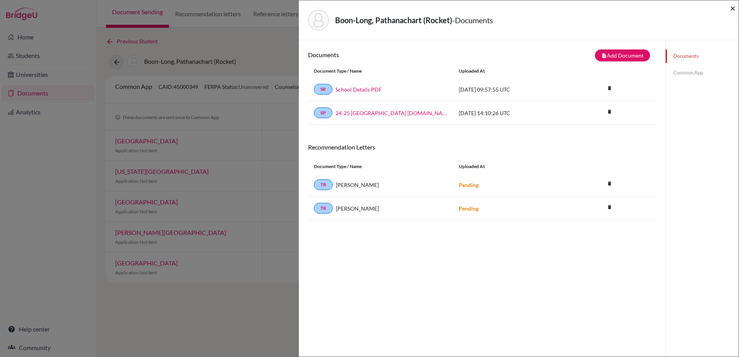
click at [732, 9] on span "×" at bounding box center [732, 7] width 5 height 11
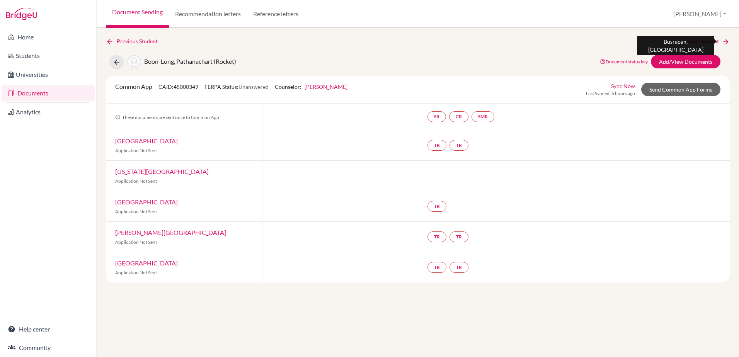
click at [704, 41] on link "Next Student" at bounding box center [708, 41] width 42 height 9
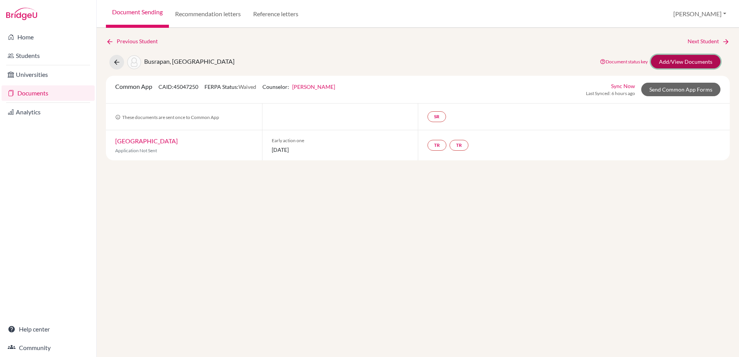
click at [700, 58] on link "Add/View Documents" at bounding box center [686, 62] width 70 height 14
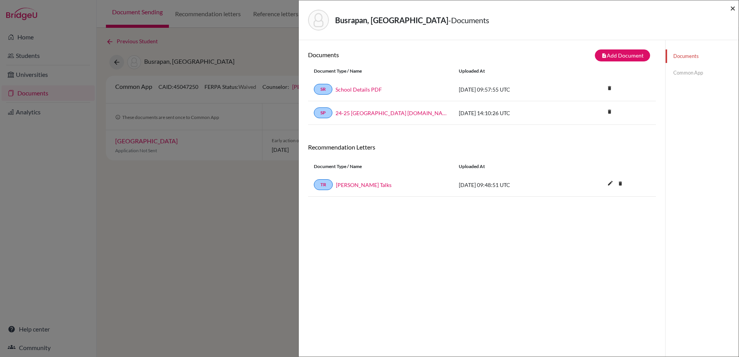
click at [733, 10] on span "×" at bounding box center [732, 7] width 5 height 11
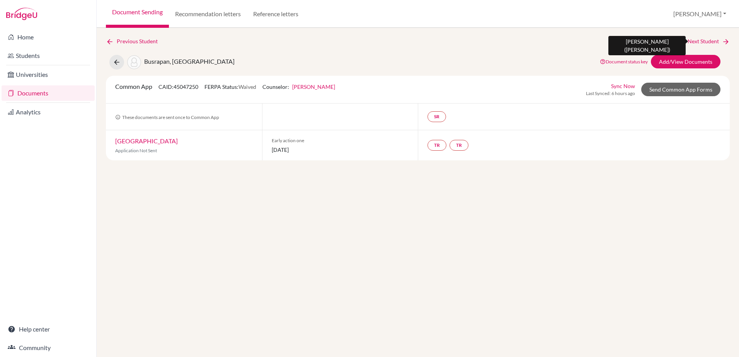
click at [695, 43] on link "Next Student" at bounding box center [708, 41] width 42 height 9
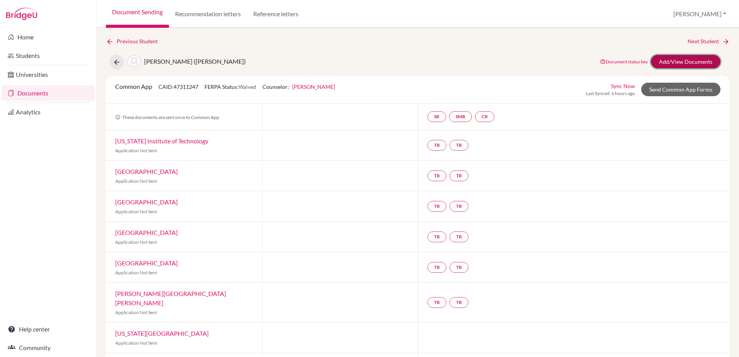
click at [677, 63] on link "Add/View Documents" at bounding box center [686, 62] width 70 height 14
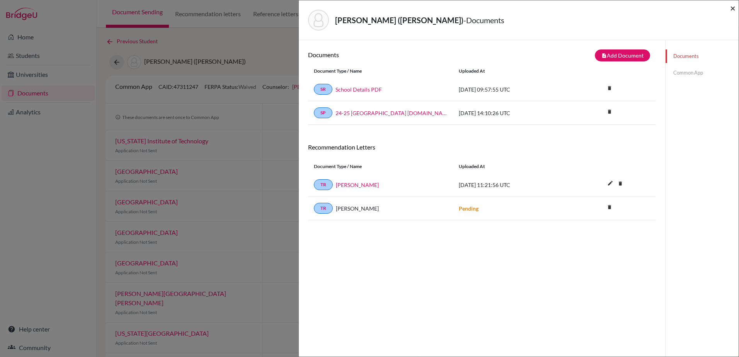
click at [732, 7] on span "×" at bounding box center [732, 7] width 5 height 11
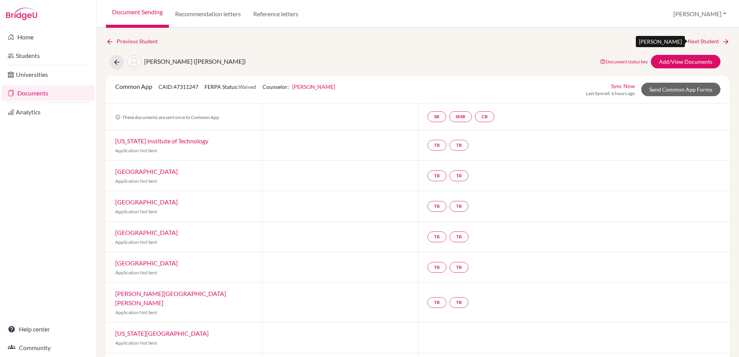
click at [689, 39] on link "Next Student" at bounding box center [708, 41] width 42 height 9
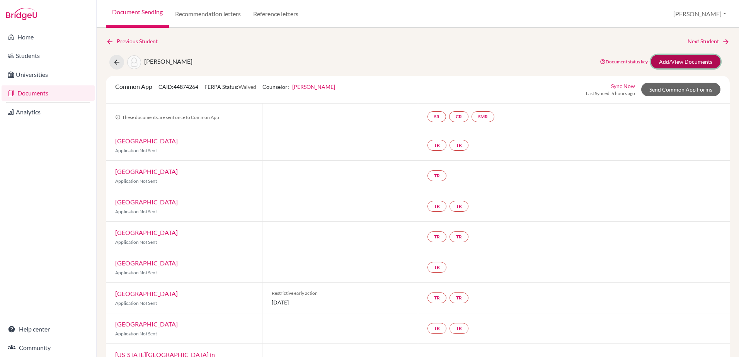
click at [685, 58] on link "Add/View Documents" at bounding box center [686, 62] width 70 height 14
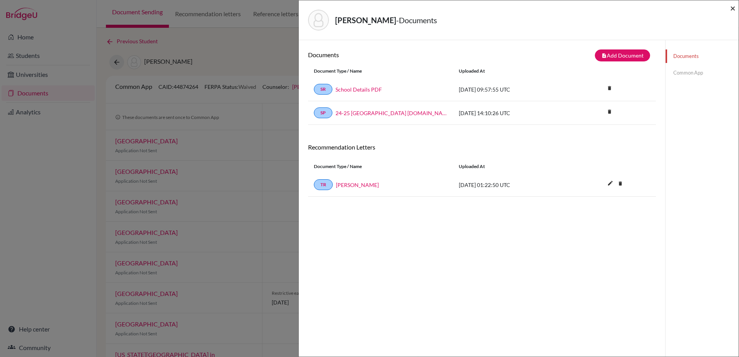
click at [732, 11] on span "×" at bounding box center [732, 7] width 5 height 11
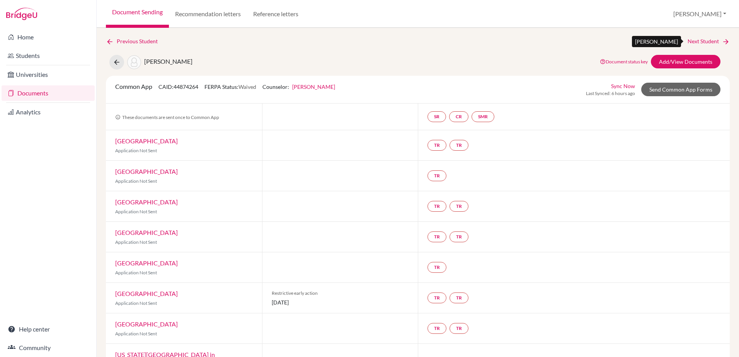
click at [702, 41] on link "Next Student" at bounding box center [708, 41] width 42 height 9
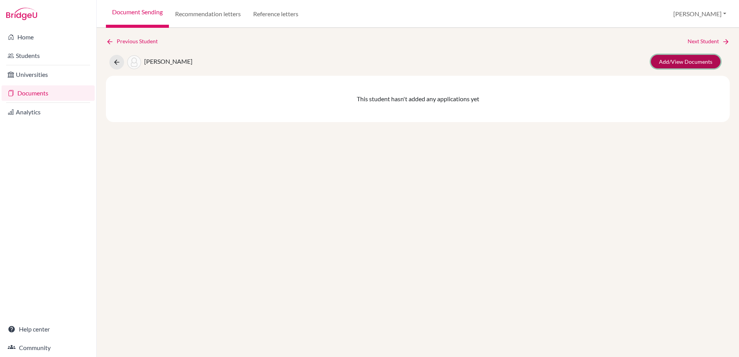
click at [697, 61] on link "Add/View Documents" at bounding box center [686, 62] width 70 height 14
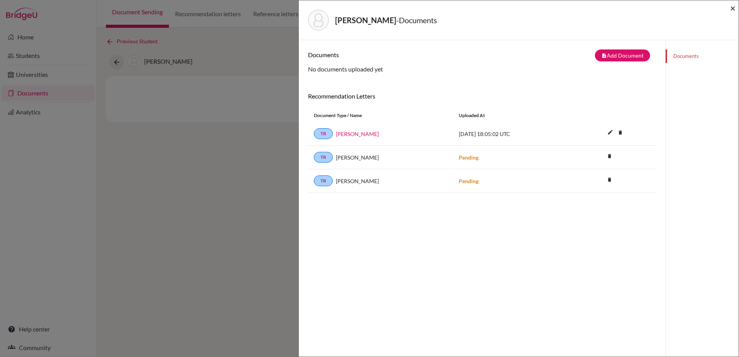
click at [733, 6] on span "×" at bounding box center [732, 7] width 5 height 11
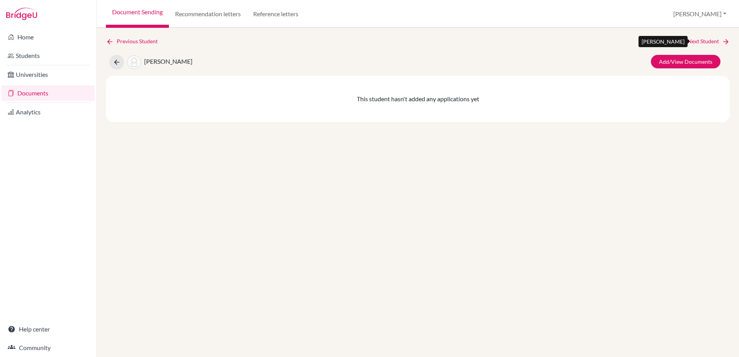
click at [695, 44] on link "Next Student" at bounding box center [708, 41] width 42 height 9
click at [694, 64] on link "Add/View Documents" at bounding box center [686, 62] width 70 height 14
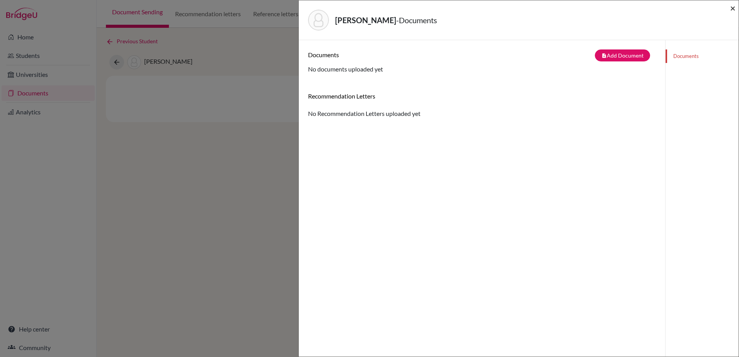
click at [735, 9] on span "×" at bounding box center [732, 7] width 5 height 11
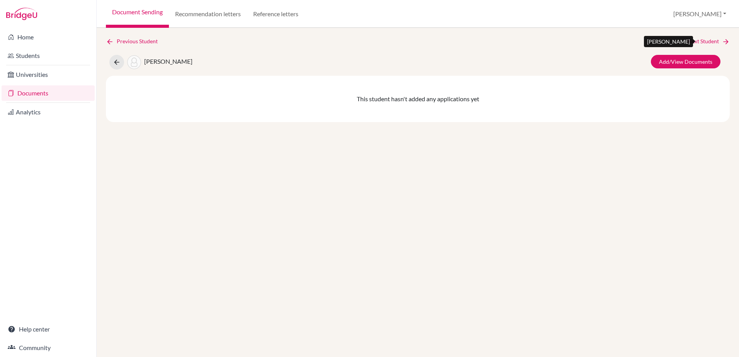
click at [707, 42] on link "Next Student" at bounding box center [708, 41] width 42 height 9
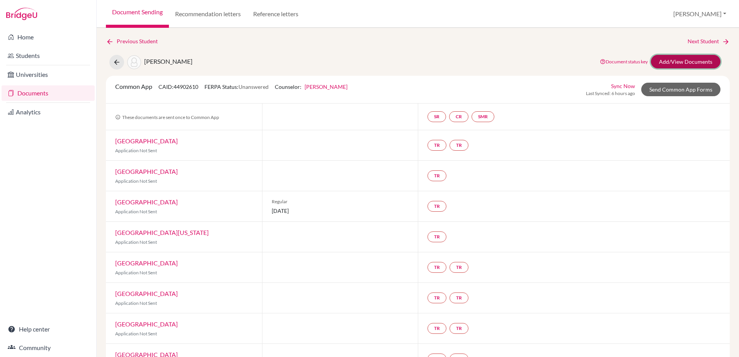
click at [668, 59] on link "Add/View Documents" at bounding box center [686, 62] width 70 height 14
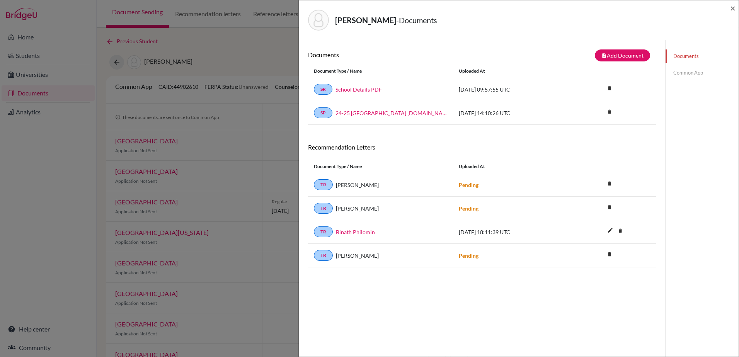
click at [729, 10] on div "Fang, Daniel - Documents ×" at bounding box center [519, 19] width 434 height 33
click at [731, 7] on span "×" at bounding box center [732, 7] width 5 height 11
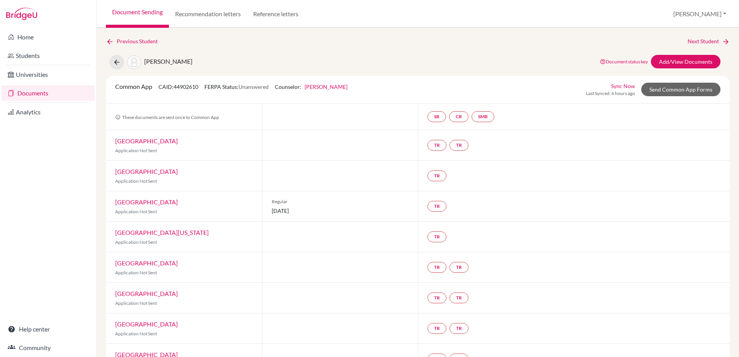
click at [704, 36] on div "Previous Student Next Student Fang, Daniel Document status key TR Requirement. …" at bounding box center [418, 192] width 642 height 329
click at [700, 43] on link "Next Student" at bounding box center [708, 41] width 42 height 9
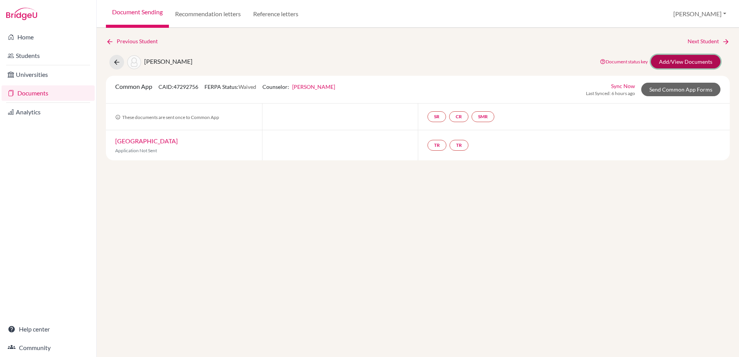
click at [687, 60] on link "Add/View Documents" at bounding box center [686, 62] width 70 height 14
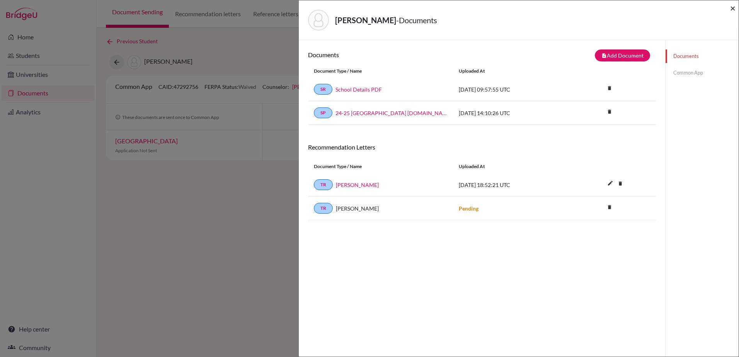
click at [733, 8] on span "×" at bounding box center [732, 7] width 5 height 11
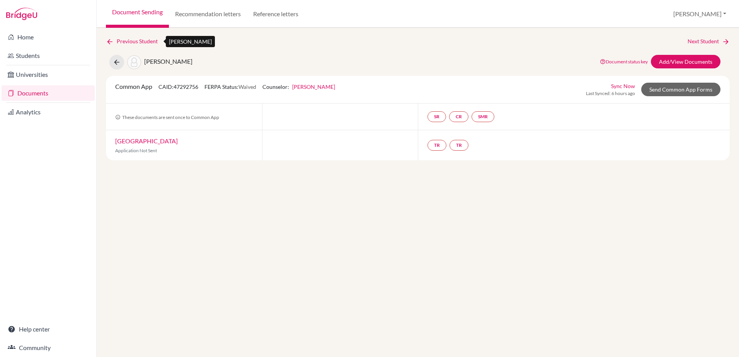
click at [132, 40] on link "Previous Student" at bounding box center [135, 41] width 58 height 9
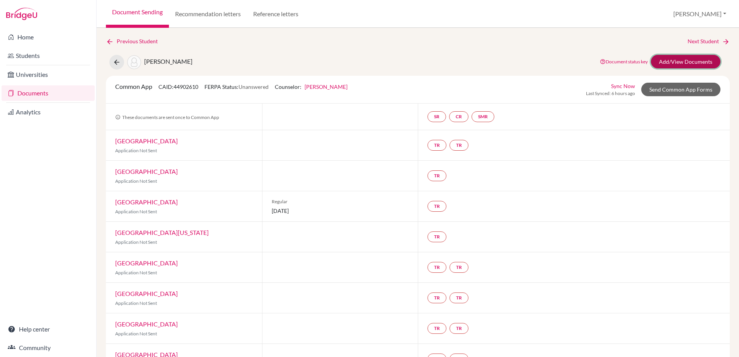
click at [662, 59] on link "Add/View Documents" at bounding box center [686, 62] width 70 height 14
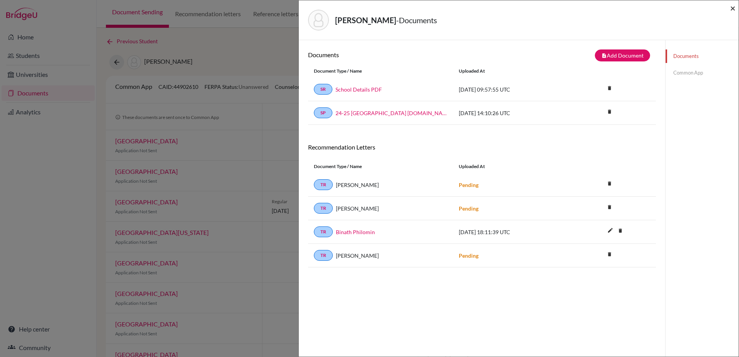
click at [731, 9] on span "×" at bounding box center [732, 7] width 5 height 11
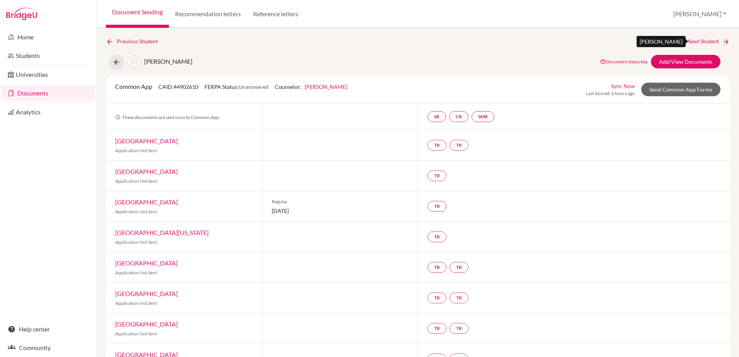
click at [701, 44] on link "Next Student" at bounding box center [708, 41] width 42 height 9
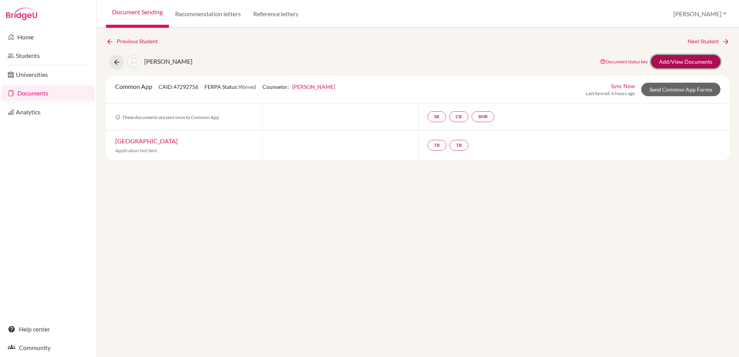
click at [683, 63] on link "Add/View Documents" at bounding box center [686, 62] width 70 height 14
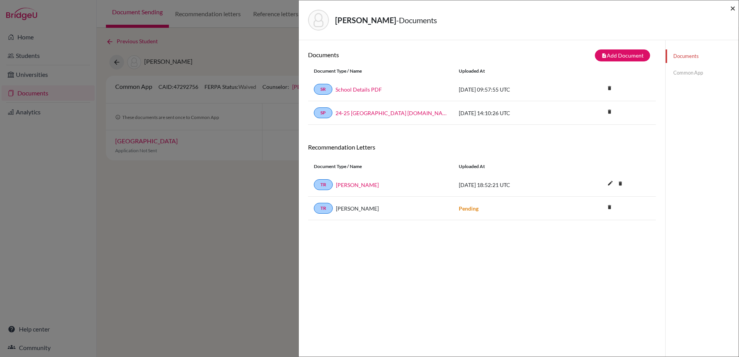
click at [732, 7] on span "×" at bounding box center [732, 7] width 5 height 11
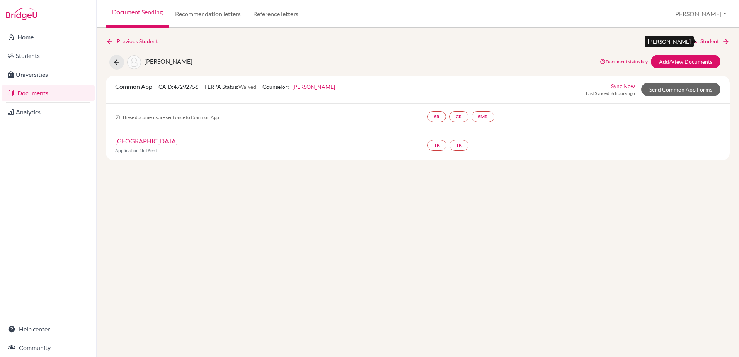
click at [711, 41] on link "Next Student" at bounding box center [708, 41] width 42 height 9
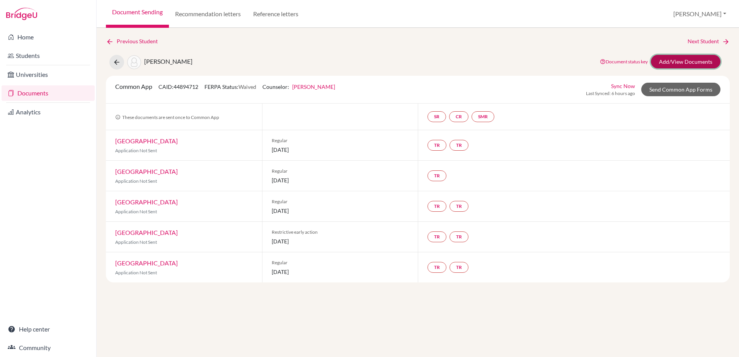
click at [682, 62] on link "Add/View Documents" at bounding box center [686, 62] width 70 height 14
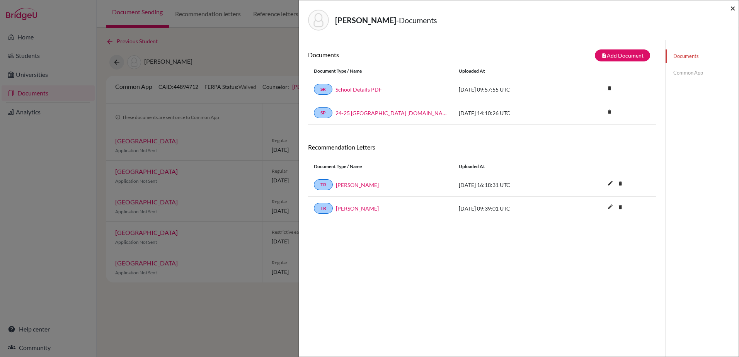
click at [731, 7] on span "×" at bounding box center [732, 7] width 5 height 11
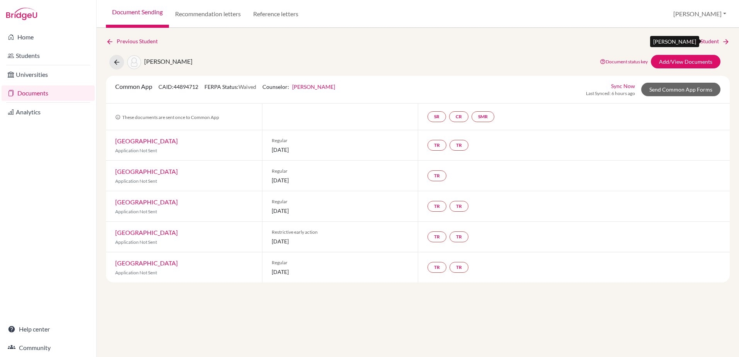
click at [704, 39] on link "Next Student" at bounding box center [708, 41] width 42 height 9
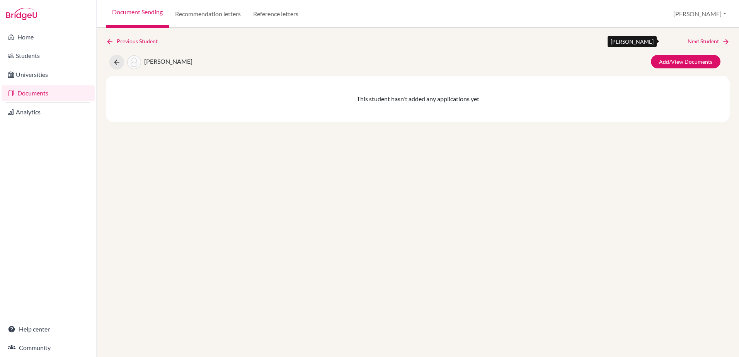
click at [694, 39] on link "Next Student" at bounding box center [708, 41] width 42 height 9
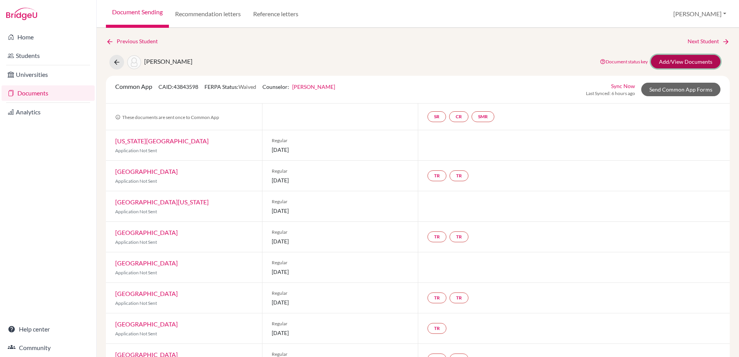
click at [678, 56] on link "Add/View Documents" at bounding box center [686, 62] width 70 height 14
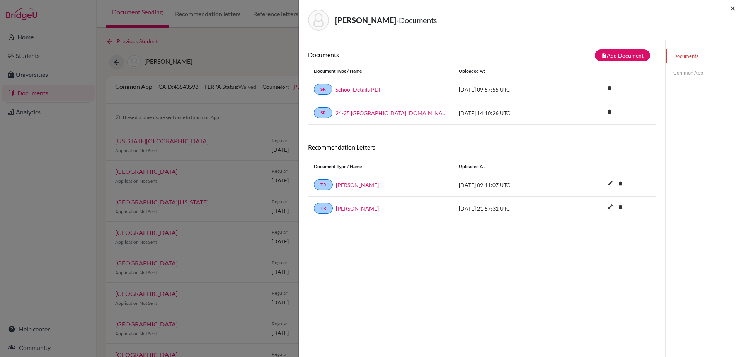
click at [731, 9] on span "×" at bounding box center [732, 7] width 5 height 11
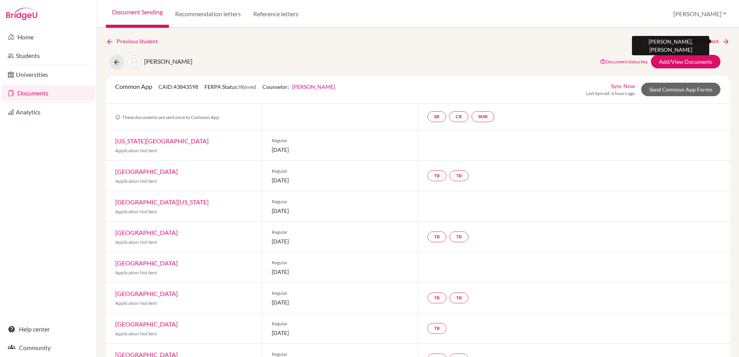
click at [692, 41] on link "Next Student" at bounding box center [708, 41] width 42 height 9
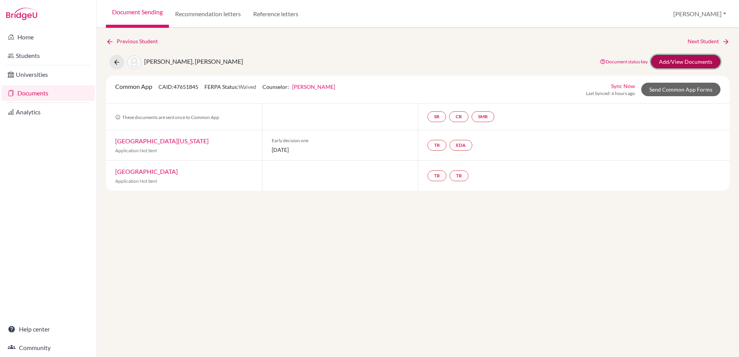
click at [681, 62] on link "Add/View Documents" at bounding box center [686, 62] width 70 height 14
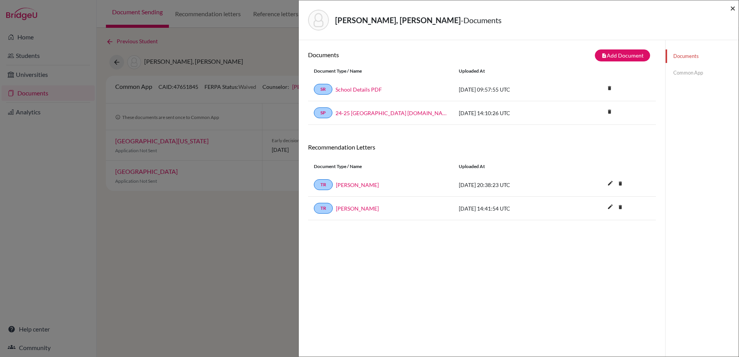
click at [734, 10] on span "×" at bounding box center [732, 7] width 5 height 11
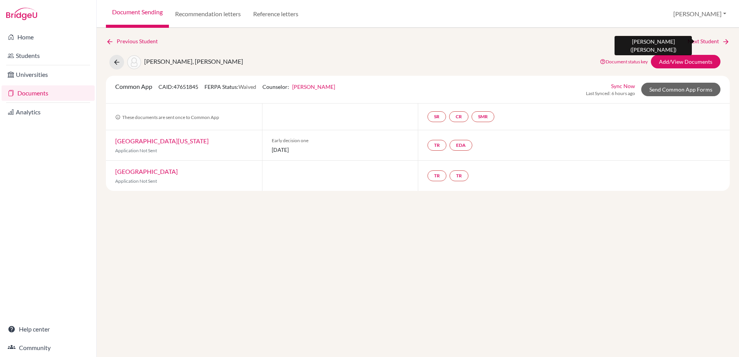
click at [708, 40] on link "Next Student" at bounding box center [708, 41] width 42 height 9
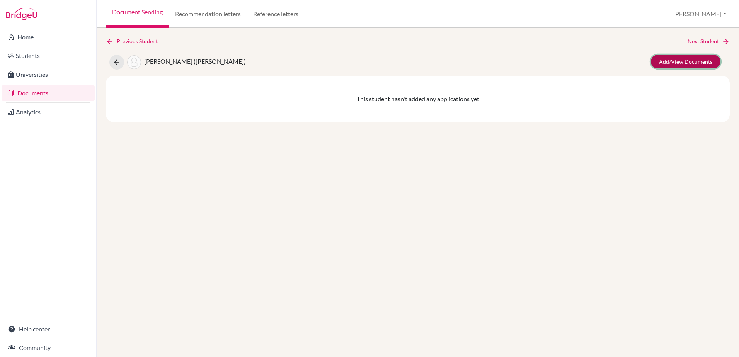
click at [687, 63] on link "Add/View Documents" at bounding box center [686, 62] width 70 height 14
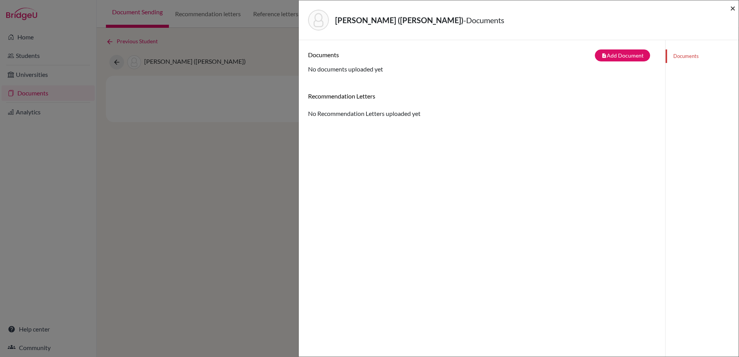
click at [733, 8] on span "×" at bounding box center [732, 7] width 5 height 11
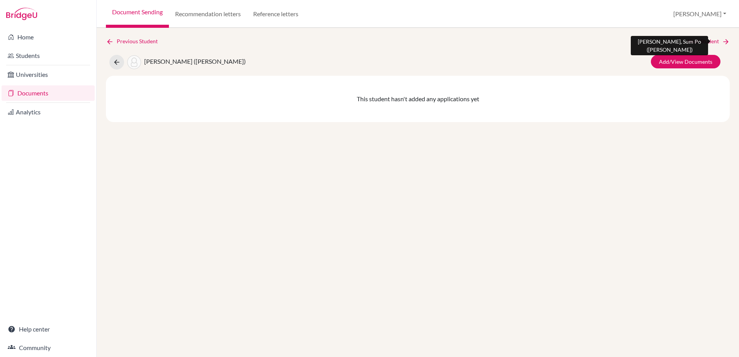
click at [702, 40] on link "Next Student" at bounding box center [708, 41] width 42 height 9
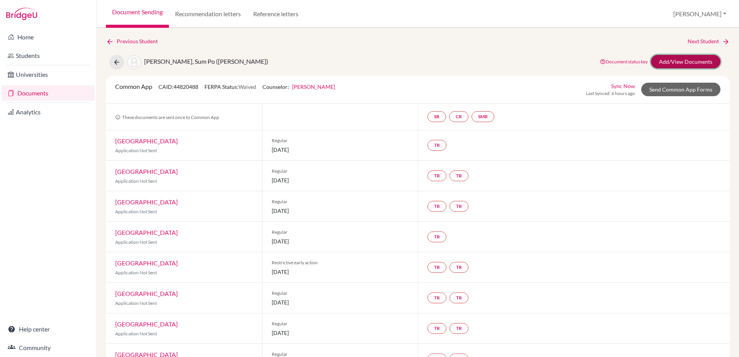
click at [672, 60] on link "Add/View Documents" at bounding box center [686, 62] width 70 height 14
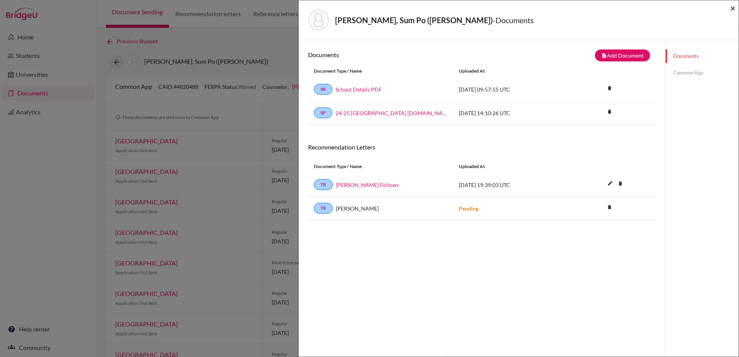
click at [731, 8] on span "×" at bounding box center [732, 7] width 5 height 11
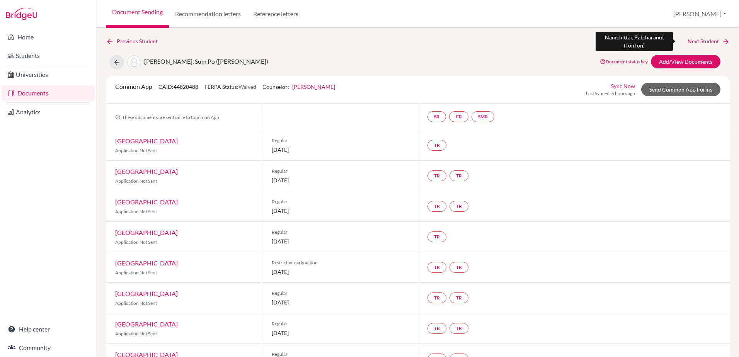
click at [696, 41] on link "Next Student" at bounding box center [708, 41] width 42 height 9
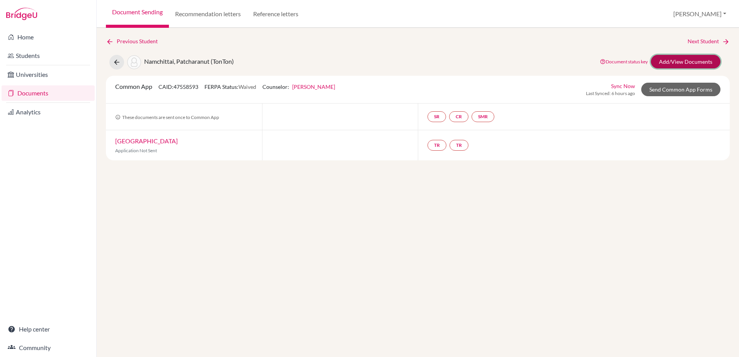
click at [694, 58] on link "Add/View Documents" at bounding box center [686, 62] width 70 height 14
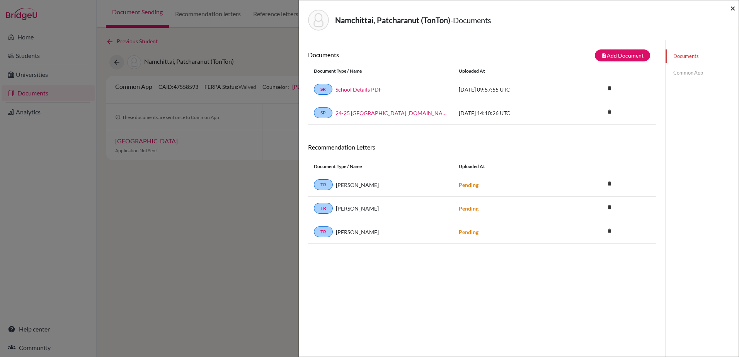
click at [732, 8] on span "×" at bounding box center [732, 7] width 5 height 11
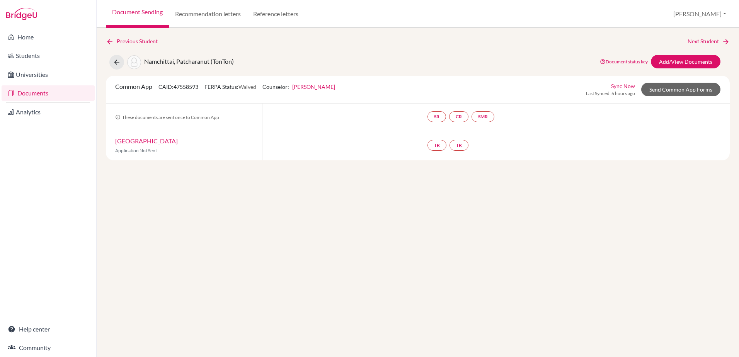
click at [682, 68] on div "Document status key TR Requirement. Document not uploaded yet. TR Document uplo…" at bounding box center [658, 62] width 135 height 15
click at [709, 39] on link "Next Student" at bounding box center [708, 41] width 42 height 9
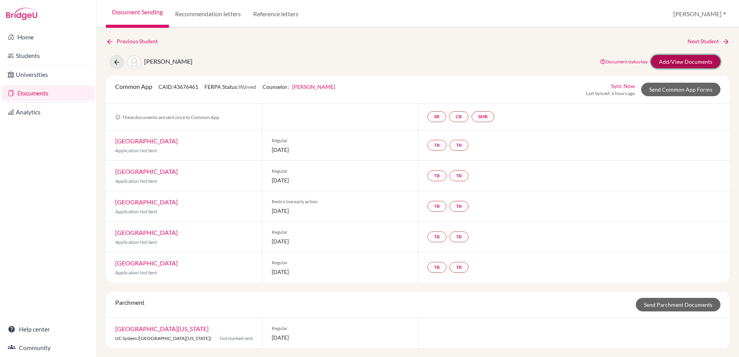
click at [680, 57] on link "Add/View Documents" at bounding box center [686, 62] width 70 height 14
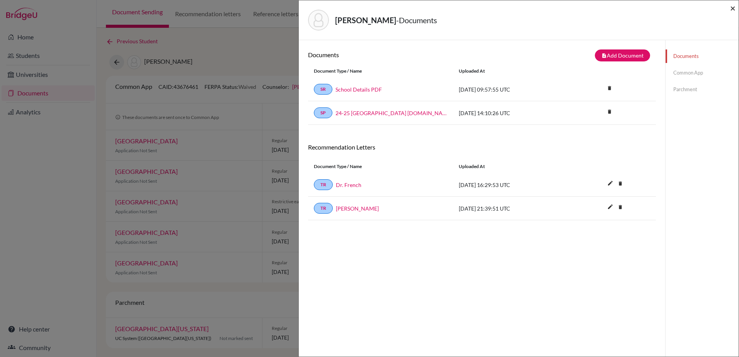
click at [733, 9] on span "×" at bounding box center [732, 7] width 5 height 11
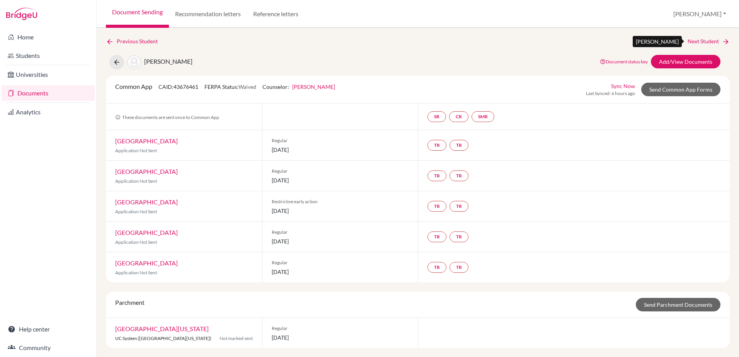
click at [697, 40] on link "Next Student" at bounding box center [708, 41] width 42 height 9
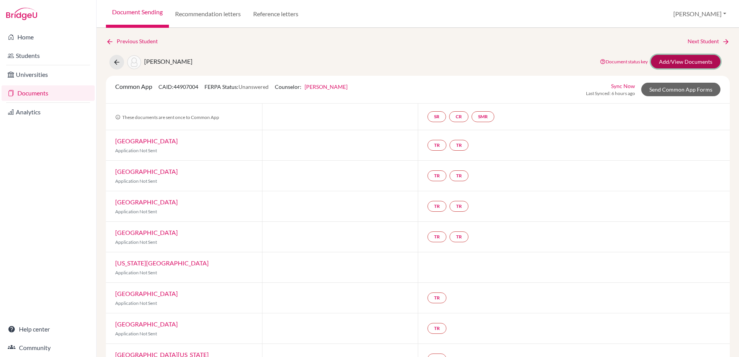
click at [681, 58] on link "Add/View Documents" at bounding box center [686, 62] width 70 height 14
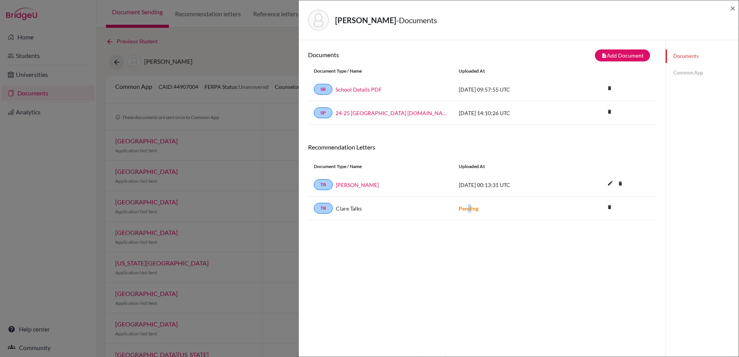
click at [468, 252] on div "Documents note_add Add Document Document type Change explanation for Common App…" at bounding box center [482, 218] width 348 height 338
drag, startPoint x: 468, startPoint y: 252, endPoint x: 428, endPoint y: 252, distance: 39.8
click at [428, 252] on div "Documents note_add Add Document Document type Change explanation for Common App…" at bounding box center [482, 218] width 348 height 338
click at [733, 10] on span "×" at bounding box center [732, 7] width 5 height 11
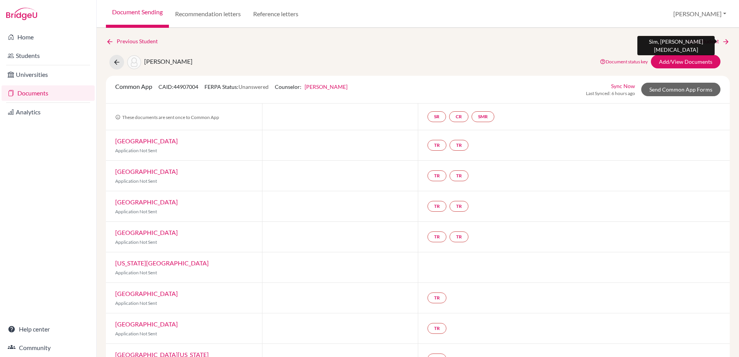
click at [701, 43] on link "Next Student" at bounding box center [708, 41] width 42 height 9
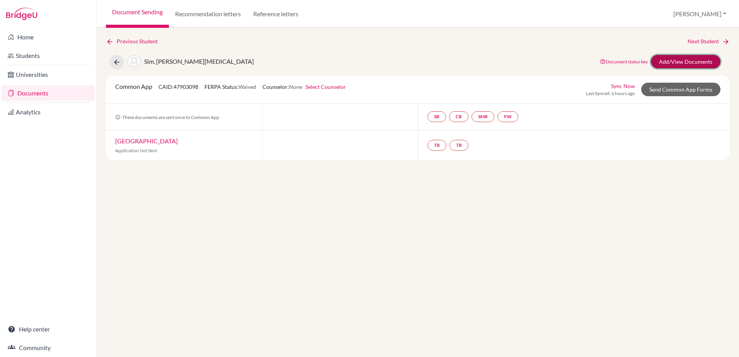
click at [689, 61] on link "Add/View Documents" at bounding box center [686, 62] width 70 height 14
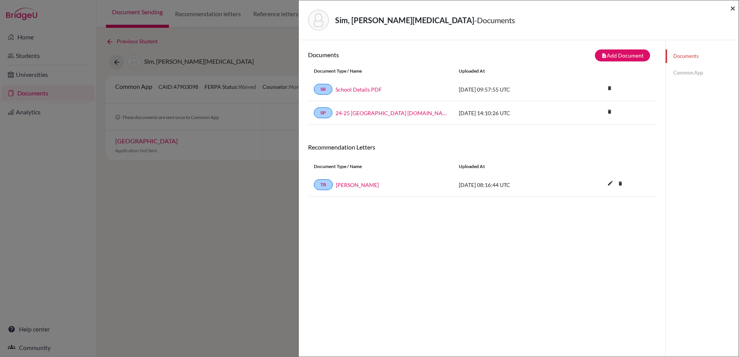
click at [732, 9] on span "×" at bounding box center [732, 7] width 5 height 11
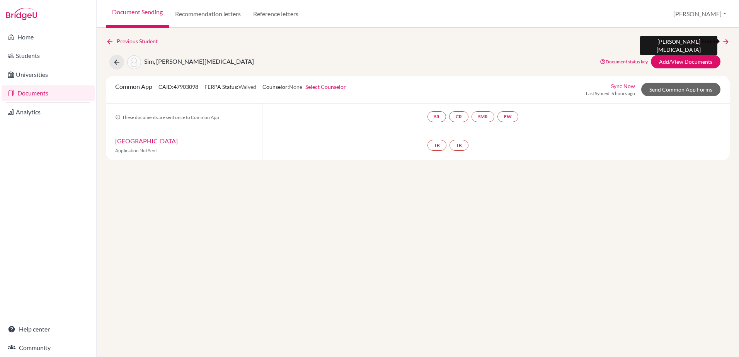
click at [701, 42] on link "Next Student" at bounding box center [708, 41] width 42 height 9
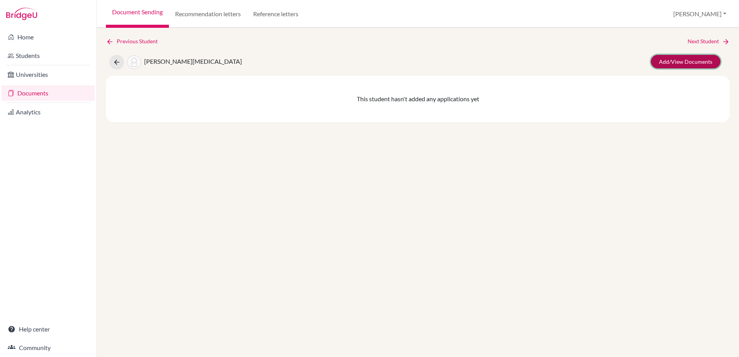
click at [691, 60] on link "Add/View Documents" at bounding box center [686, 62] width 70 height 14
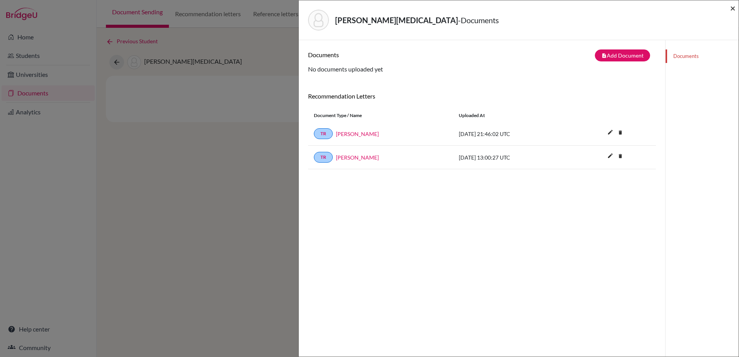
click at [733, 10] on span "×" at bounding box center [732, 7] width 5 height 11
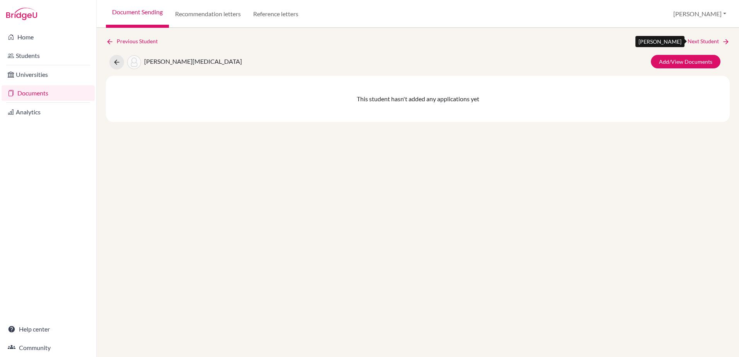
click at [700, 40] on link "Next Student" at bounding box center [708, 41] width 42 height 9
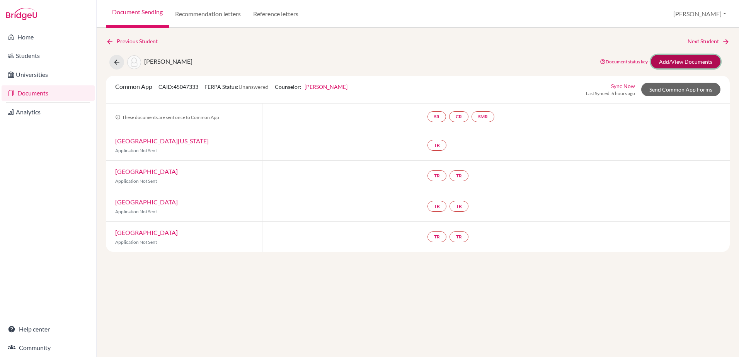
click at [696, 61] on link "Add/View Documents" at bounding box center [686, 62] width 70 height 14
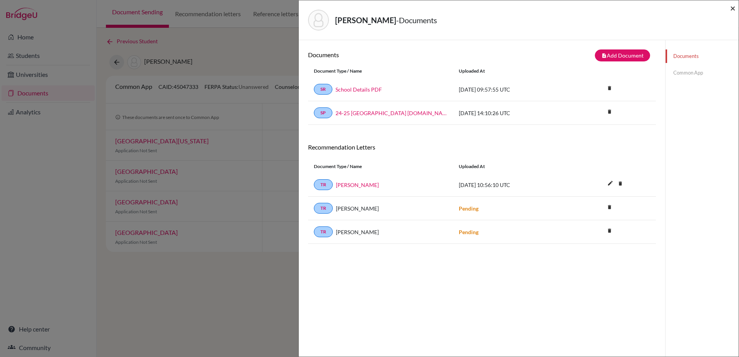
click at [732, 11] on span "×" at bounding box center [732, 7] width 5 height 11
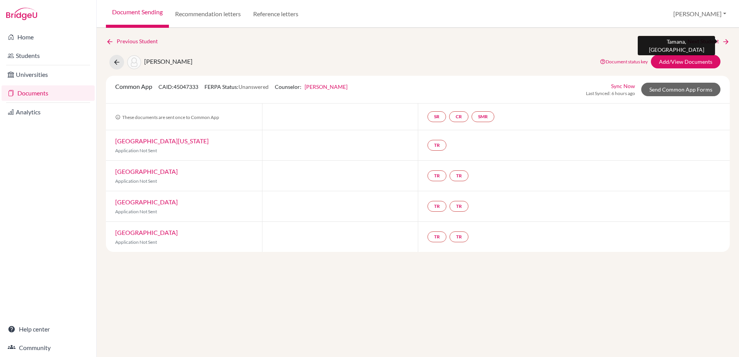
click at [697, 39] on link "Next Student" at bounding box center [708, 41] width 42 height 9
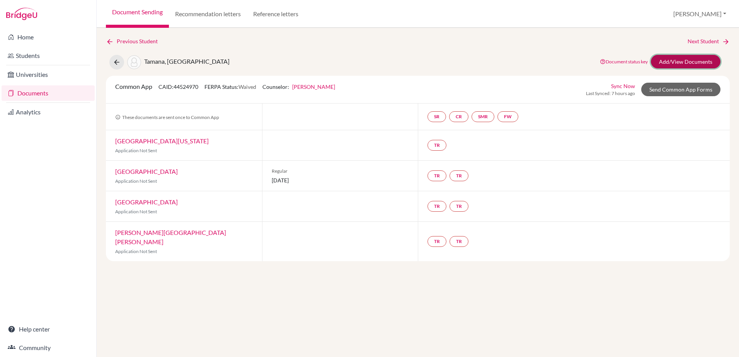
click at [690, 61] on link "Add/View Documents" at bounding box center [686, 62] width 70 height 14
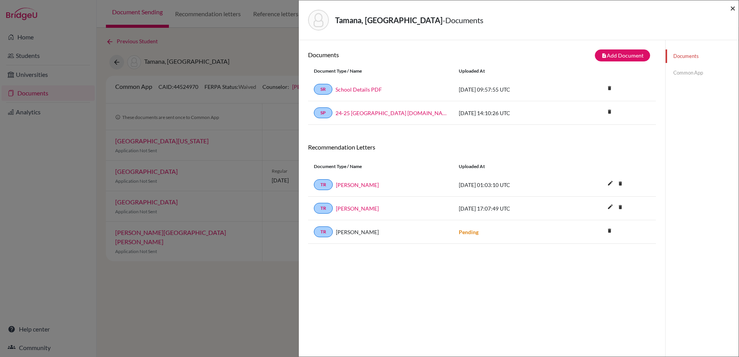
click at [735, 7] on span "×" at bounding box center [732, 7] width 5 height 11
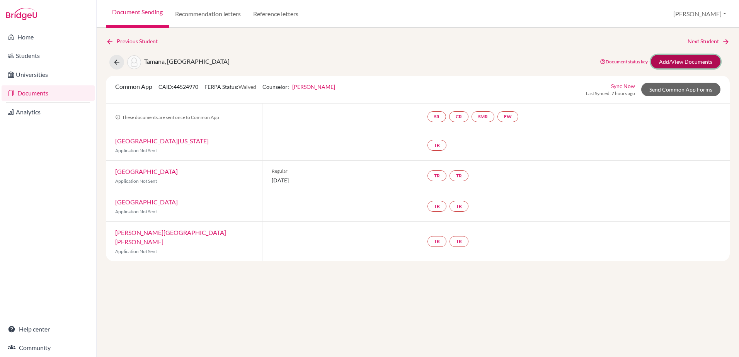
click at [695, 58] on link "Add/View Documents" at bounding box center [686, 62] width 70 height 14
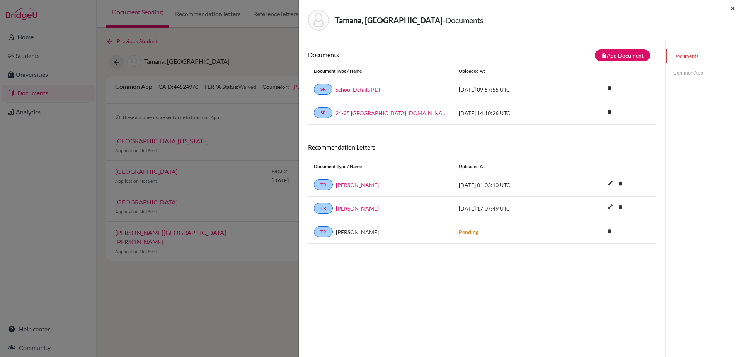
click at [732, 8] on span "×" at bounding box center [732, 7] width 5 height 11
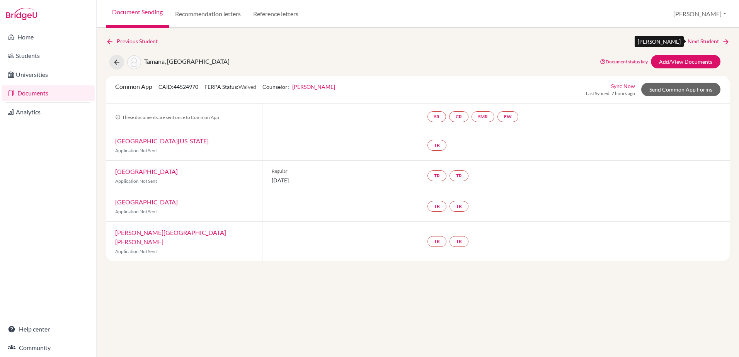
click at [706, 38] on link "Next Student" at bounding box center [708, 41] width 42 height 9
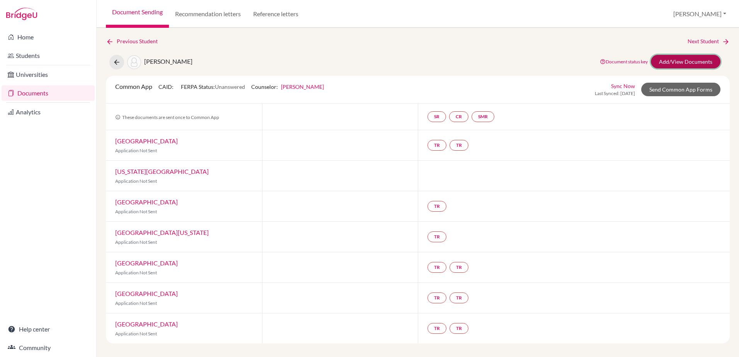
click at [694, 61] on link "Add/View Documents" at bounding box center [686, 62] width 70 height 14
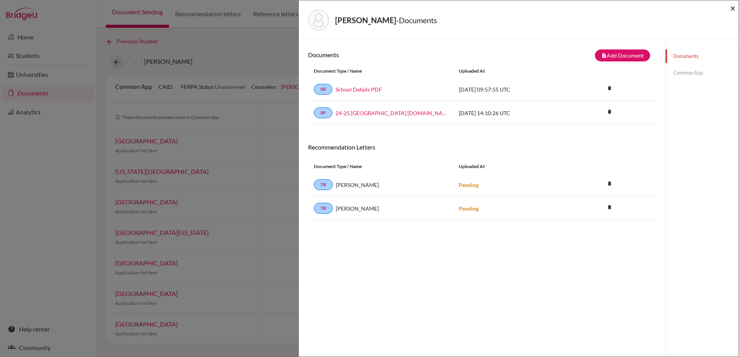
click at [731, 4] on span "×" at bounding box center [732, 7] width 5 height 11
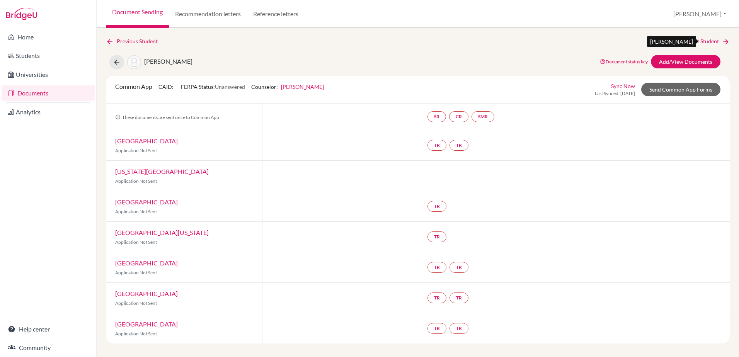
click at [706, 43] on link "Next Student" at bounding box center [708, 41] width 42 height 9
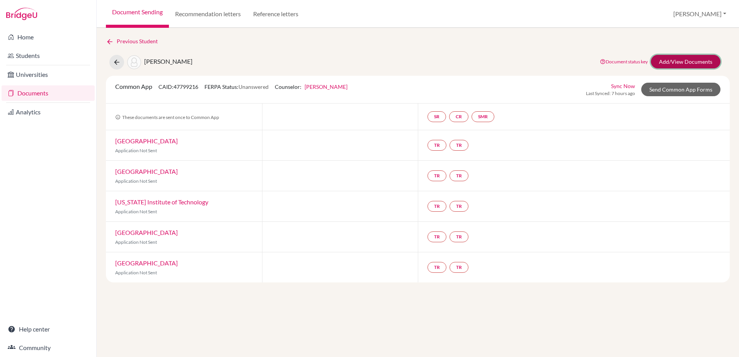
click at [686, 60] on link "Add/View Documents" at bounding box center [686, 62] width 70 height 14
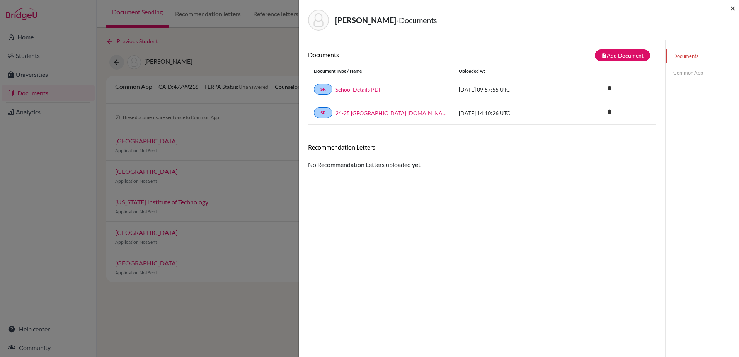
click at [734, 12] on span "×" at bounding box center [732, 7] width 5 height 11
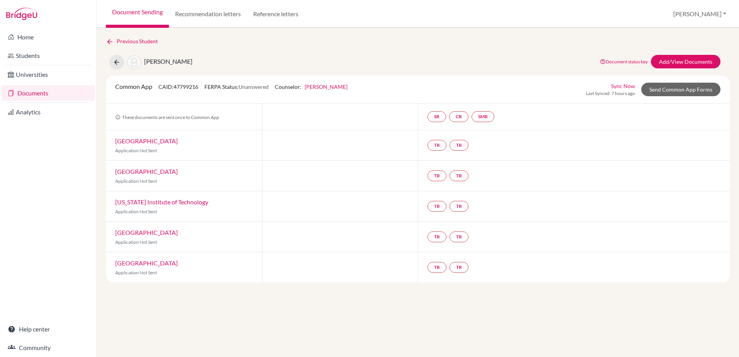
click at [25, 93] on link "Documents" at bounding box center [48, 92] width 93 height 15
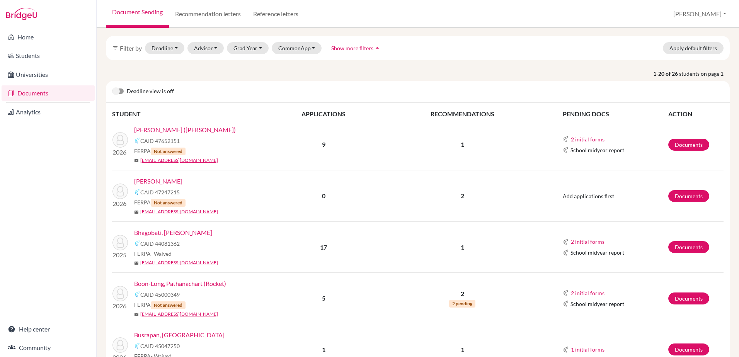
scroll to position [39, 0]
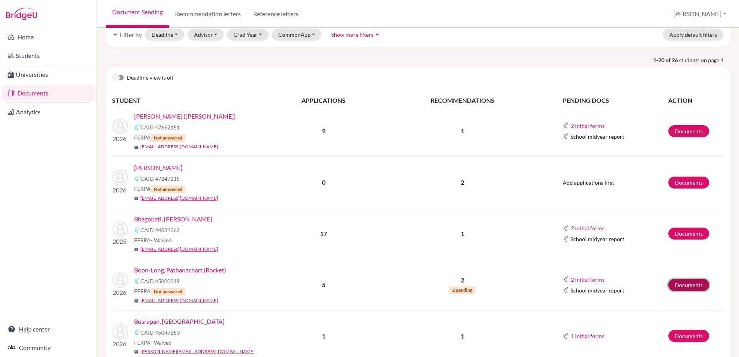
click at [685, 288] on link "Documents" at bounding box center [688, 285] width 41 height 12
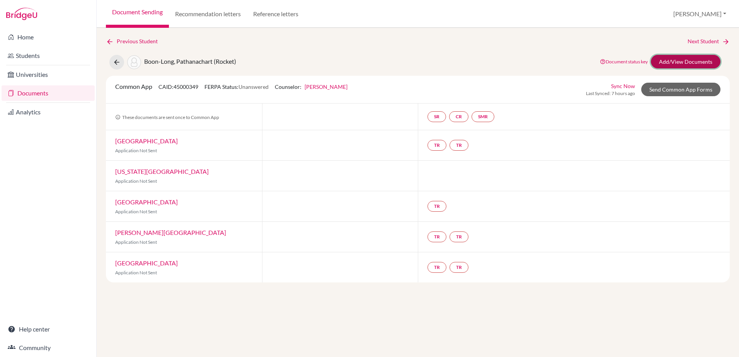
click at [688, 63] on link "Add/View Documents" at bounding box center [686, 62] width 70 height 14
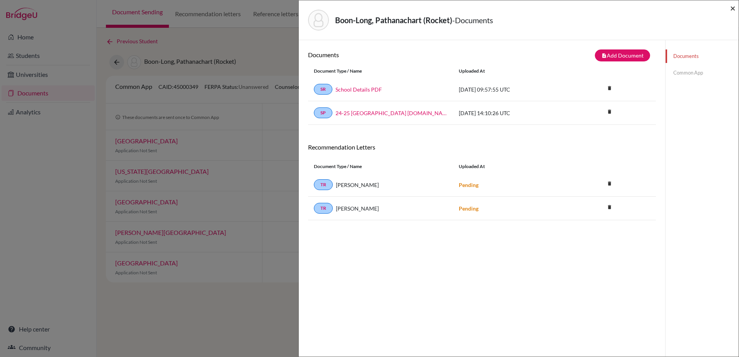
click at [735, 9] on span "×" at bounding box center [732, 7] width 5 height 11
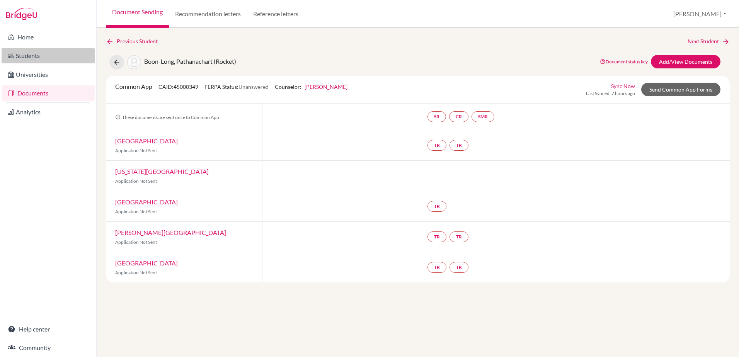
click at [37, 53] on link "Students" at bounding box center [48, 55] width 93 height 15
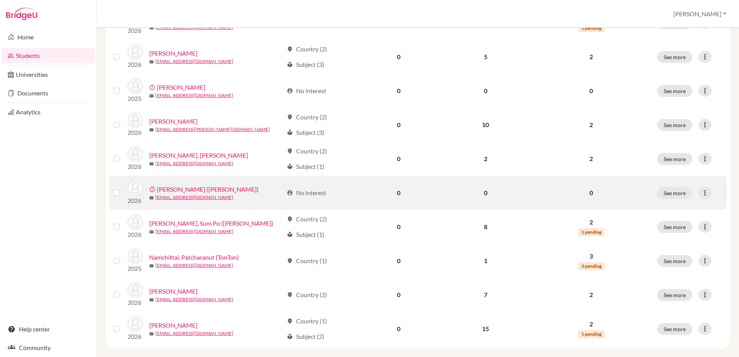
scroll to position [527, 0]
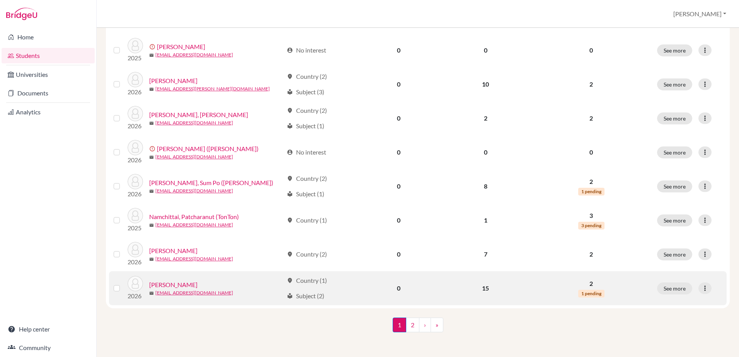
click at [175, 285] on link "[PERSON_NAME]" at bounding box center [173, 284] width 48 height 9
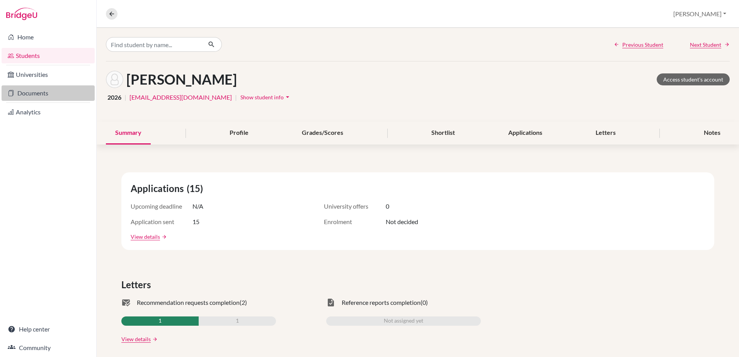
click at [31, 94] on link "Documents" at bounding box center [48, 92] width 93 height 15
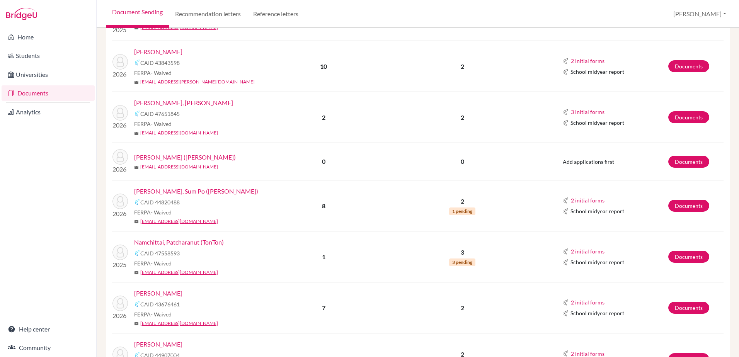
scroll to position [817, 0]
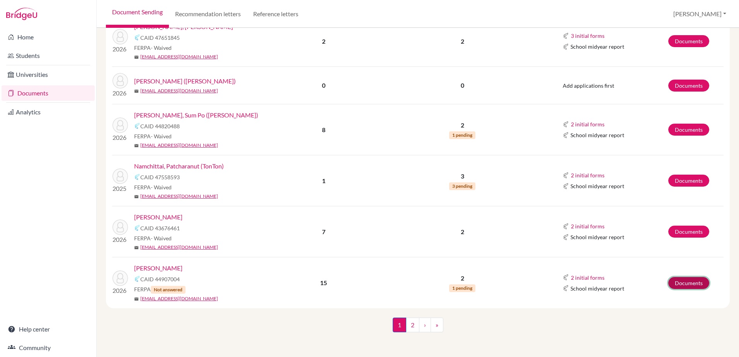
click at [672, 285] on link "Documents" at bounding box center [688, 283] width 41 height 12
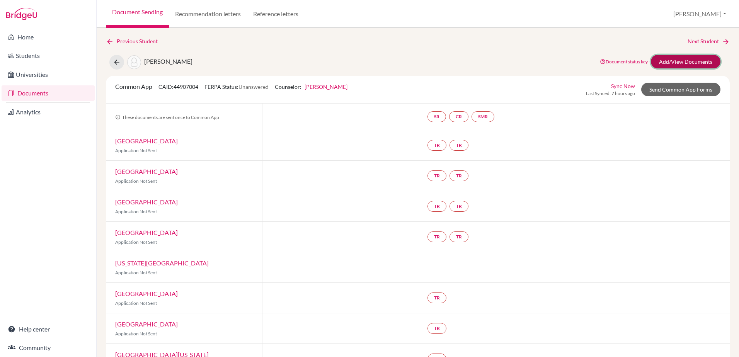
click at [682, 63] on link "Add/View Documents" at bounding box center [686, 62] width 70 height 14
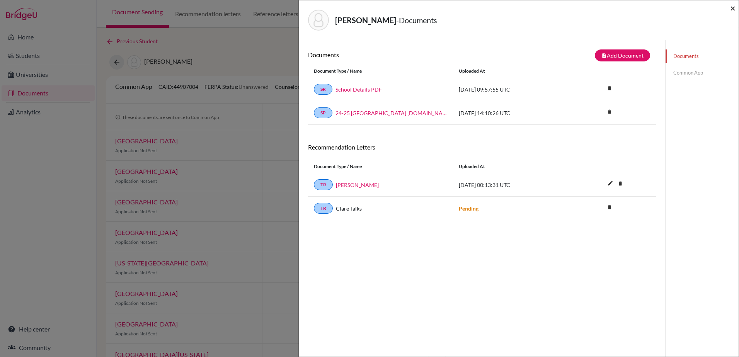
click at [735, 5] on span "×" at bounding box center [732, 7] width 5 height 11
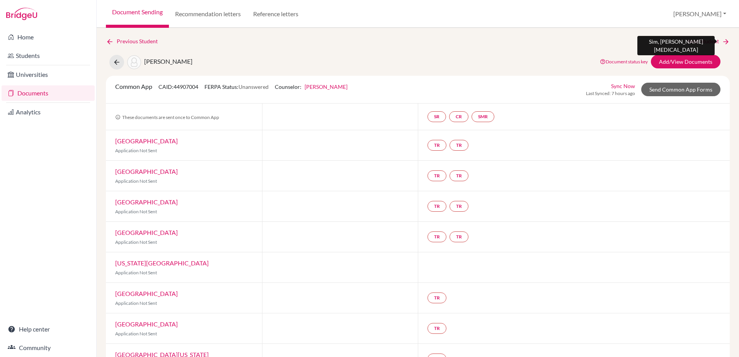
click at [688, 39] on link "Next Student" at bounding box center [708, 41] width 42 height 9
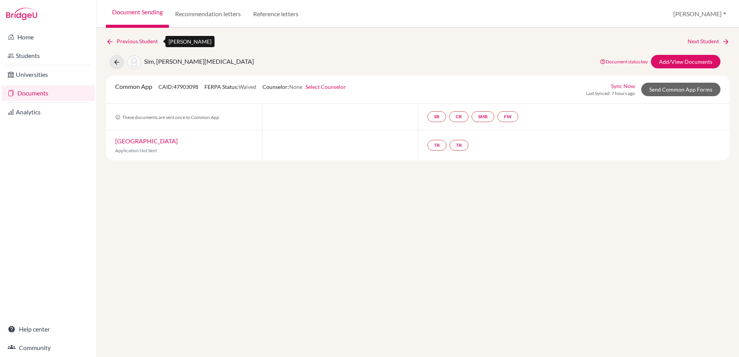
click at [119, 39] on link "Previous Student" at bounding box center [135, 41] width 58 height 9
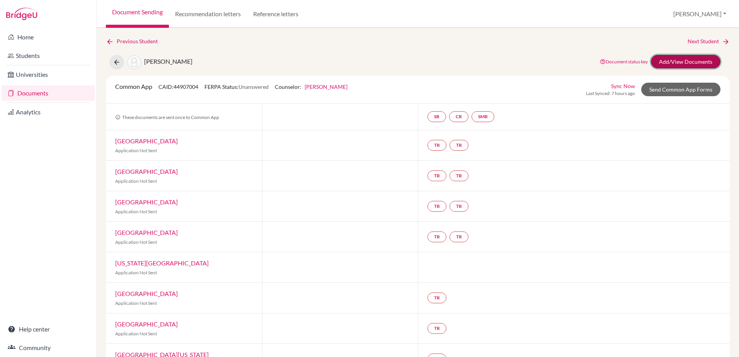
click at [662, 62] on link "Add/View Documents" at bounding box center [686, 62] width 70 height 14
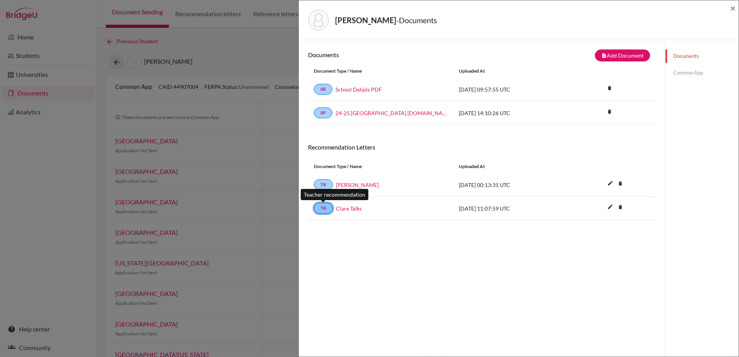
click at [325, 207] on link "TR" at bounding box center [323, 208] width 19 height 11
drag, startPoint x: 481, startPoint y: 209, endPoint x: 461, endPoint y: 237, distance: 33.9
click at [461, 237] on div "Documents note_add Add Document Document type Change explanation for Common App…" at bounding box center [482, 218] width 348 height 338
click at [350, 209] on link "Clare Talks" at bounding box center [349, 208] width 26 height 8
click at [733, 8] on span "×" at bounding box center [732, 7] width 5 height 11
